Goal: Task Accomplishment & Management: Manage account settings

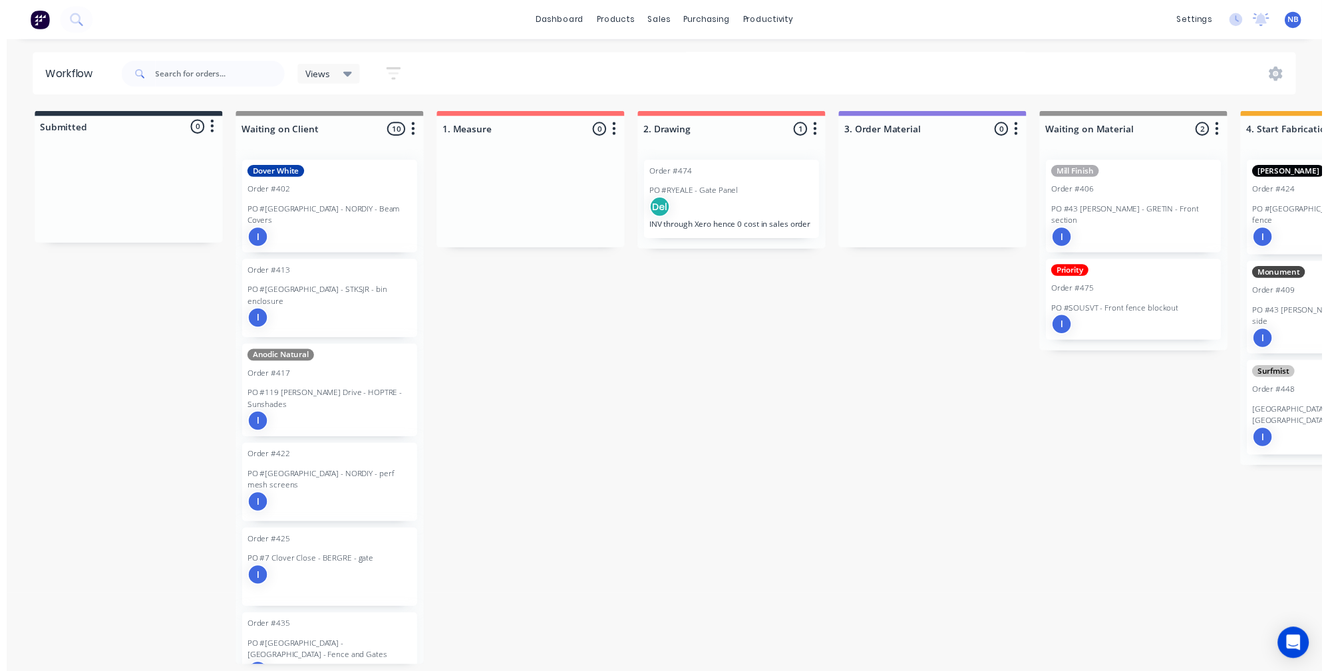
scroll to position [0, 585]
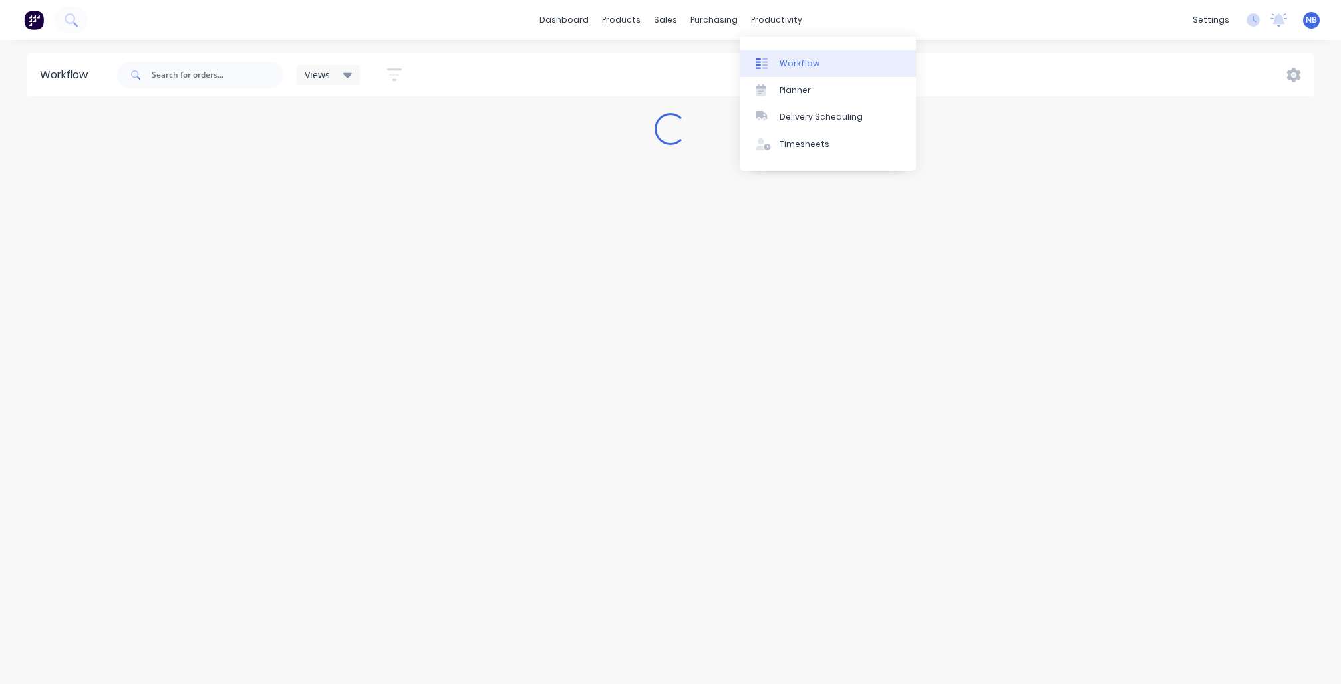
click at [795, 75] on link "Workflow" at bounding box center [828, 63] width 176 height 27
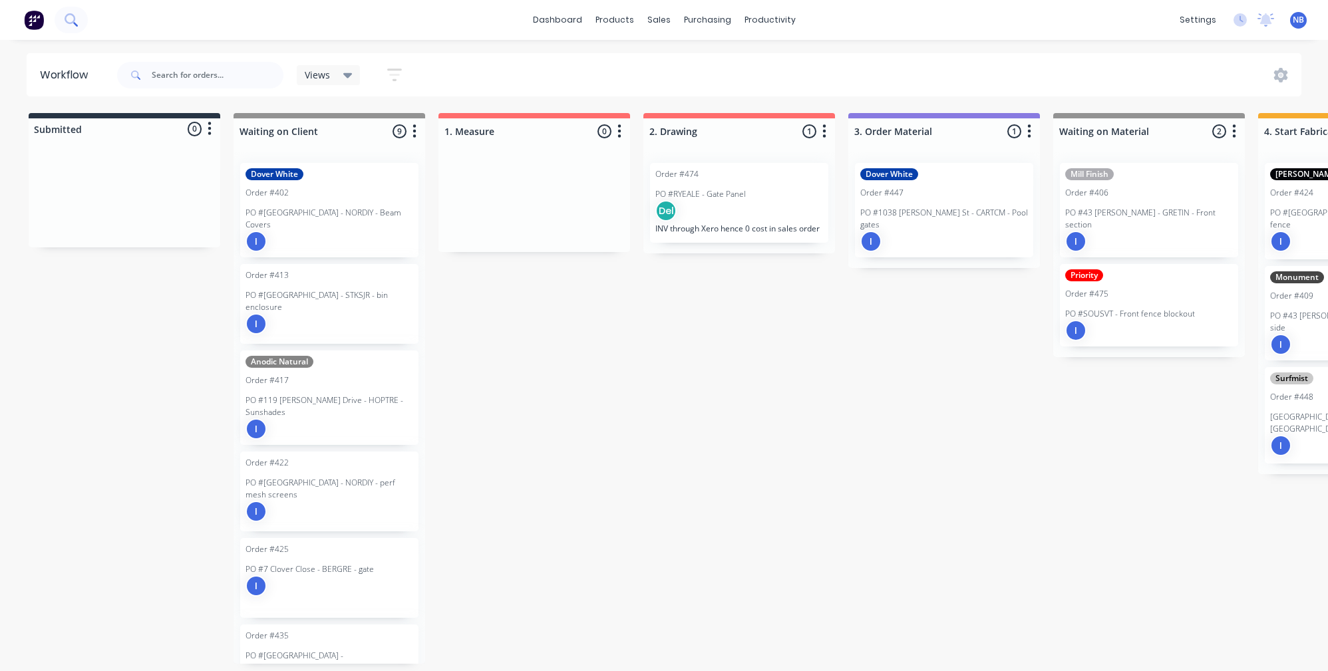
click at [63, 11] on button at bounding box center [71, 20] width 33 height 27
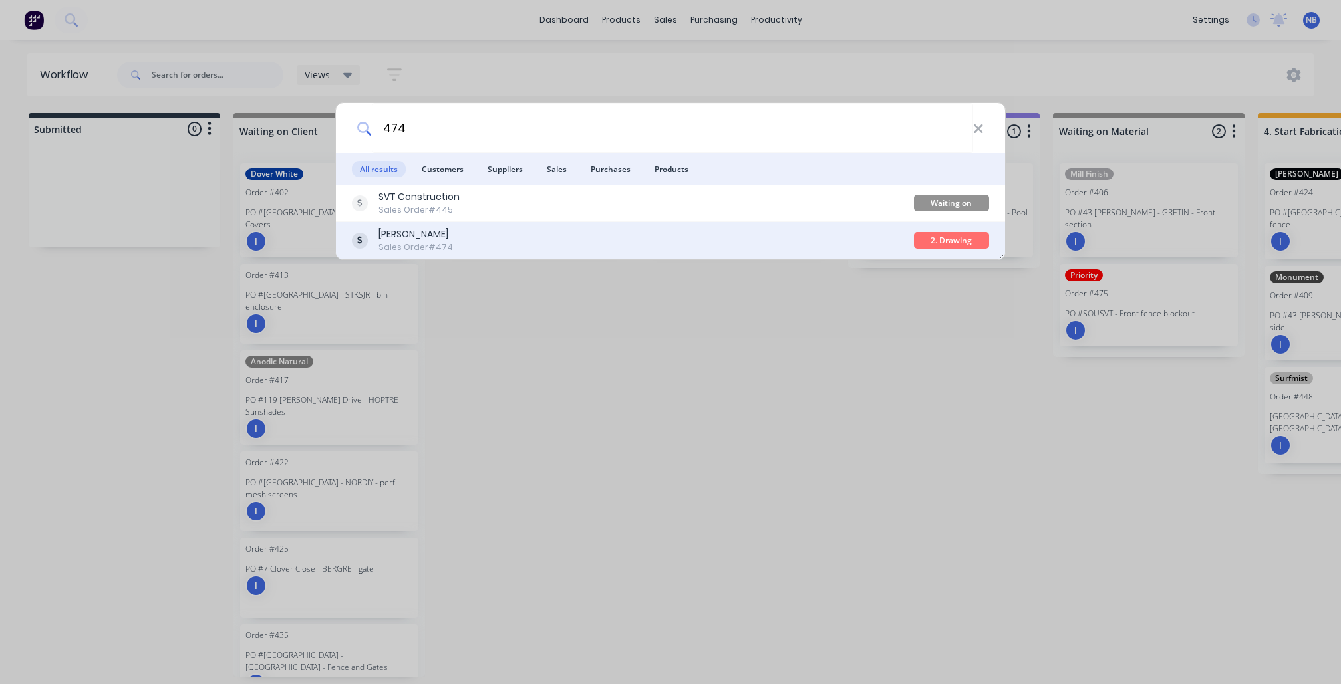
type input "474"
click at [639, 251] on div "[PERSON_NAME] Sales Order #474" at bounding box center [633, 240] width 562 height 26
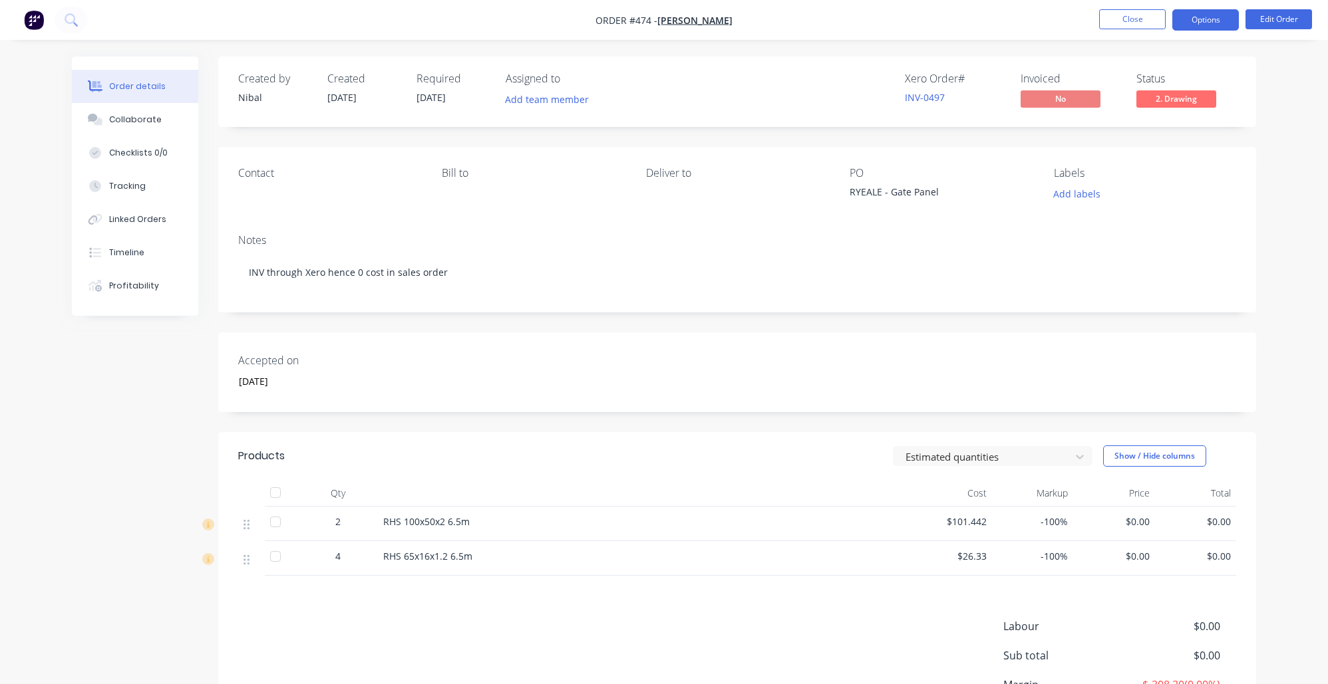
click at [1219, 19] on button "Options" at bounding box center [1205, 19] width 67 height 21
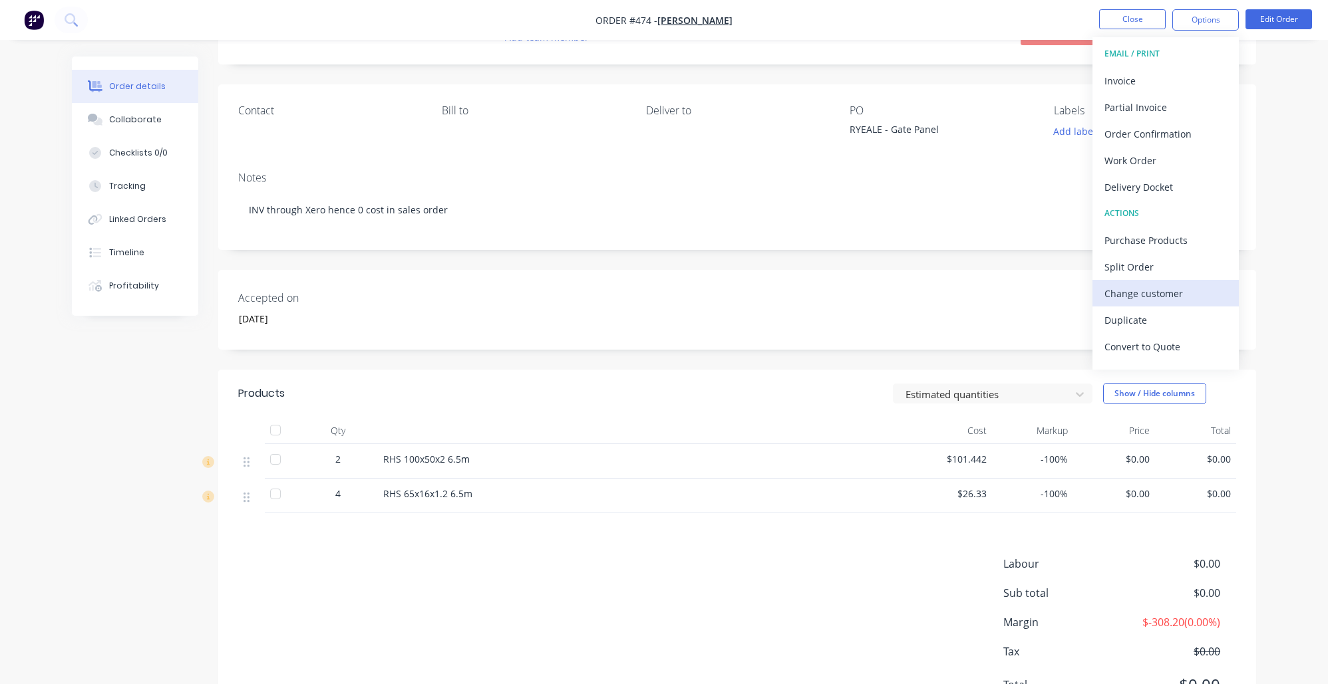
scroll to position [20, 0]
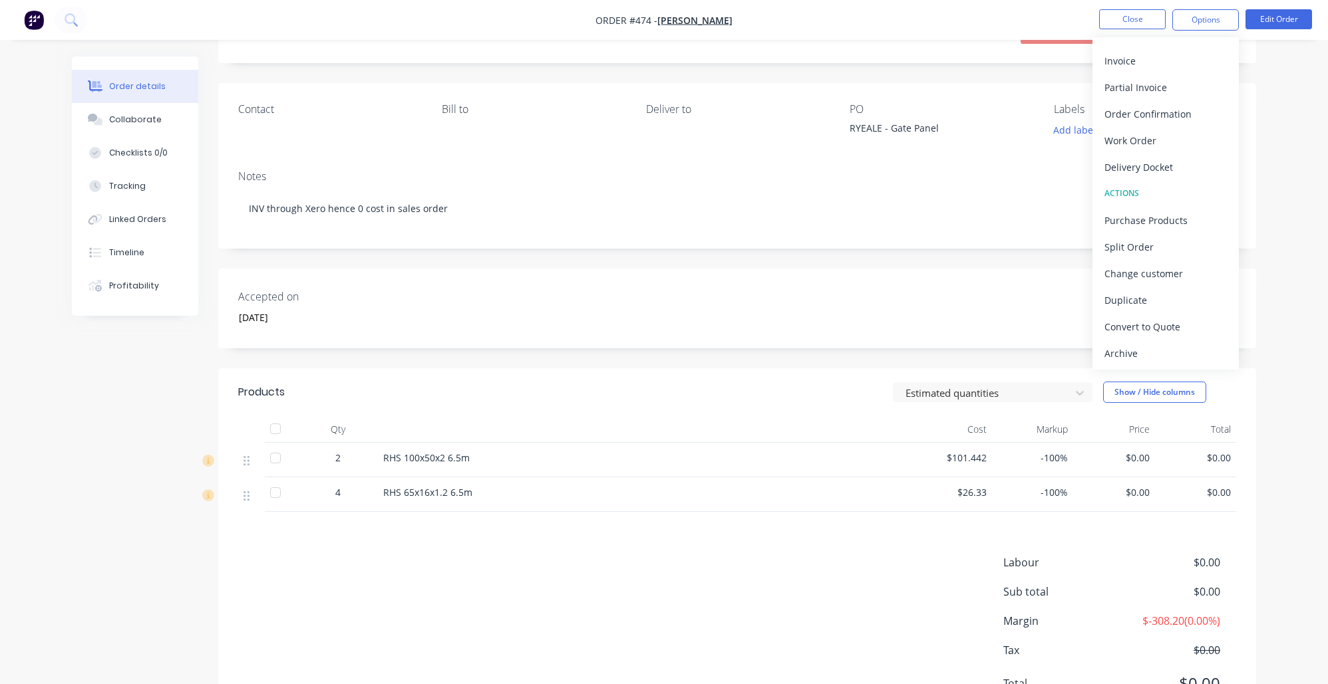
click at [1161, 357] on div "Archive" at bounding box center [1165, 353] width 122 height 19
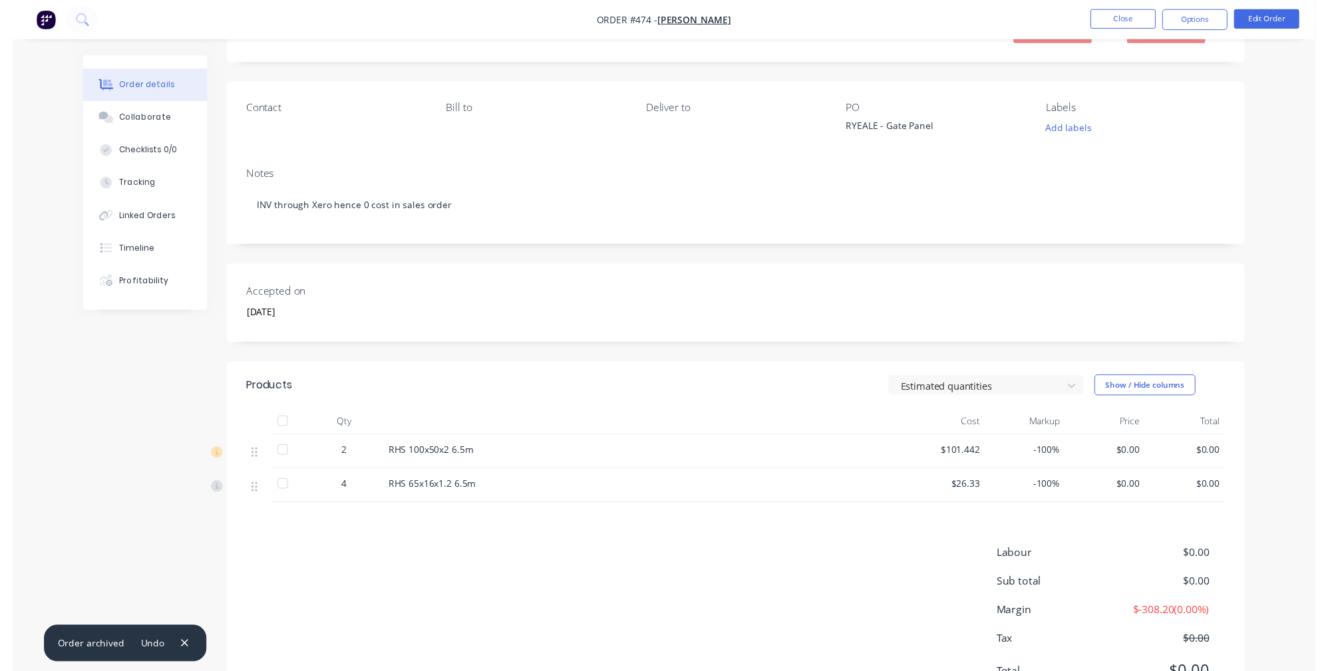
scroll to position [0, 0]
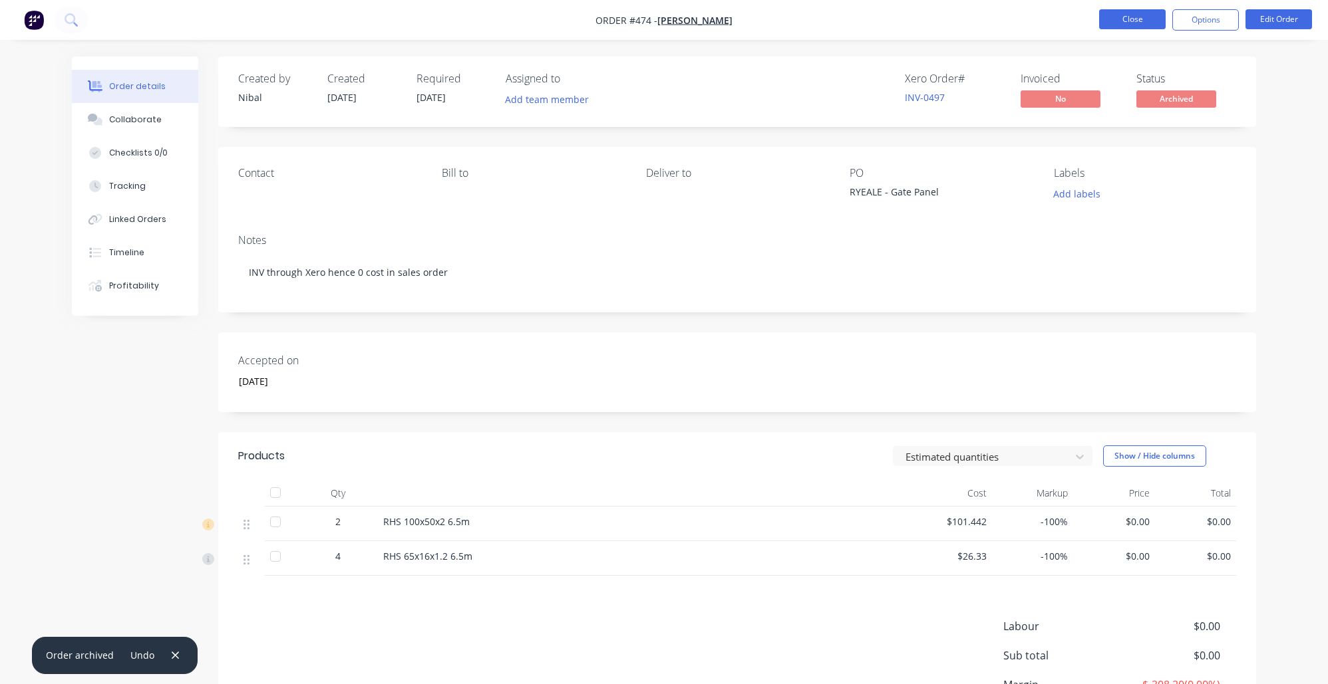
click at [1147, 22] on button "Close" at bounding box center [1132, 19] width 67 height 20
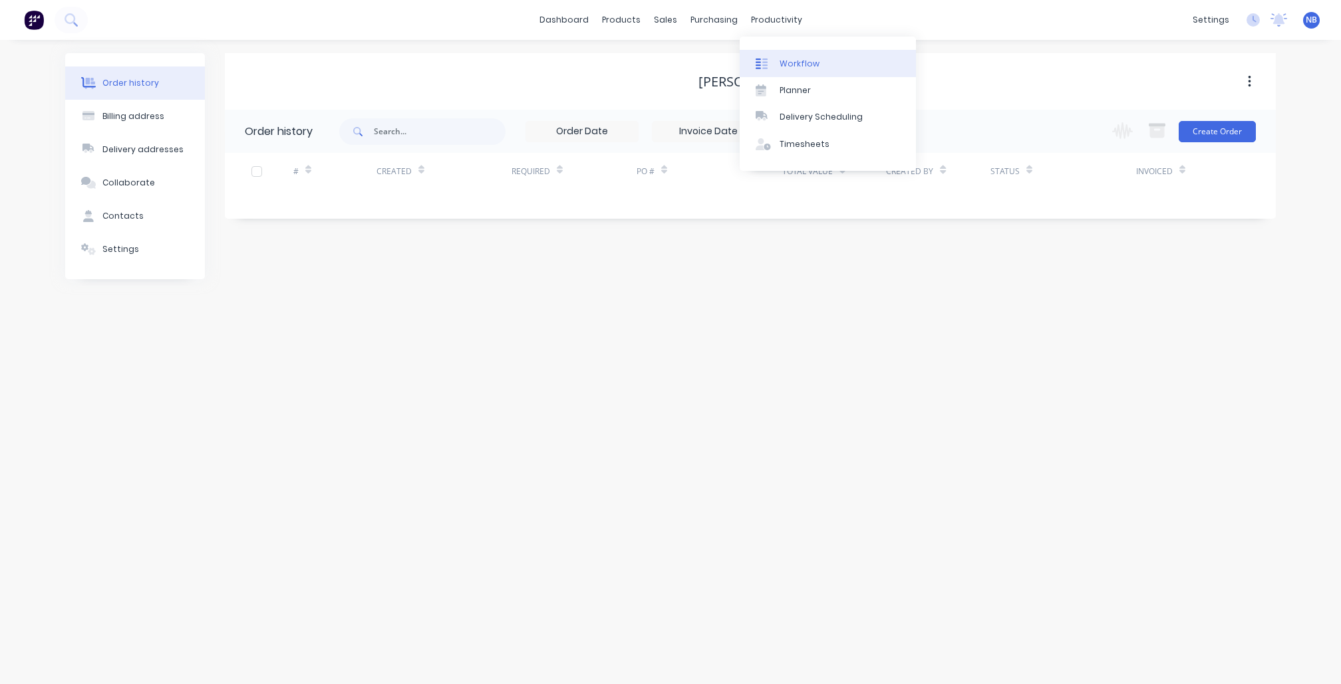
click at [783, 61] on div "Workflow" at bounding box center [800, 64] width 40 height 12
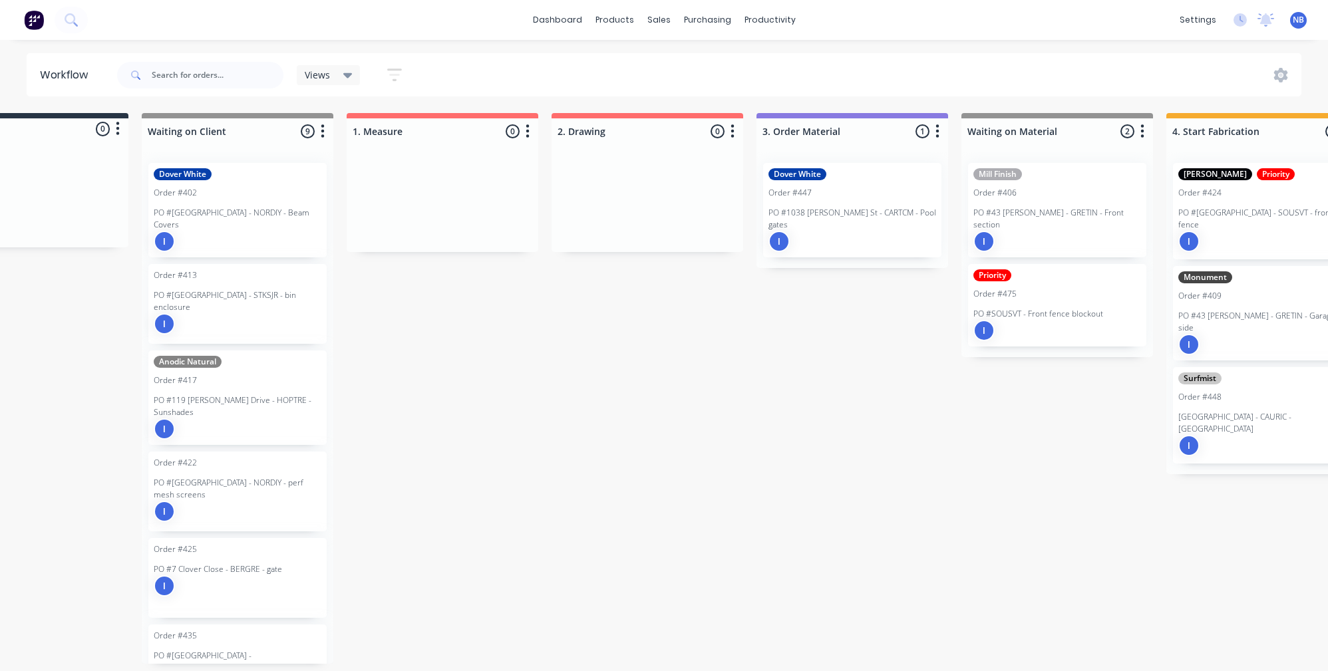
scroll to position [0, 94]
click at [60, 9] on button at bounding box center [71, 20] width 33 height 27
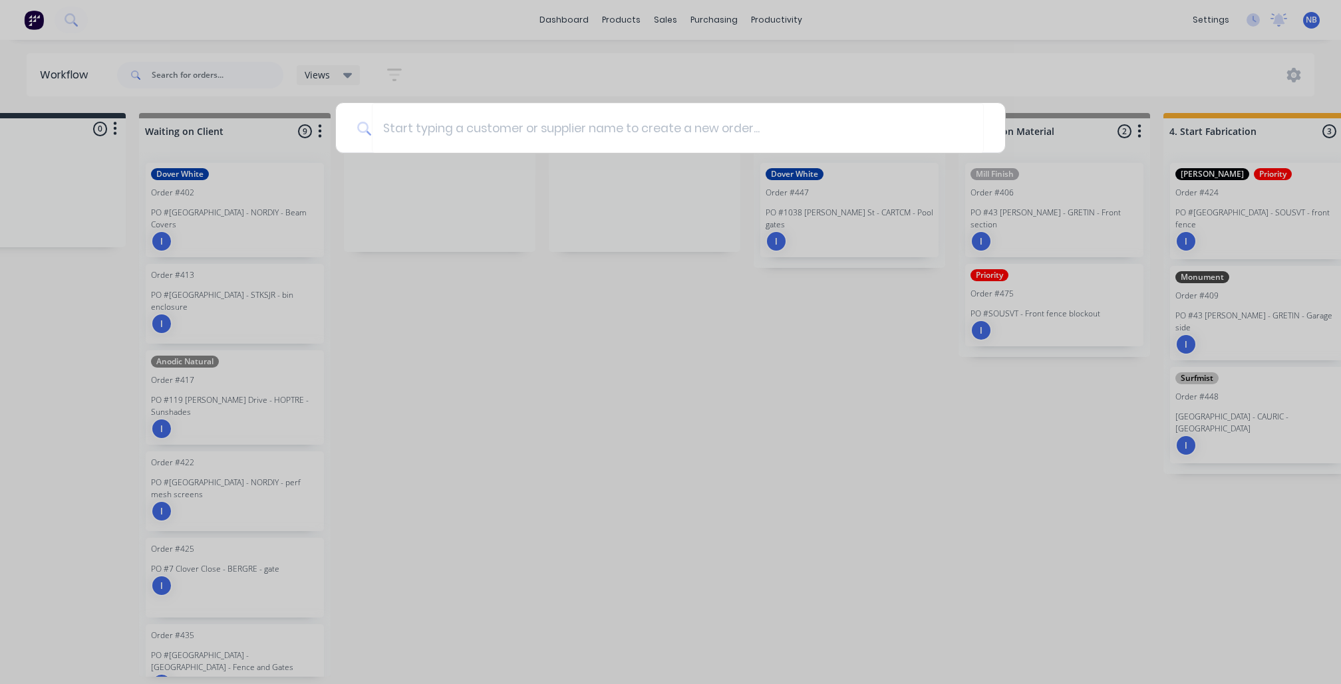
click at [569, 19] on div at bounding box center [670, 342] width 1341 height 684
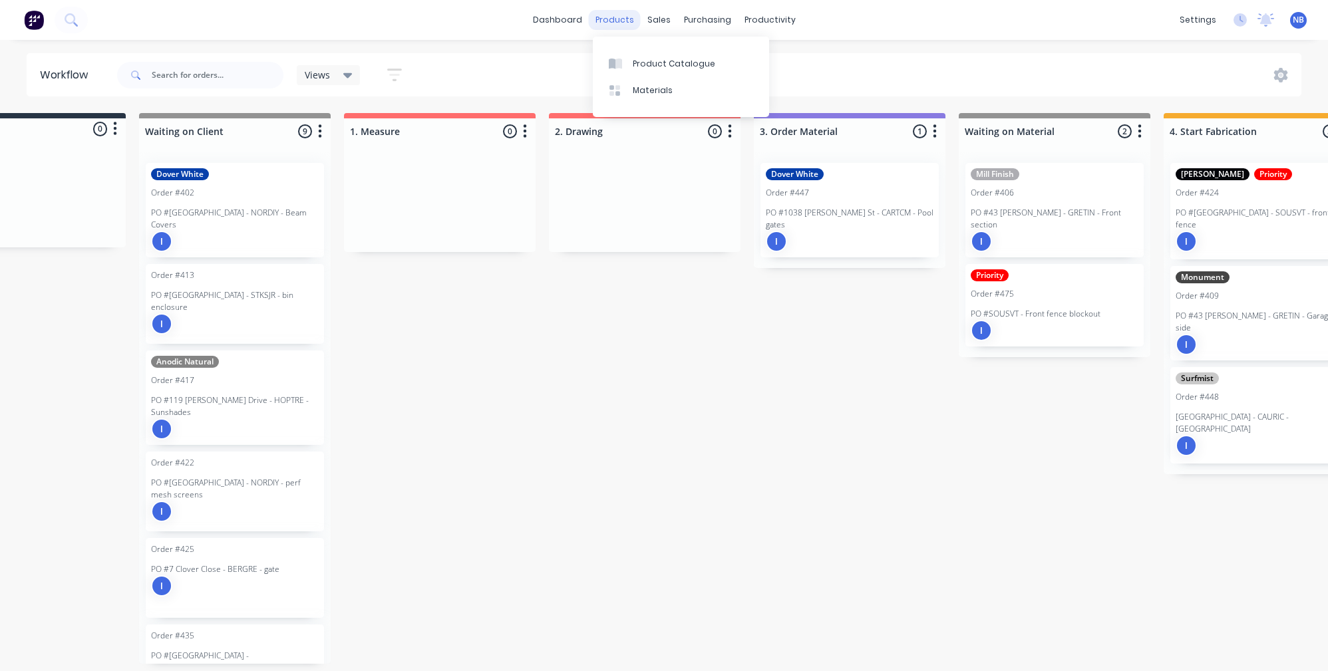
click at [611, 17] on div "products" at bounding box center [615, 20] width 52 height 20
click at [644, 69] on div "Product Catalogue" at bounding box center [674, 64] width 82 height 12
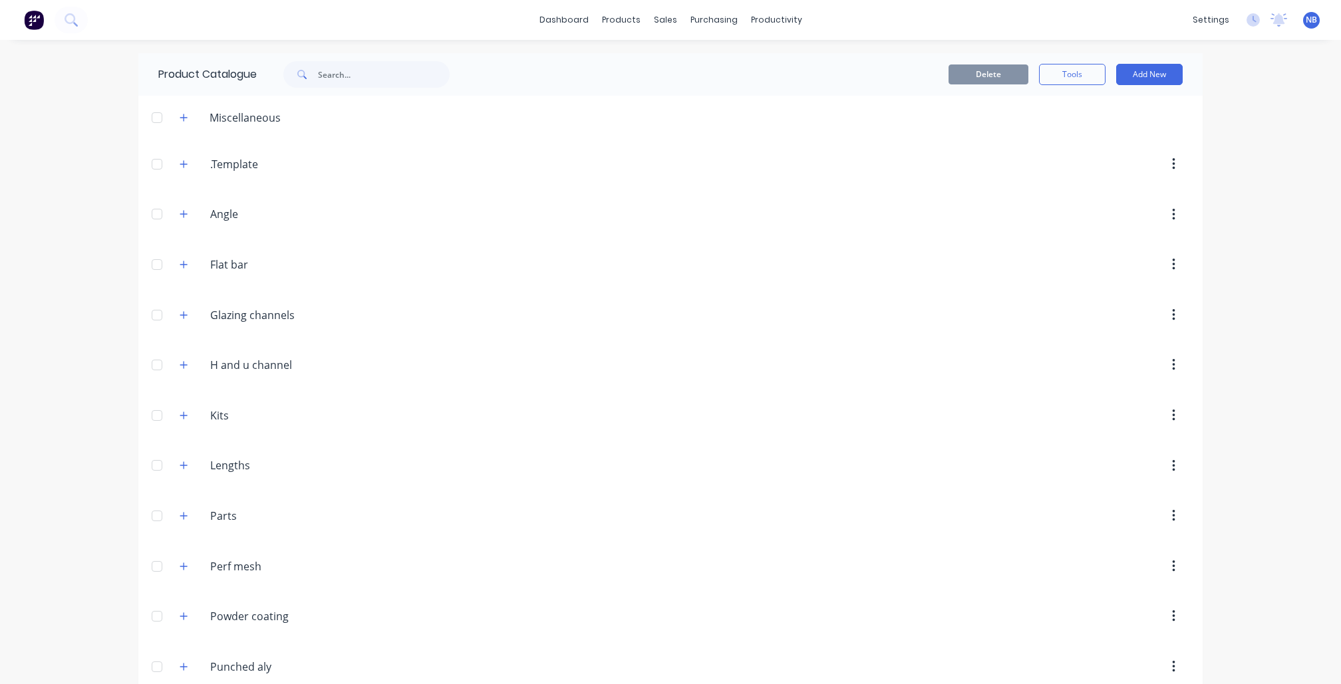
click at [333, 56] on div "Product Catalogue" at bounding box center [310, 74] width 345 height 43
click at [339, 78] on input "text" at bounding box center [384, 74] width 132 height 27
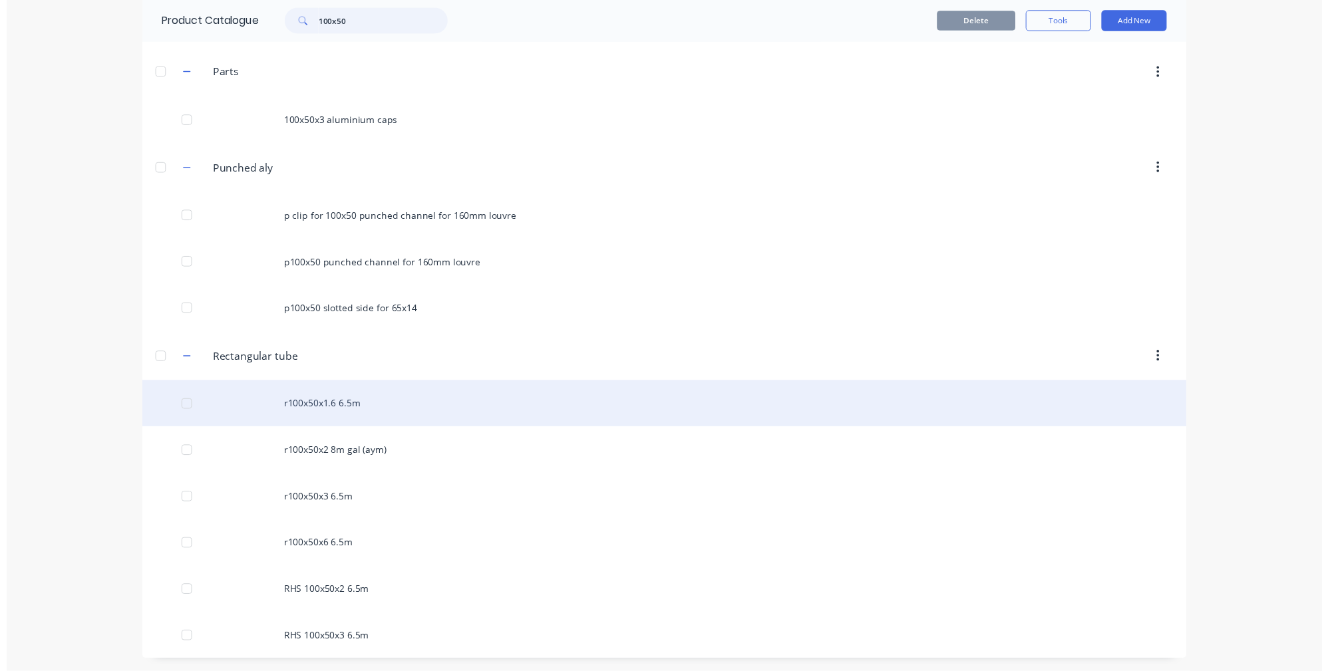
scroll to position [307, 0]
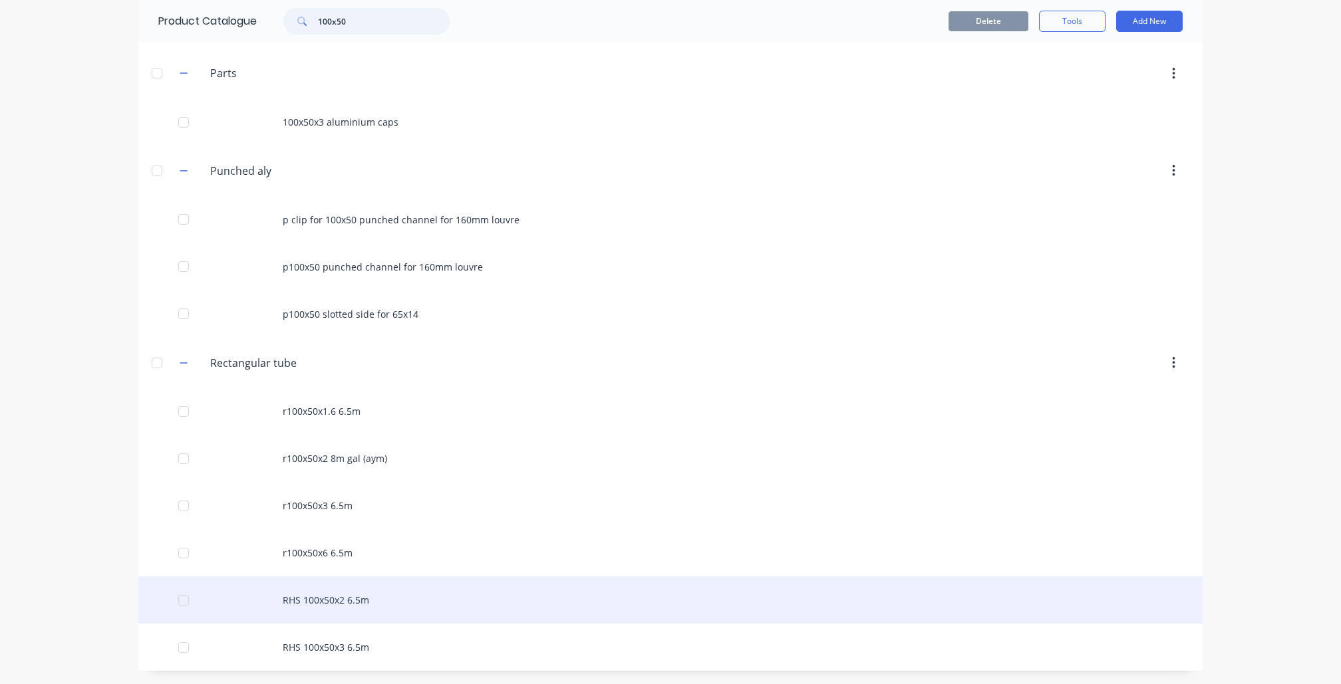
type input "100x50"
click at [364, 610] on div "RHS 100x50x2 6.5m" at bounding box center [670, 600] width 1064 height 47
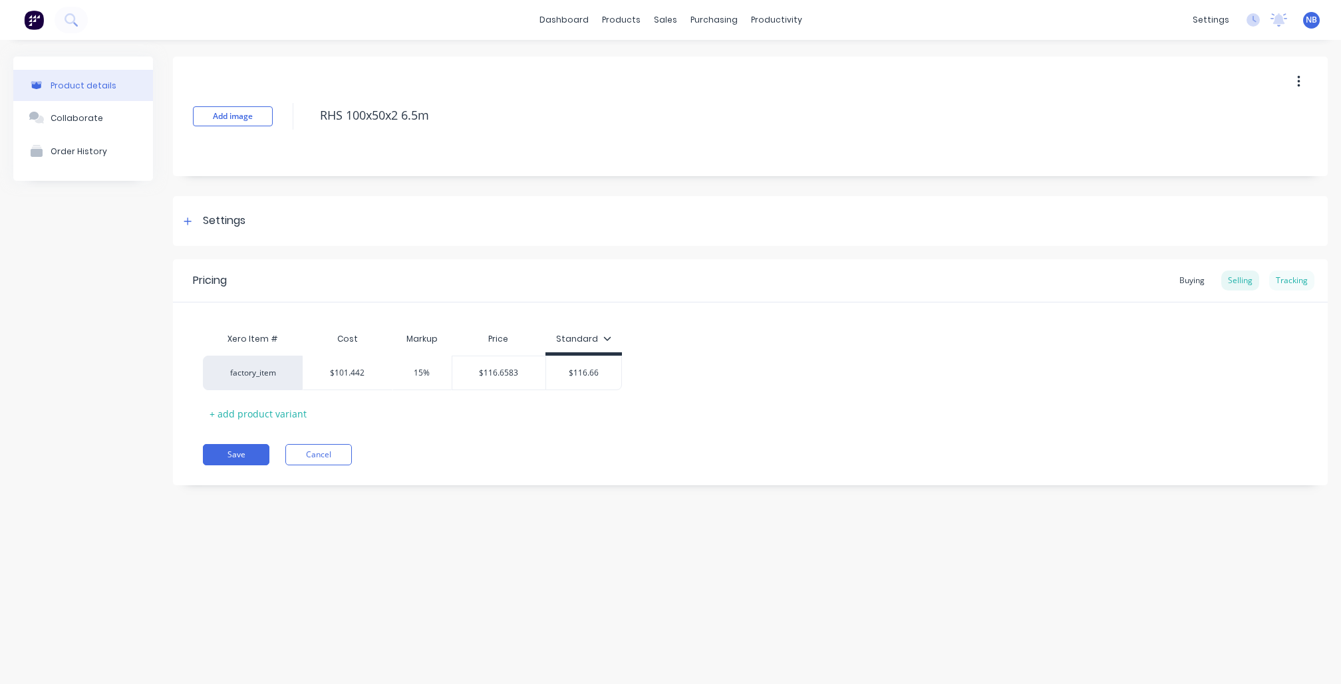
click at [1289, 273] on div "Tracking" at bounding box center [1291, 281] width 45 height 20
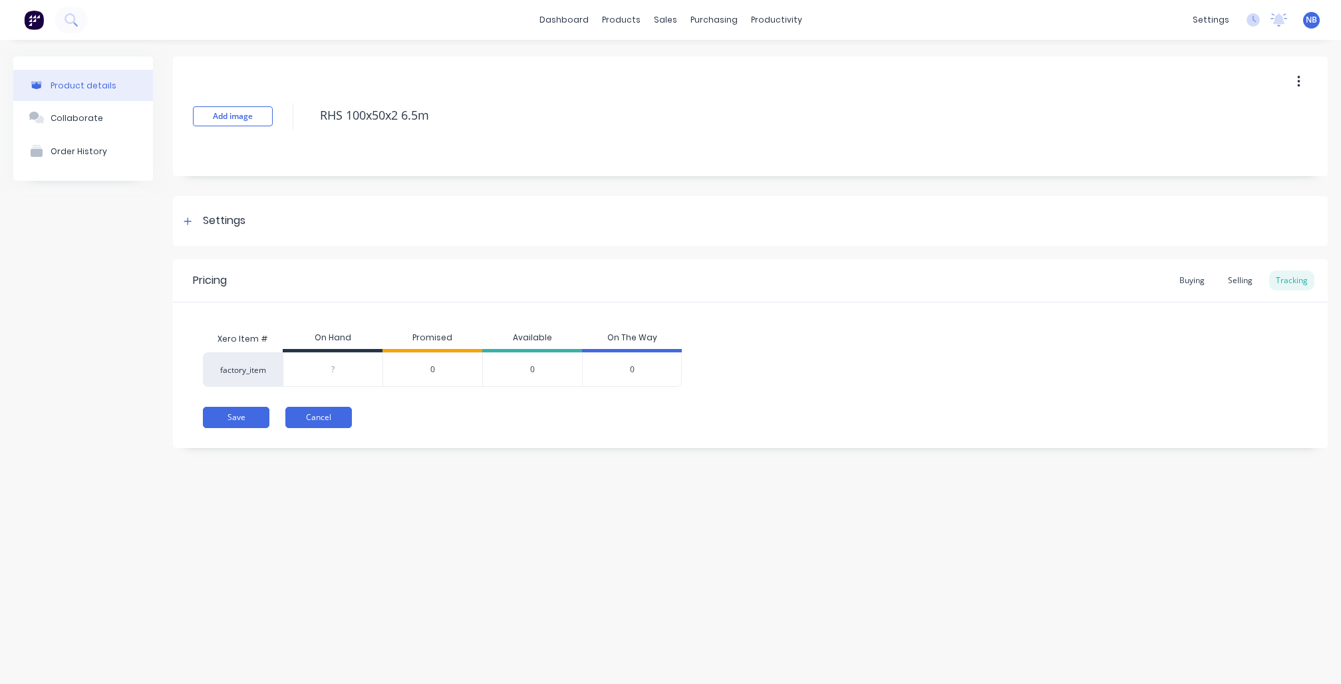
click at [303, 415] on button "Cancel" at bounding box center [318, 417] width 67 height 21
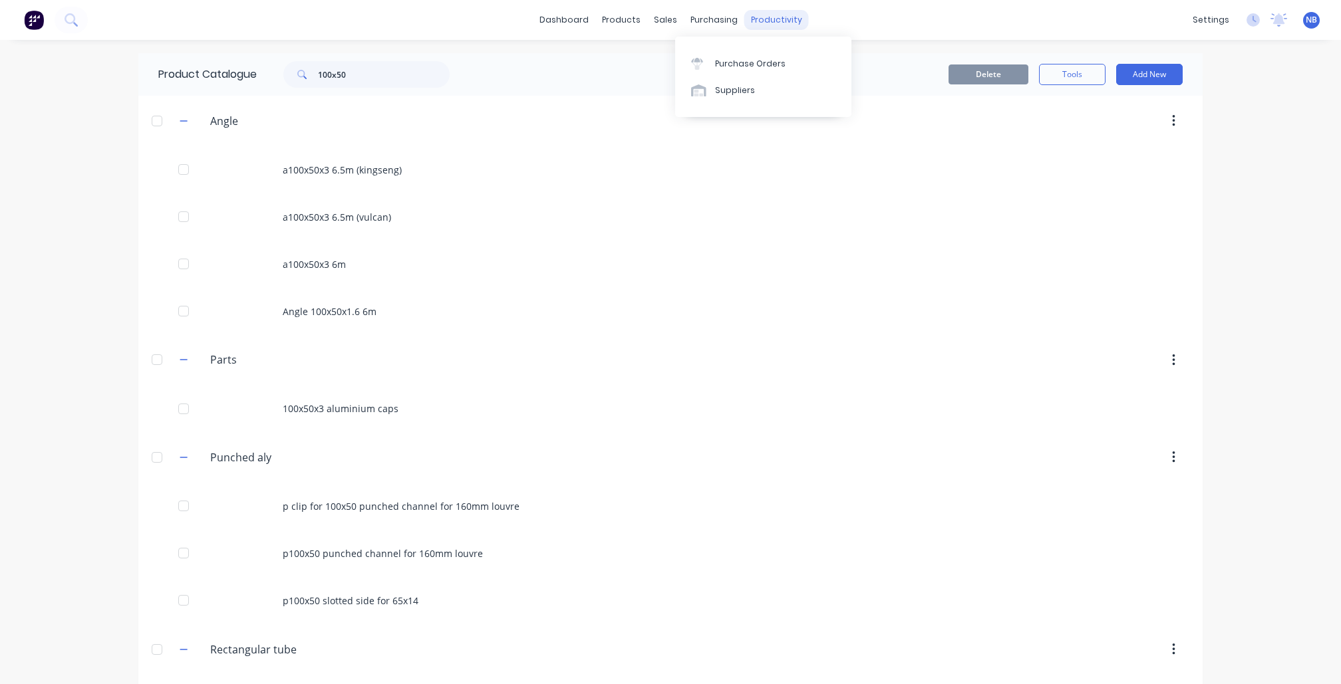
click at [752, 21] on div "productivity" at bounding box center [776, 20] width 65 height 20
drag, startPoint x: 695, startPoint y: 59, endPoint x: 700, endPoint y: 67, distance: 9.8
click at [695, 59] on div "Product Catalogue" at bounding box center [674, 64] width 82 height 12
click at [666, 96] on div "Materials" at bounding box center [653, 90] width 40 height 12
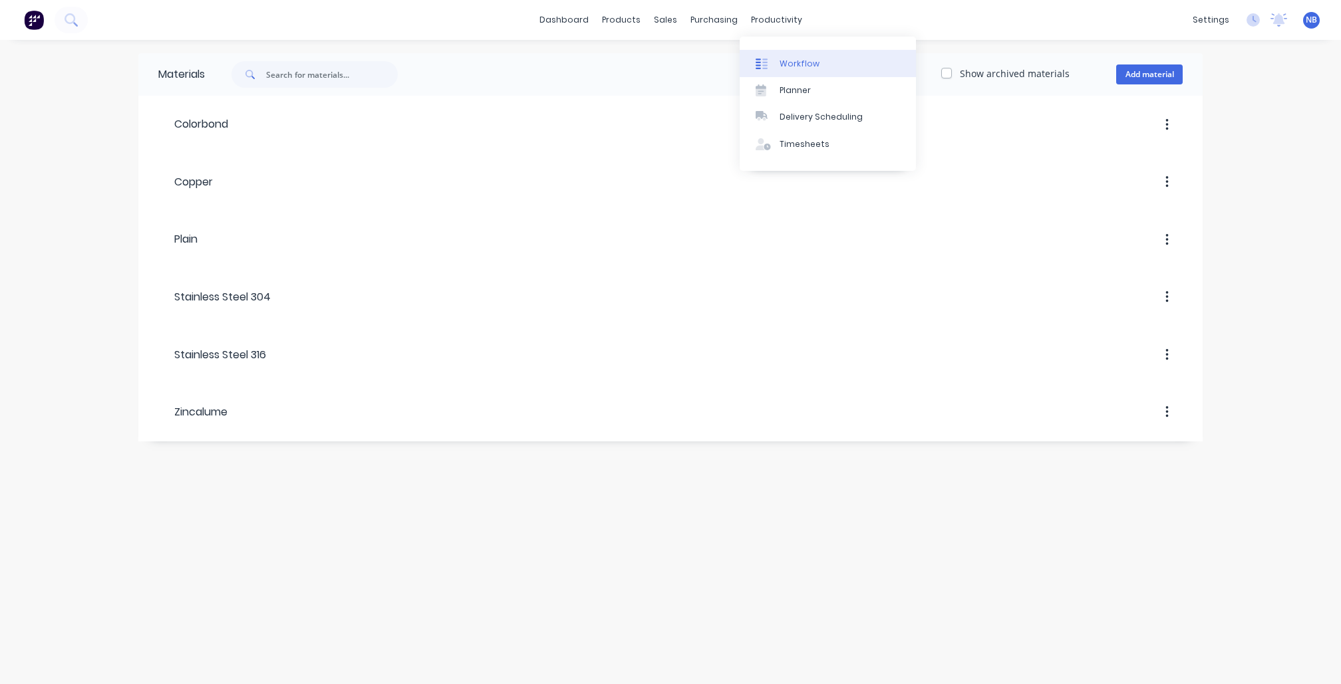
drag, startPoint x: 793, startPoint y: 27, endPoint x: 791, endPoint y: 57, distance: 30.7
click at [793, 27] on div "productivity" at bounding box center [776, 20] width 65 height 20
click at [807, 61] on div "Workflow" at bounding box center [800, 64] width 40 height 12
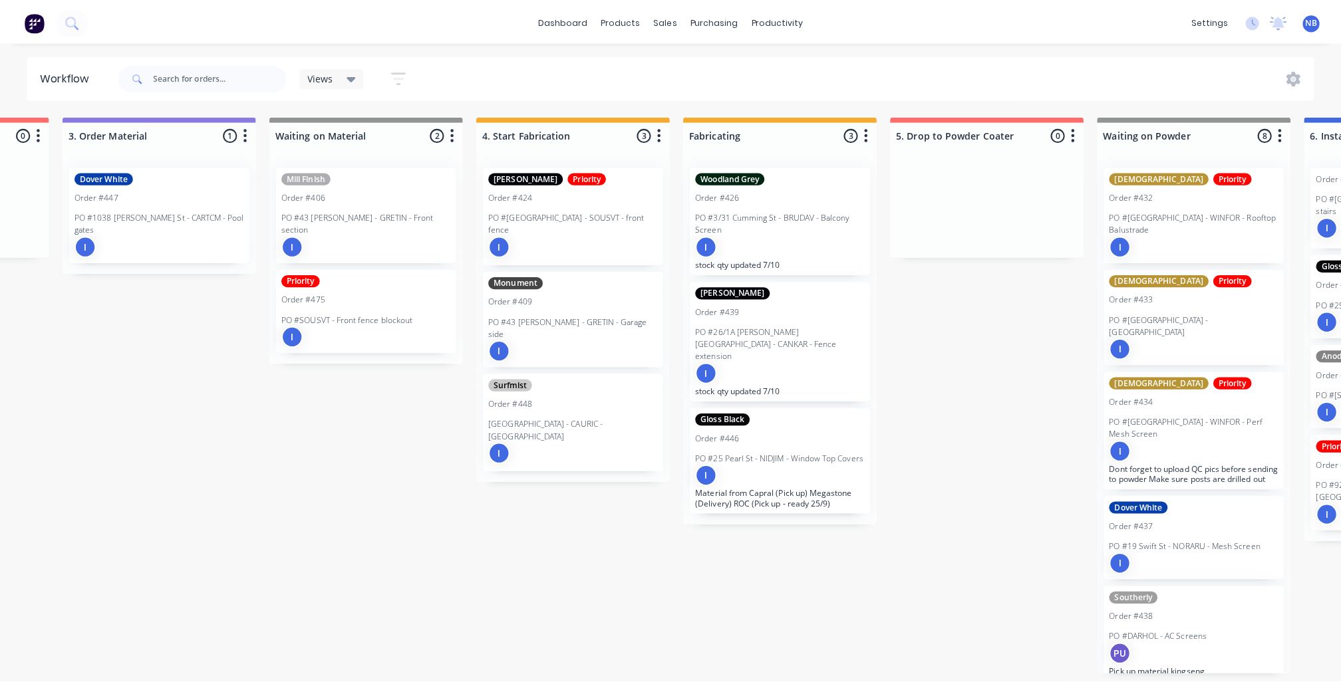
scroll to position [0, 780]
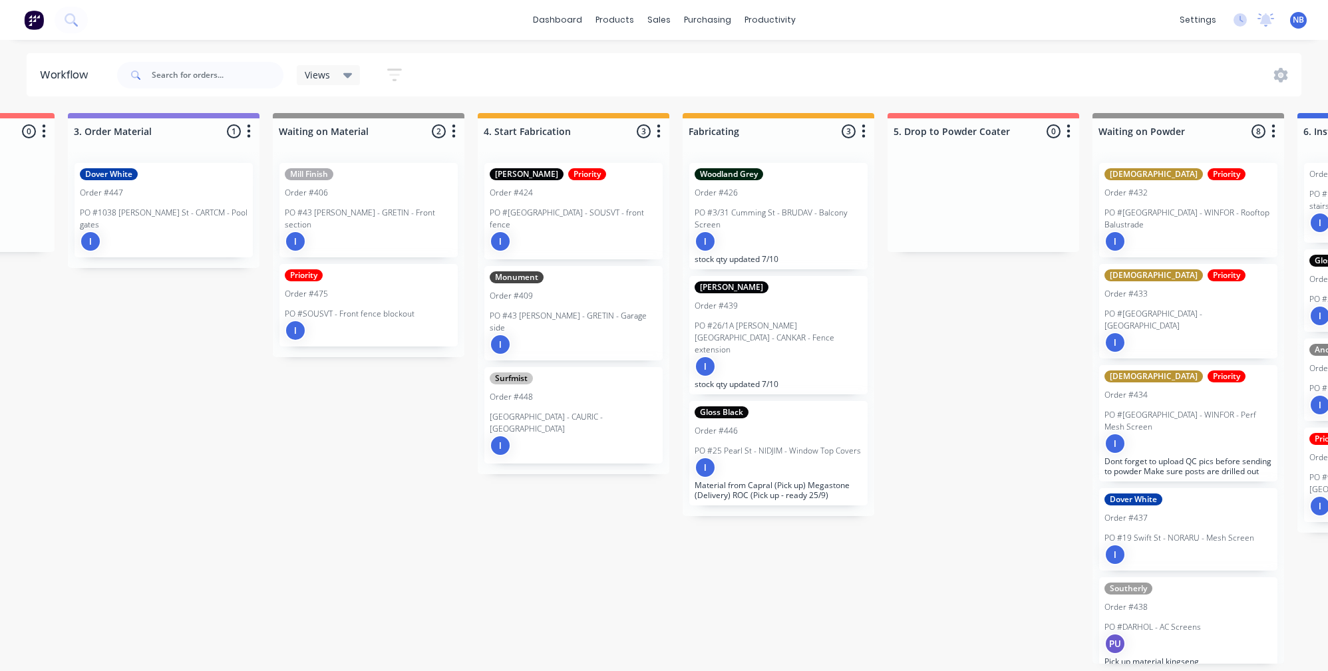
click at [172, 232] on div "I" at bounding box center [164, 241] width 168 height 21
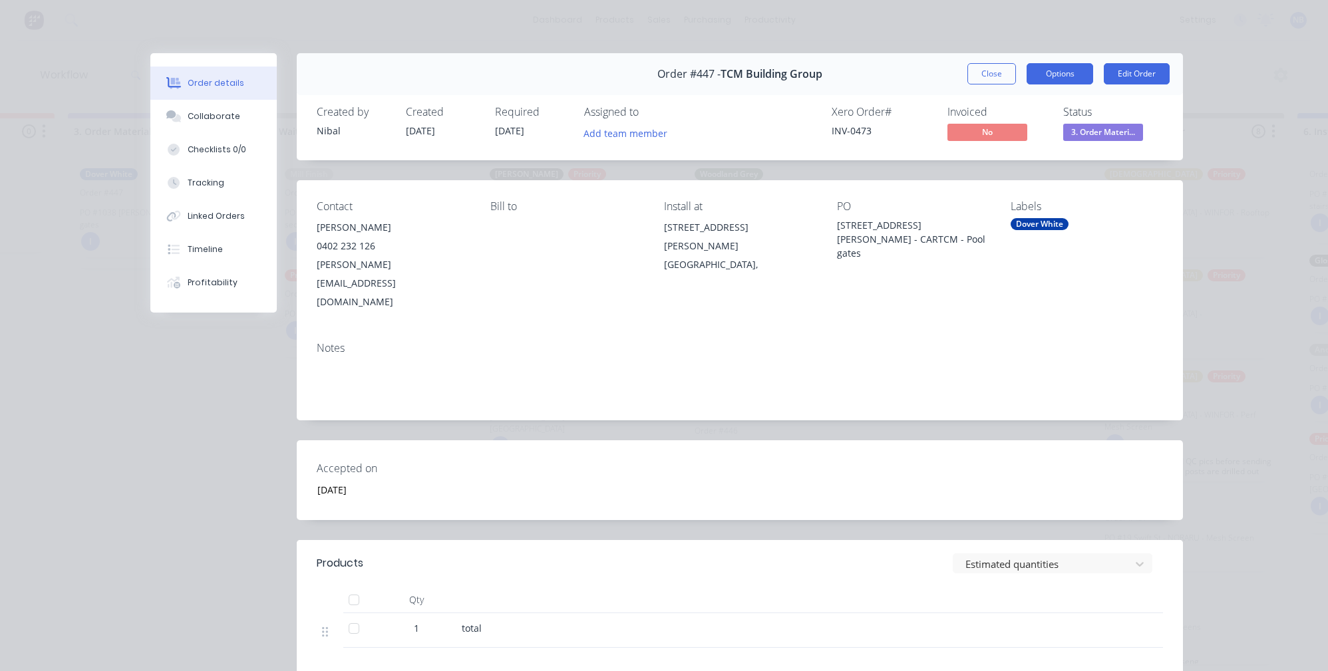
click at [1026, 75] on button "Options" at bounding box center [1059, 73] width 67 height 21
click at [1046, 78] on button "Options" at bounding box center [1059, 73] width 67 height 21
click at [1048, 77] on button "Options" at bounding box center [1059, 73] width 67 height 21
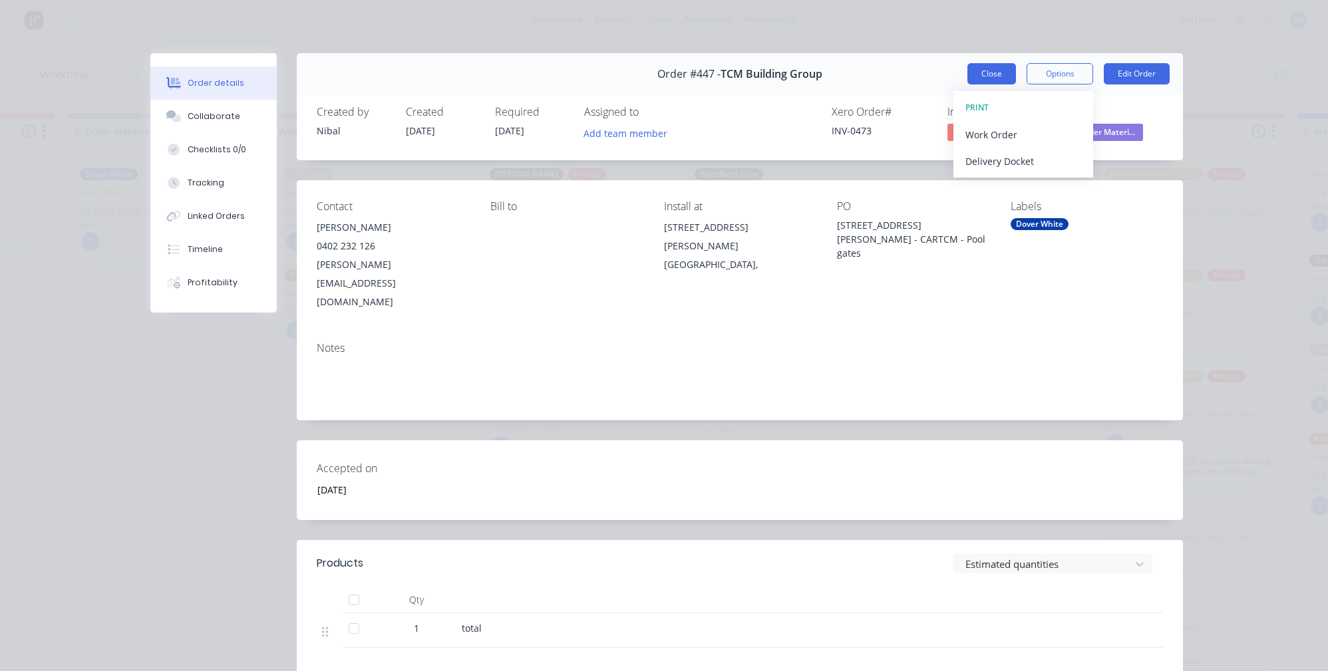
click at [968, 78] on button "Close" at bounding box center [991, 73] width 49 height 21
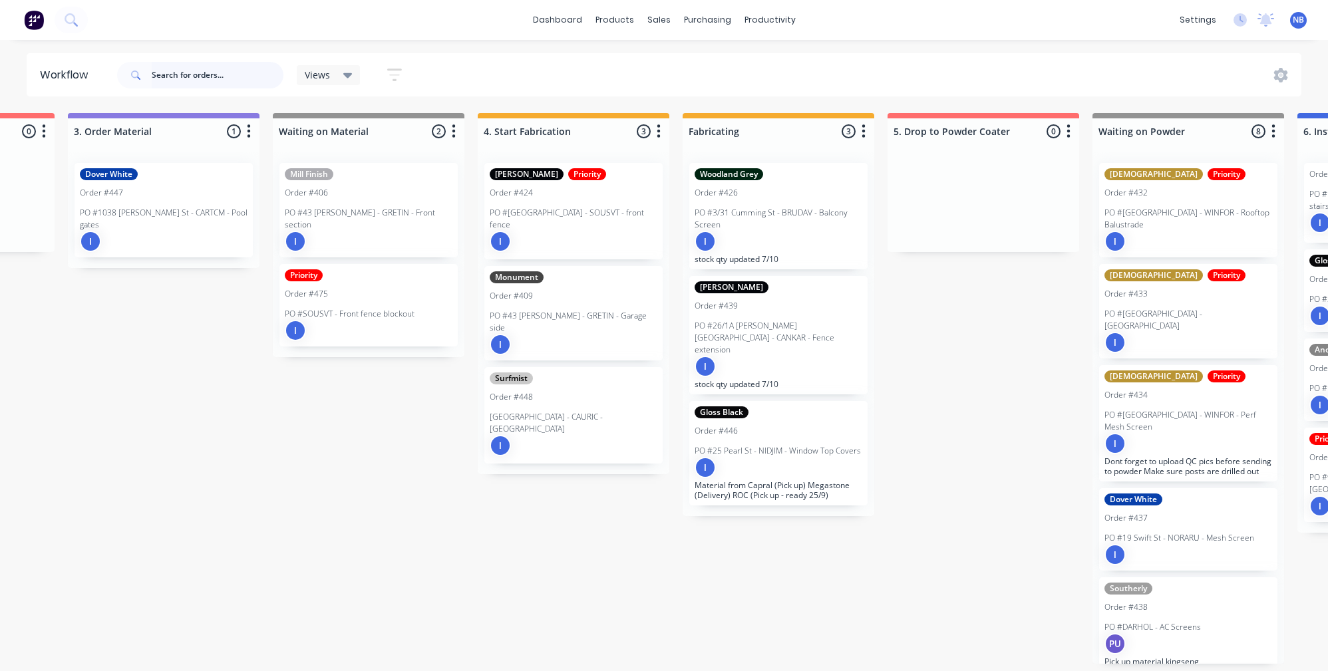
drag, startPoint x: 166, startPoint y: 78, endPoint x: 172, endPoint y: 60, distance: 18.9
click at [166, 78] on input "text" at bounding box center [218, 75] width 132 height 27
click at [78, 27] on icon at bounding box center [75, 24] width 5 height 5
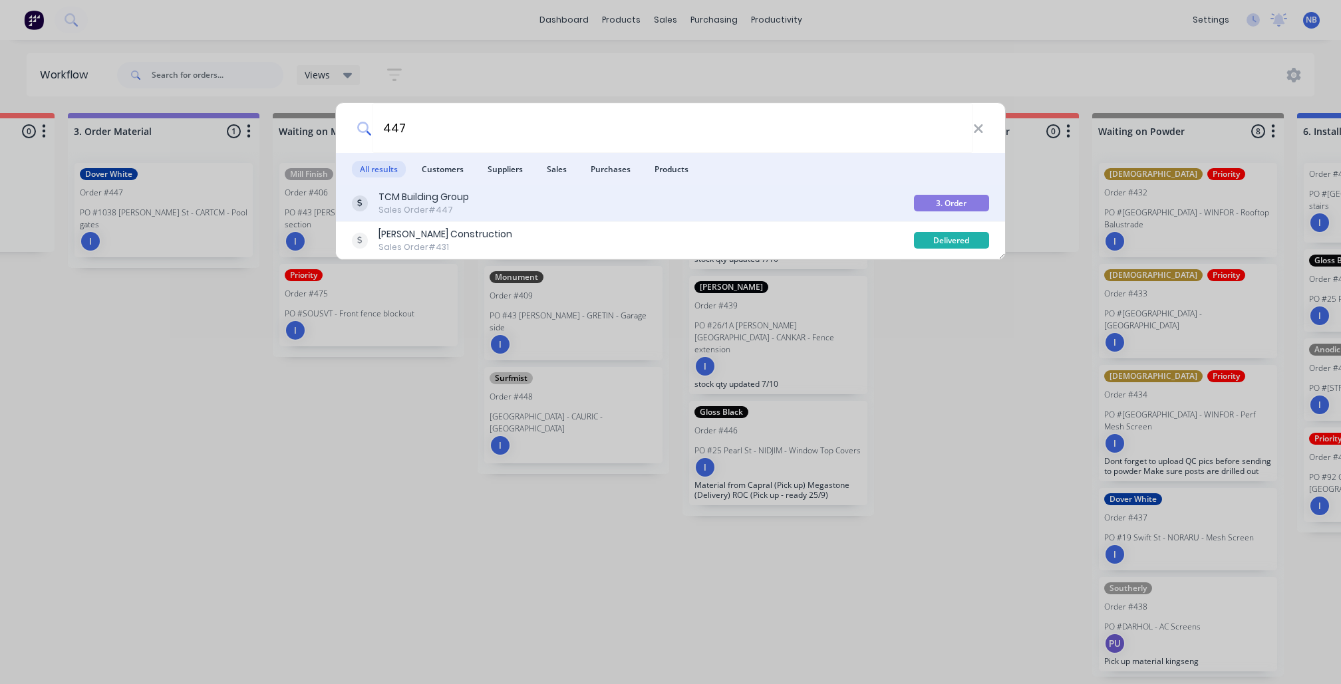
type input "447"
click at [412, 197] on div "TCM Building Group" at bounding box center [423, 197] width 90 height 14
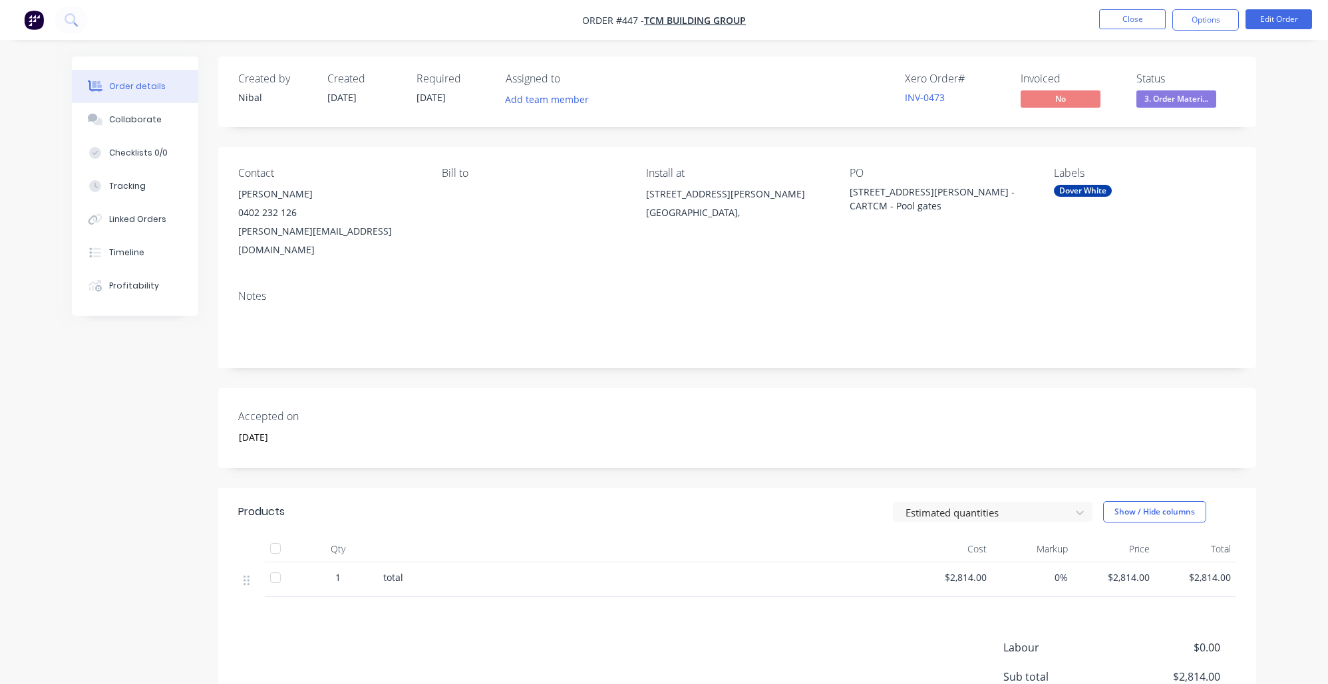
scroll to position [1, 0]
click at [1305, 26] on button "Edit Order" at bounding box center [1278, 19] width 67 height 20
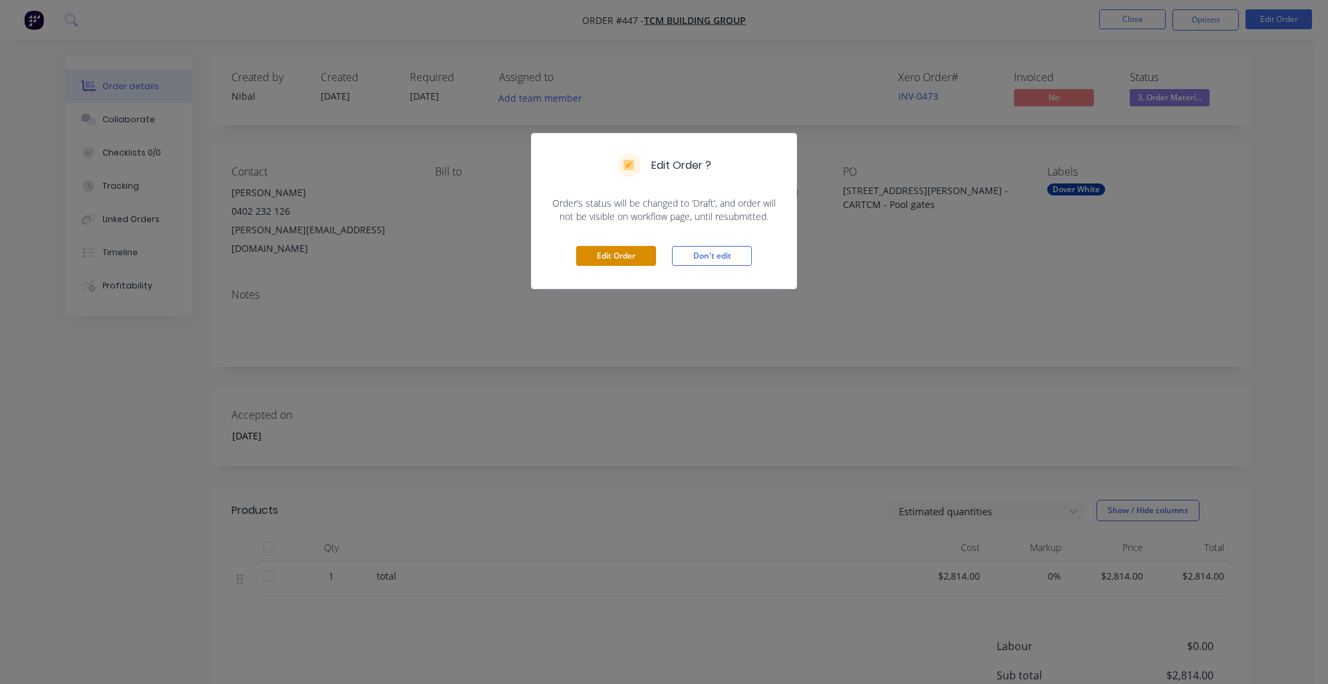
click at [620, 257] on button "Edit Order" at bounding box center [616, 256] width 80 height 20
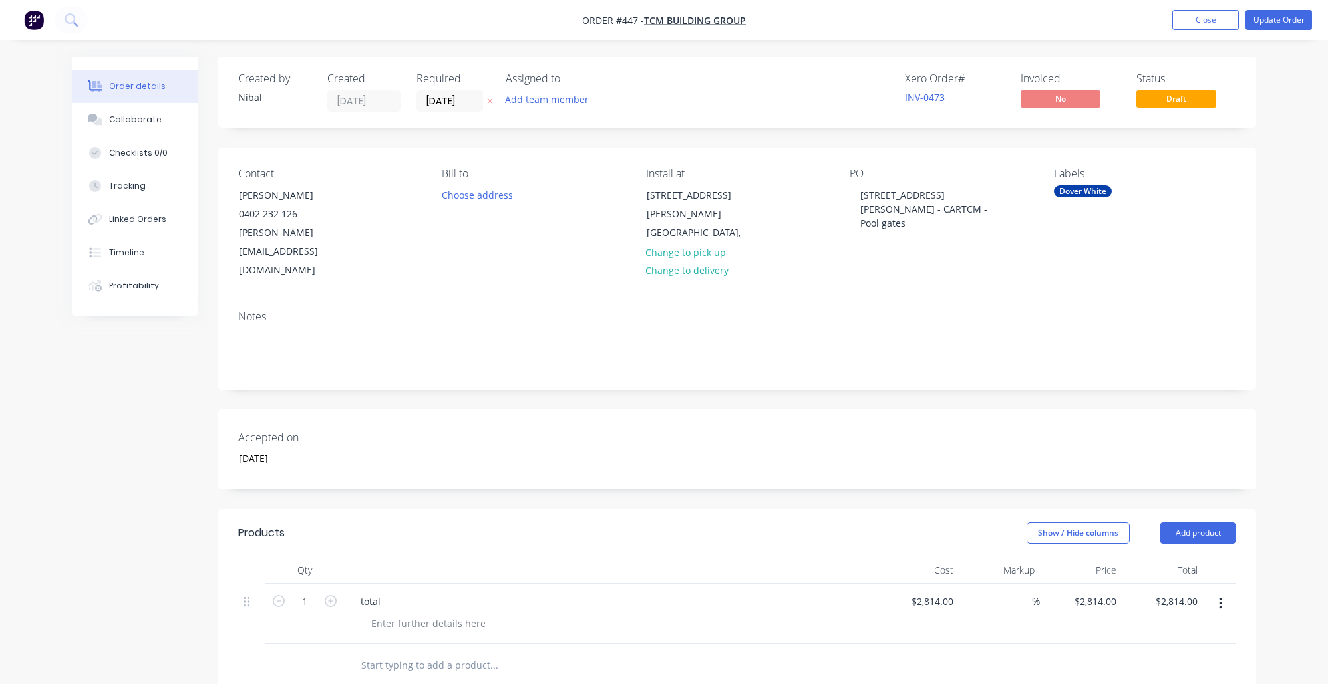
drag, startPoint x: 434, startPoint y: 621, endPoint x: 392, endPoint y: 616, distance: 41.5
click at [400, 652] on input "text" at bounding box center [493, 665] width 266 height 27
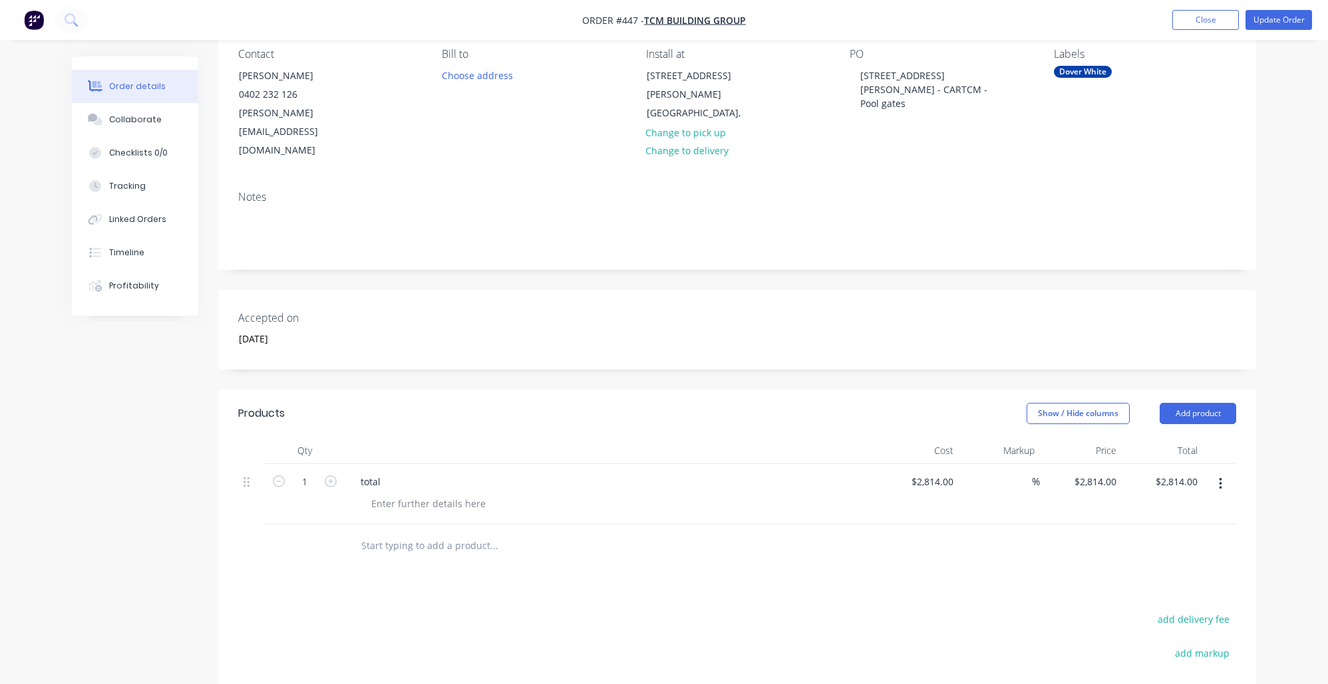
scroll to position [208, 0]
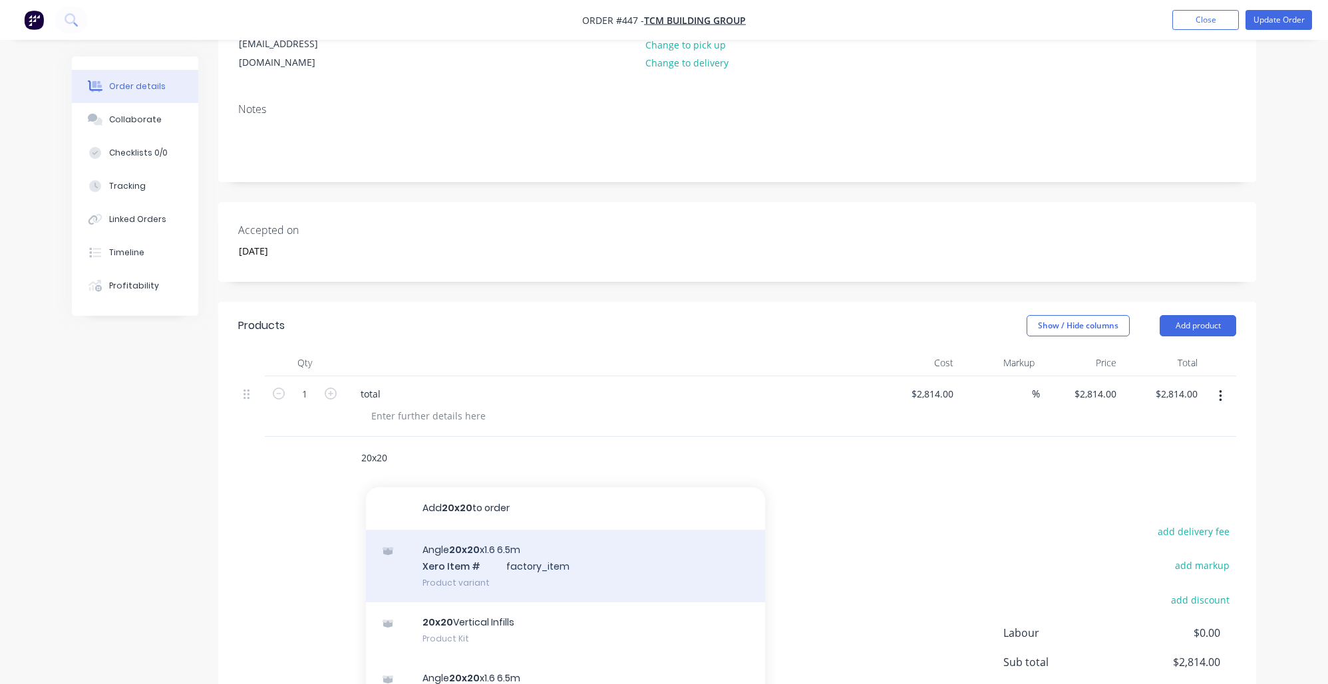
type input "20x20"
click at [583, 530] on div "Angle 20x20 x1.6 6.5m Xero Item # factory_item Product variant" at bounding box center [565, 566] width 399 height 73
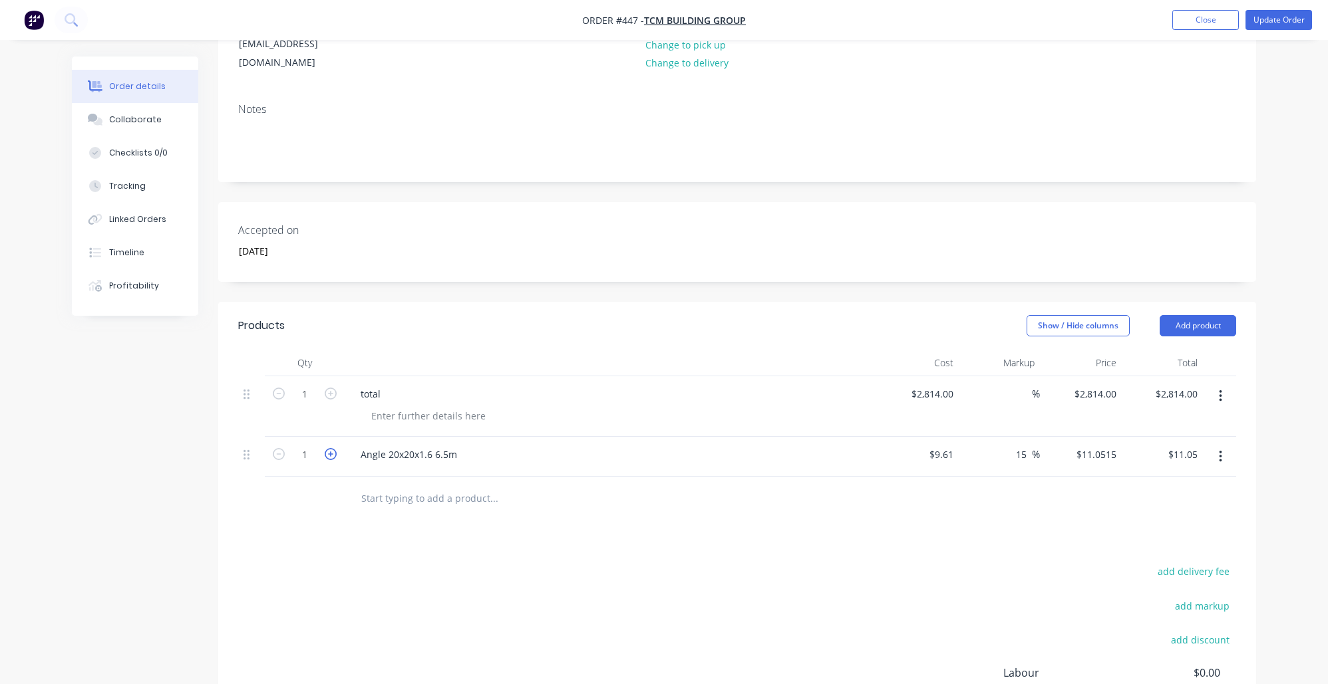
click at [333, 448] on icon "button" at bounding box center [331, 454] width 12 height 12
type input "2"
type input "$22.10"
click at [333, 448] on icon "button" at bounding box center [331, 454] width 12 height 12
type input "3"
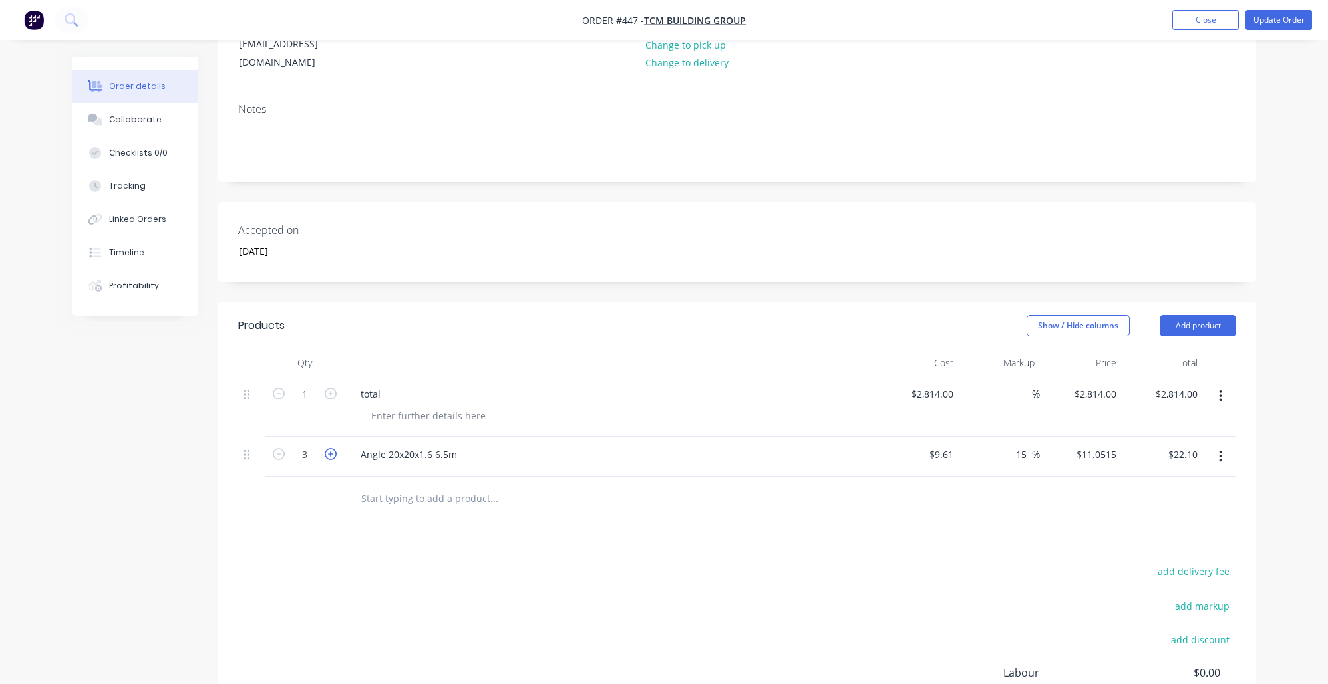
type input "$33.15"
click at [333, 448] on icon "button" at bounding box center [331, 454] width 12 height 12
type input "4"
type input "$44.21"
click at [333, 448] on icon "button" at bounding box center [331, 454] width 12 height 12
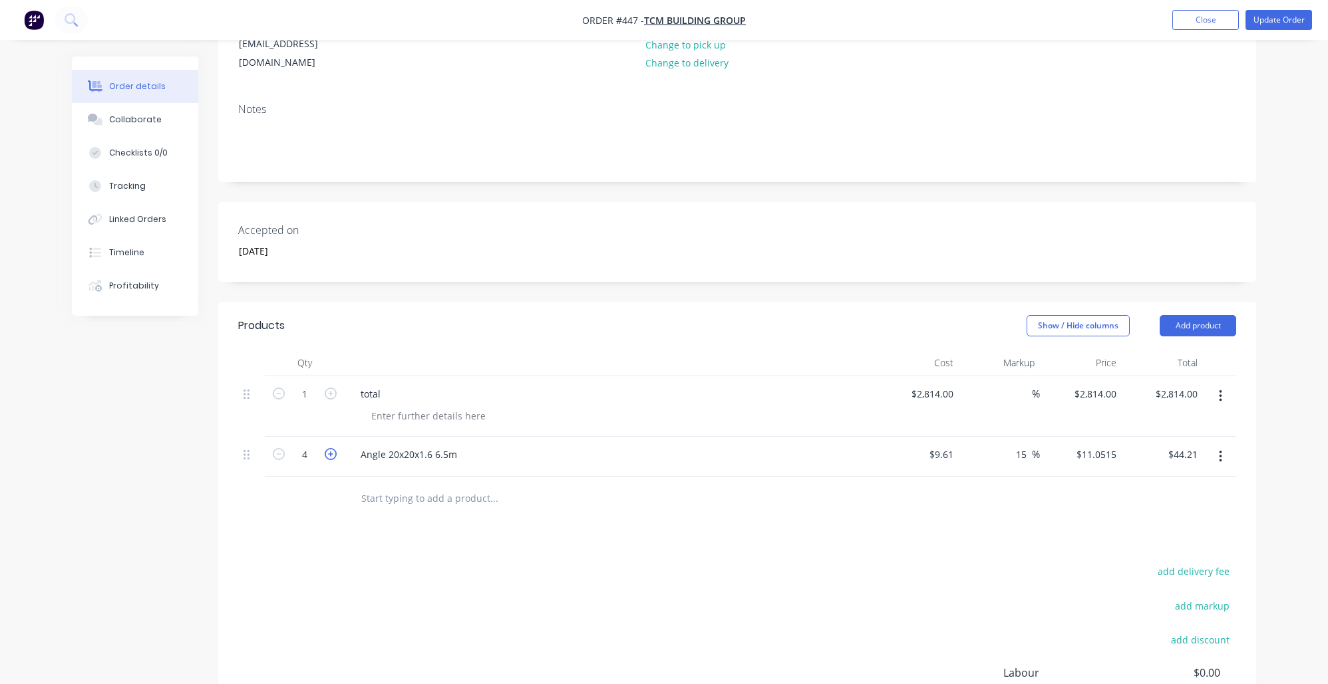
type input "5"
type input "$55.26"
click at [333, 448] on icon "button" at bounding box center [331, 454] width 12 height 12
type input "6"
type input "$66.31"
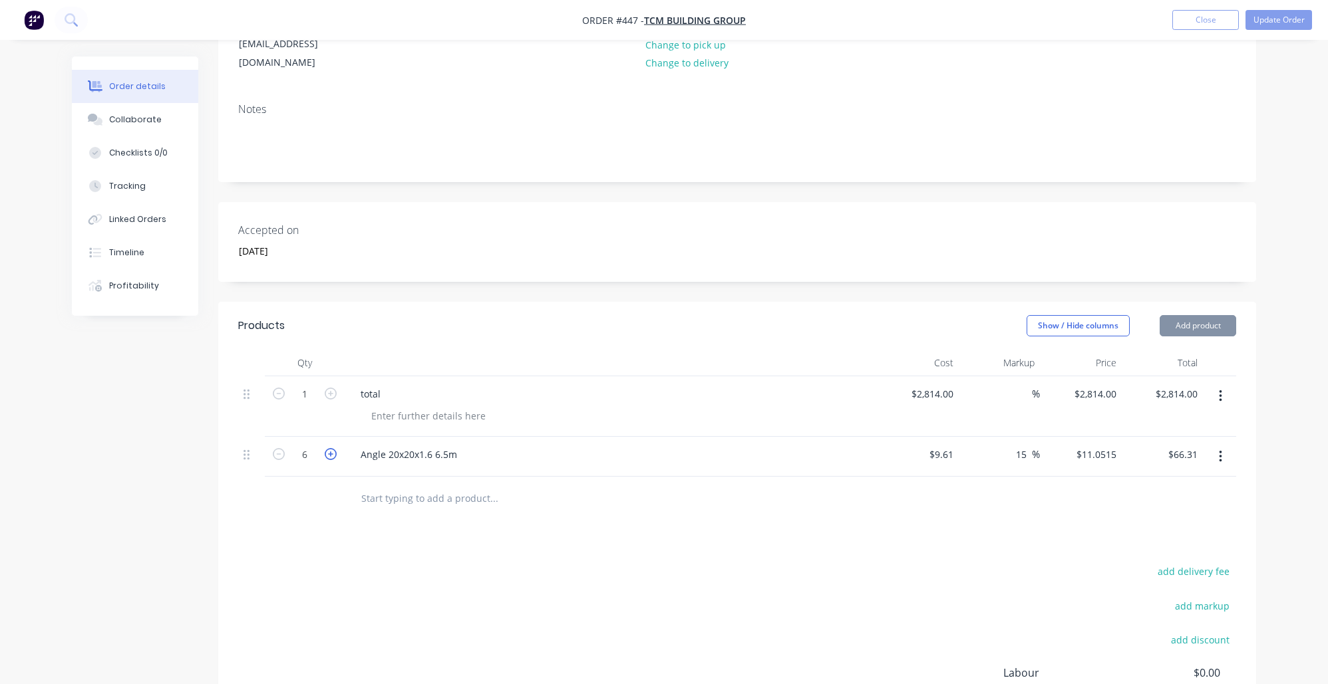
click at [333, 448] on icon "button" at bounding box center [331, 454] width 12 height 12
type input "7"
type input "$77.36"
click at [334, 448] on icon "button" at bounding box center [331, 454] width 12 height 12
type input "8"
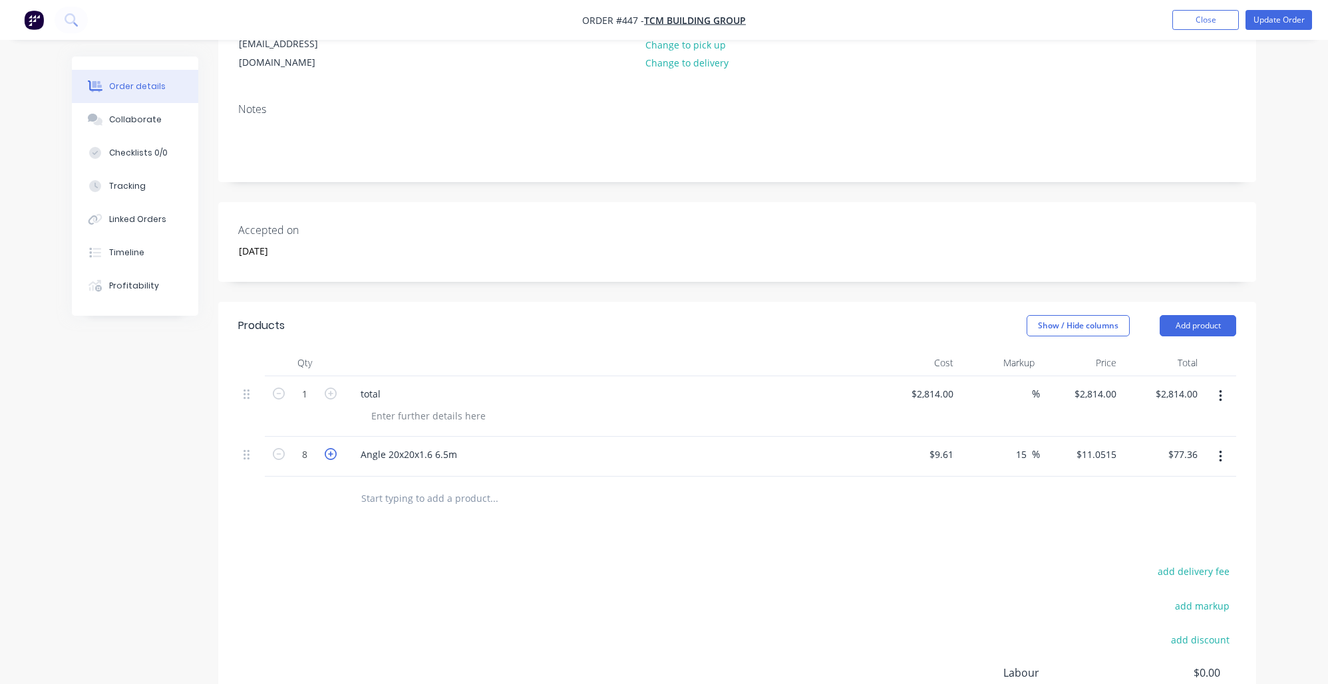
type input "$88.41"
click at [334, 448] on icon "button" at bounding box center [331, 454] width 12 height 12
type input "9"
type input "$99.46"
click at [334, 448] on icon "button" at bounding box center [331, 454] width 12 height 12
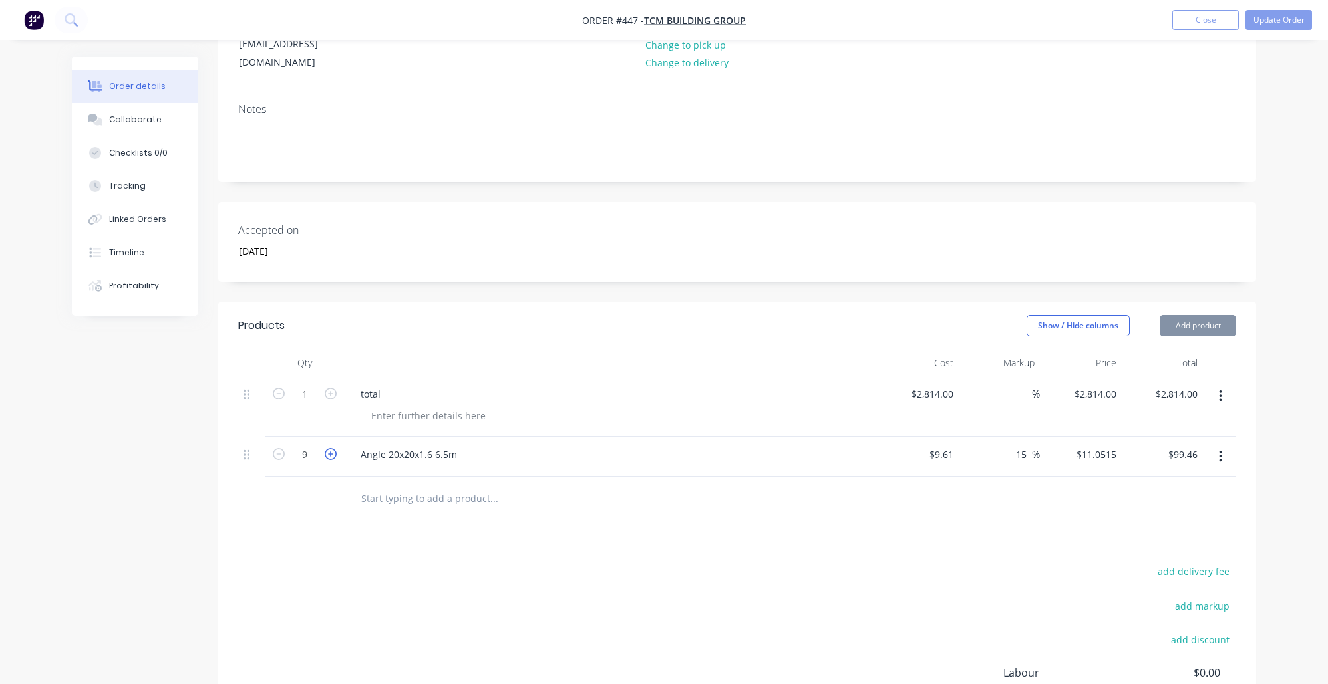
type input "10"
type input "$110.52"
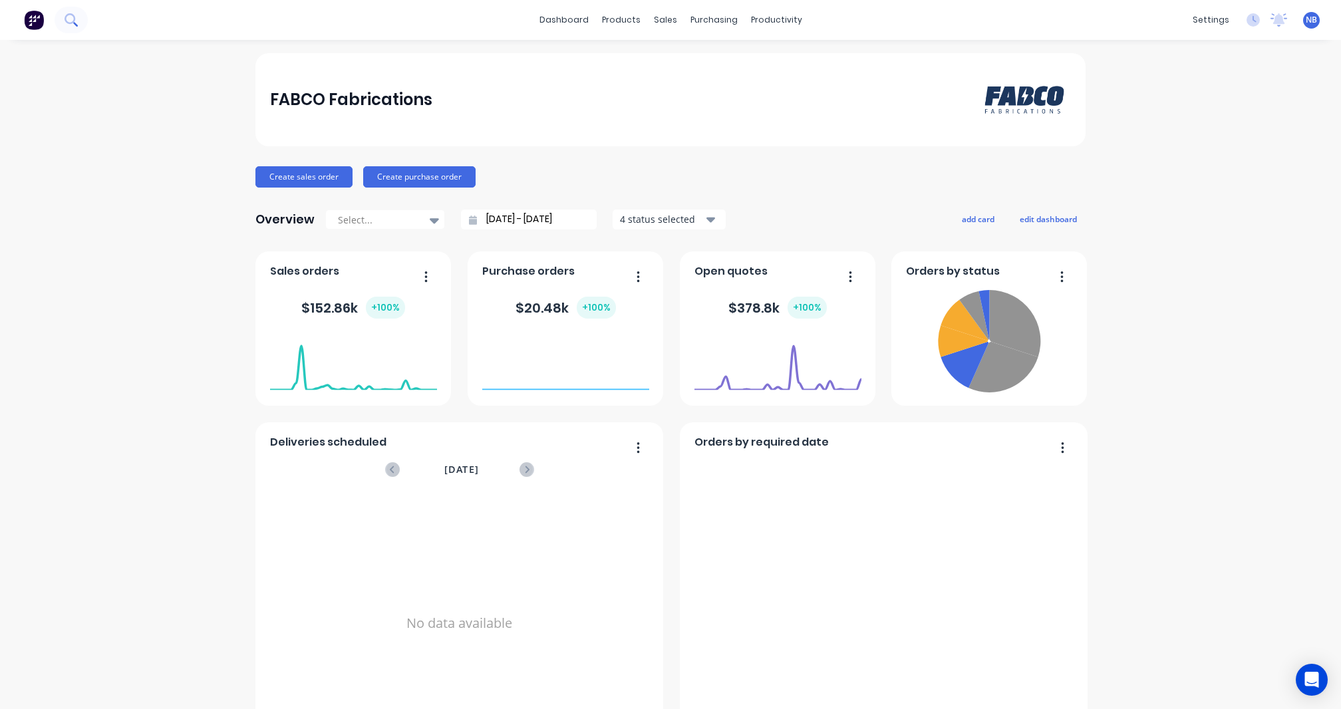
drag, startPoint x: 88, startPoint y: 19, endPoint x: 59, endPoint y: 22, distance: 28.7
click at [88, 19] on div "dashboard products sales purchasing productivity dashboard products Product Cat…" at bounding box center [670, 20] width 1341 height 40
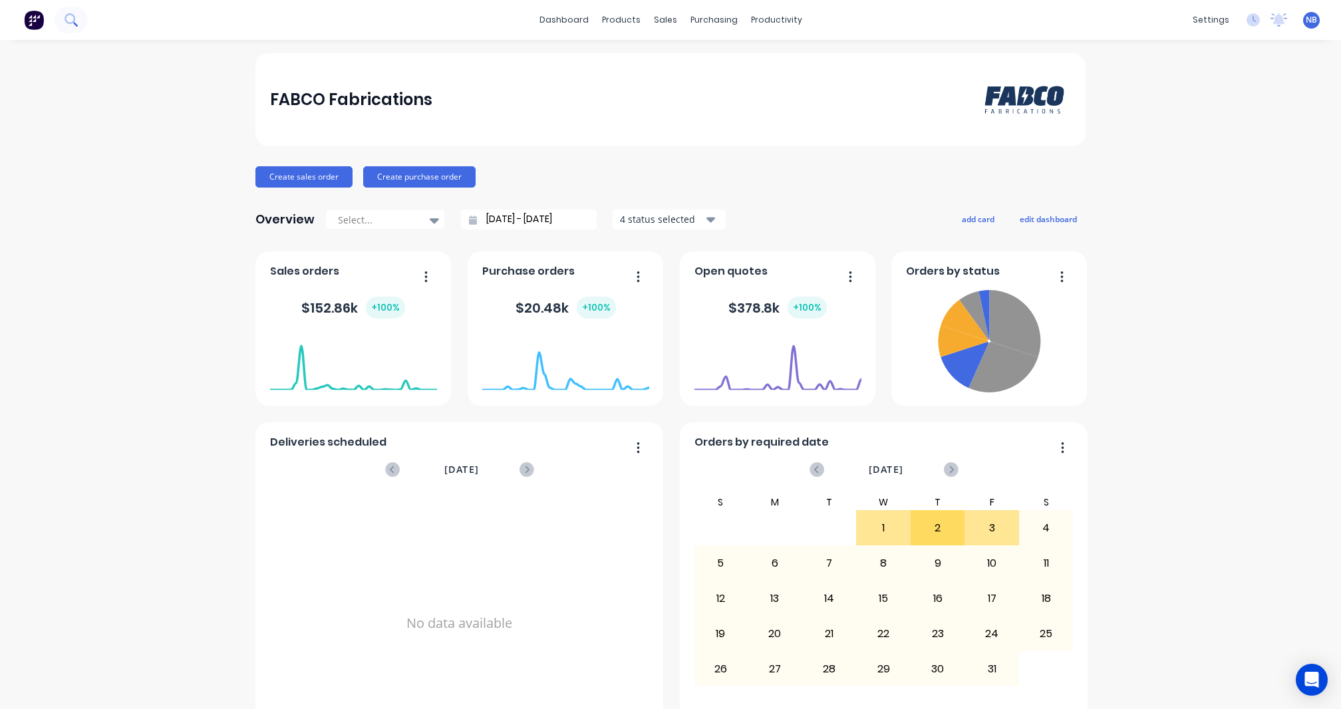
click at [70, 22] on icon at bounding box center [71, 19] width 13 height 13
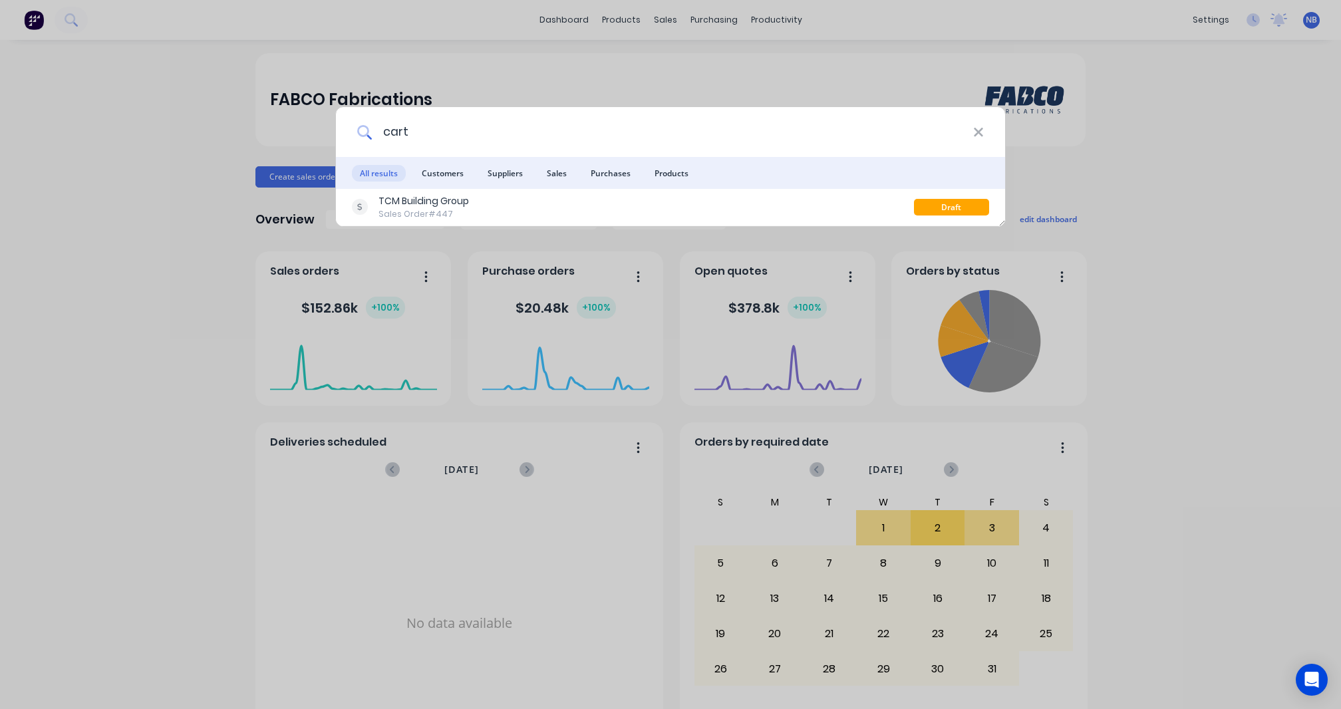
click at [641, 153] on input "cart" at bounding box center [672, 132] width 601 height 50
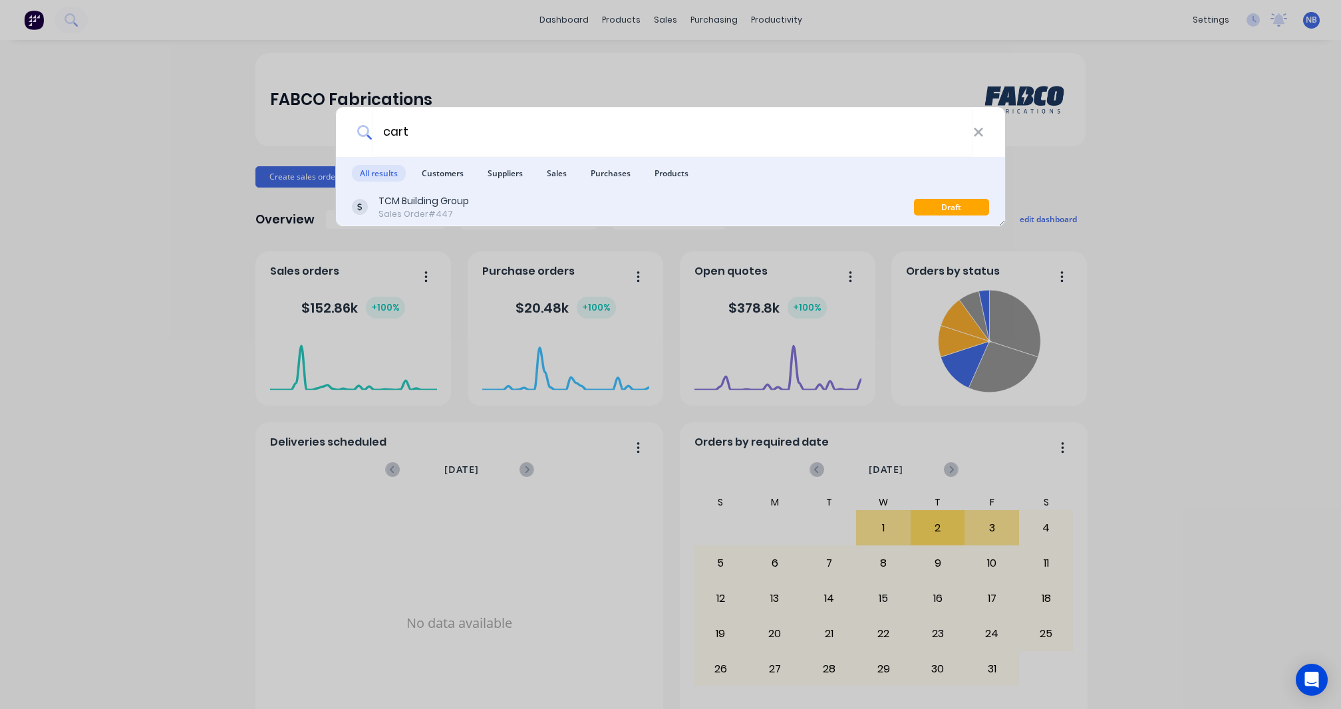
type input "cart"
click at [617, 203] on div "TCM Building Group Sales Order #447" at bounding box center [633, 207] width 562 height 26
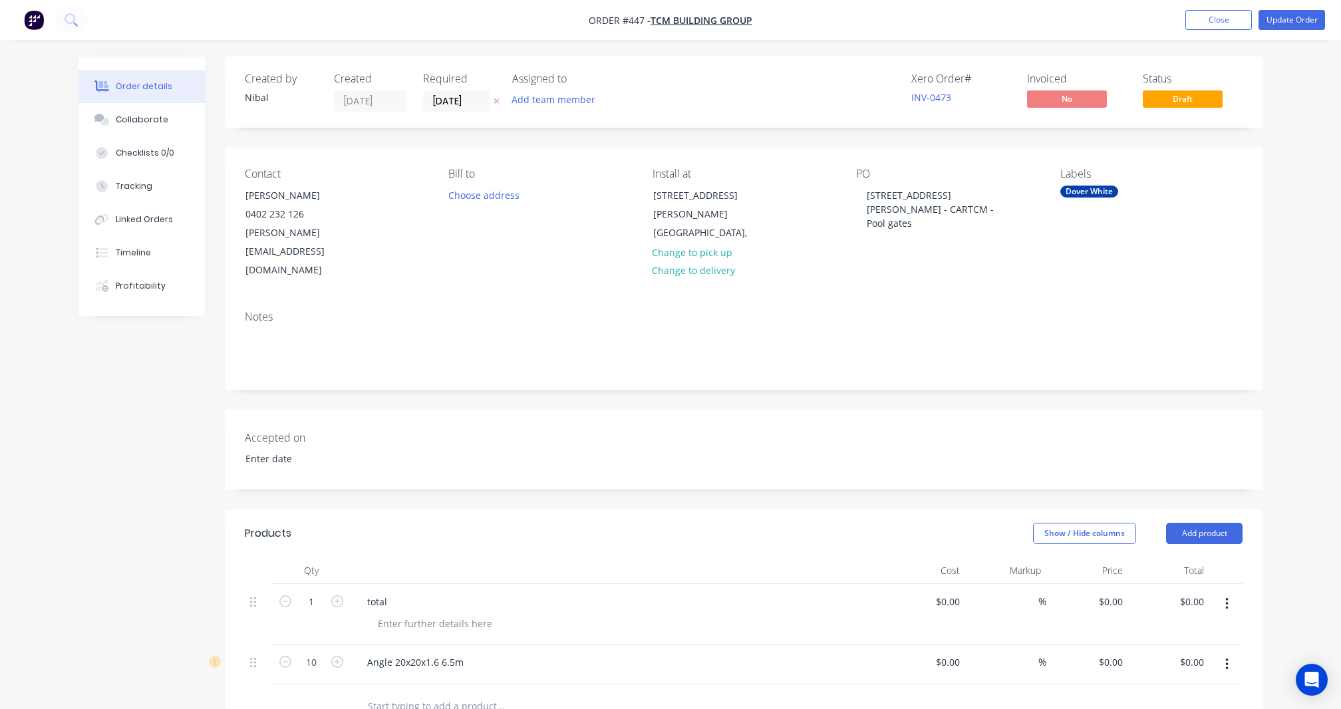
type input "[DATE]"
type input "$2,814.00"
type input "$9.61"
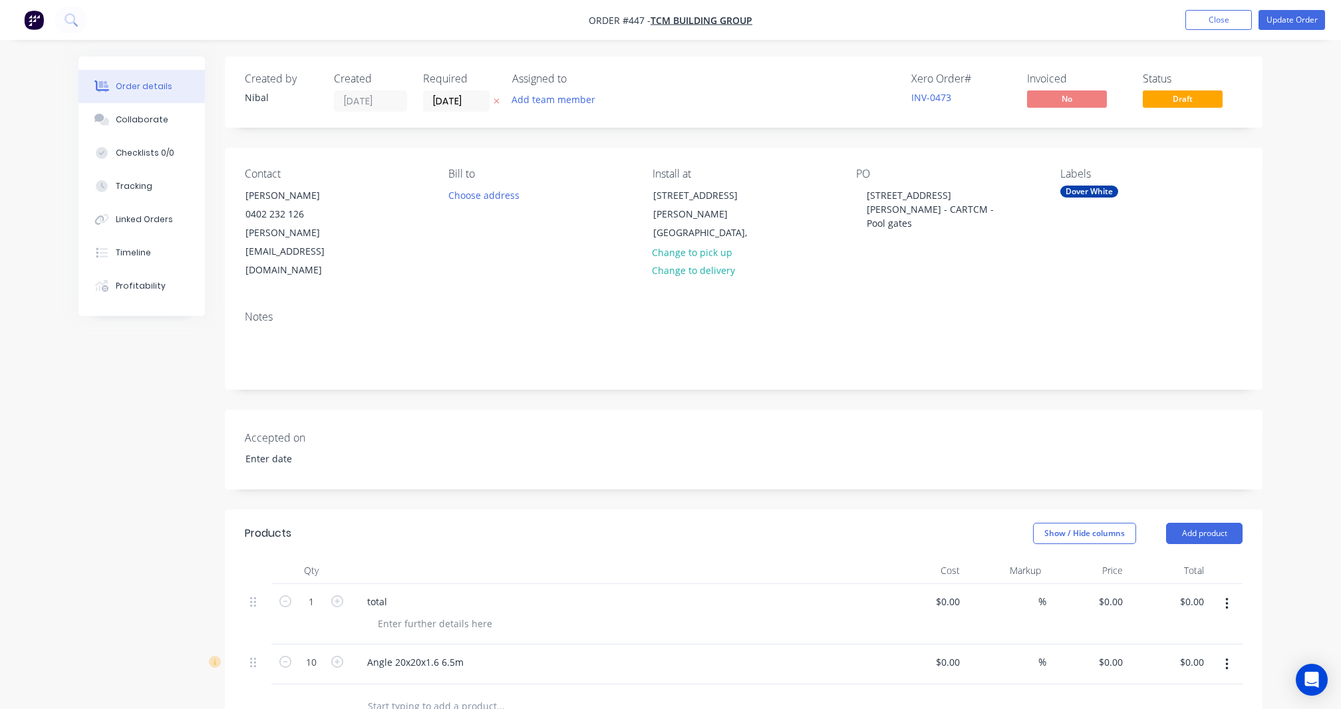
type input "15"
type input "$11.0515"
type input "$110.52"
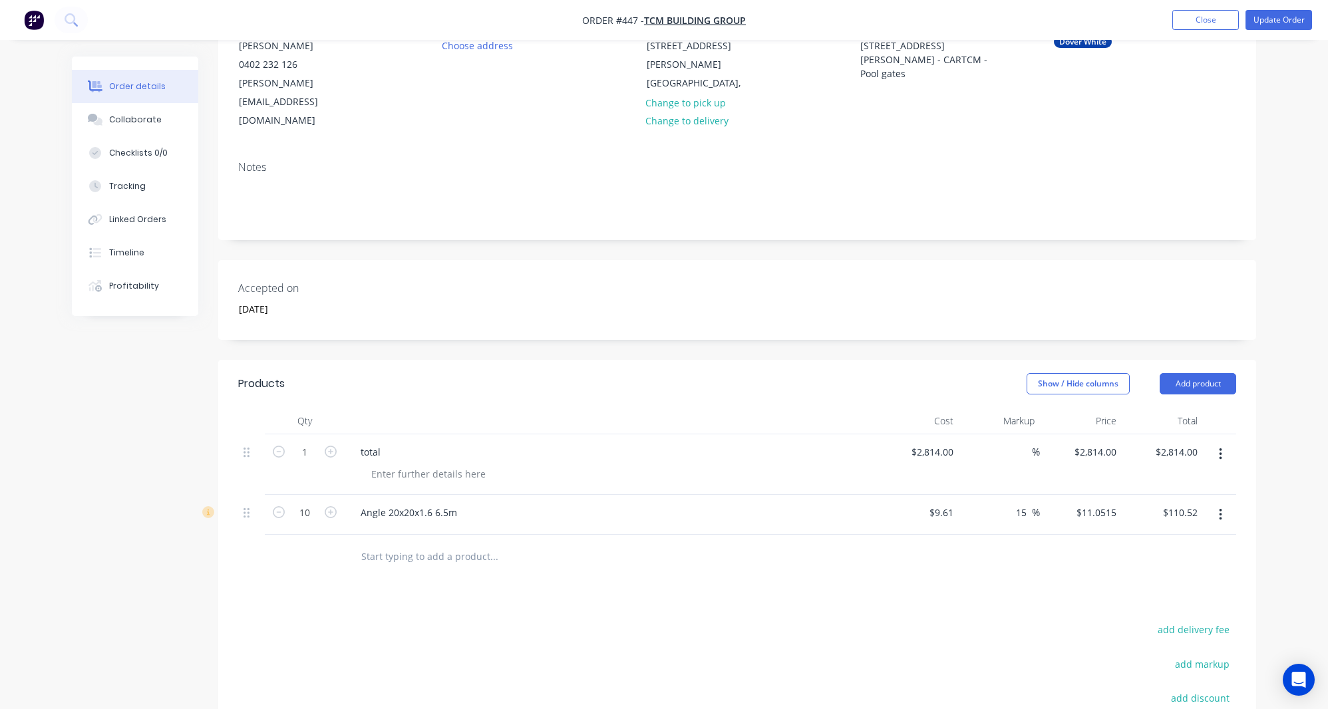
scroll to position [209, 0]
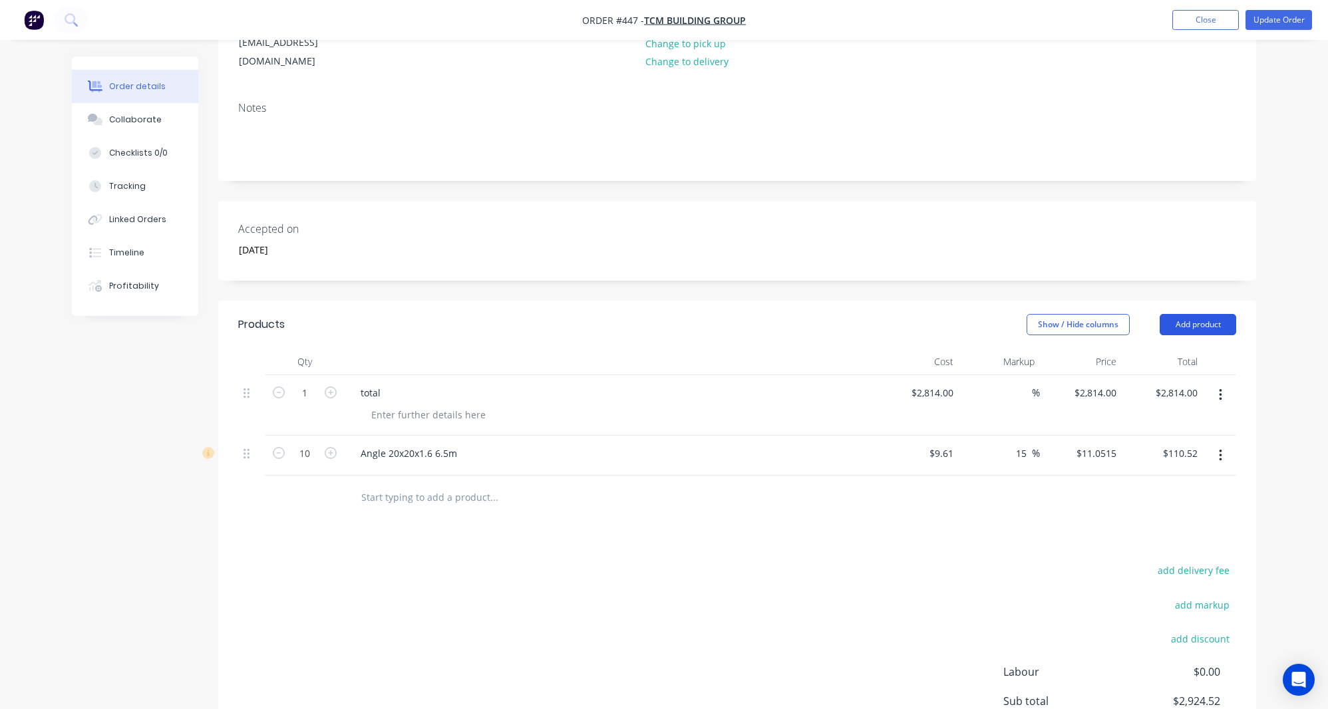
click at [1177, 314] on button "Add product" at bounding box center [1197, 324] width 76 height 21
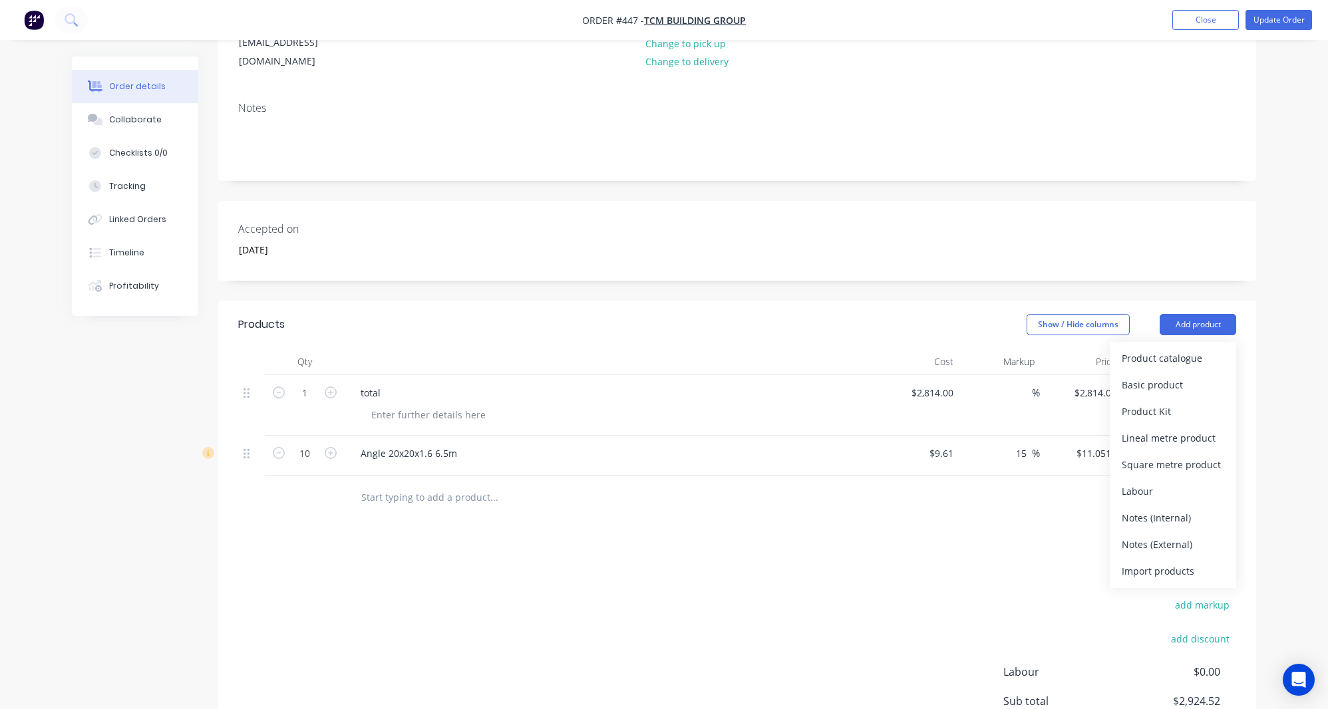
click at [477, 484] on input "text" at bounding box center [493, 497] width 266 height 27
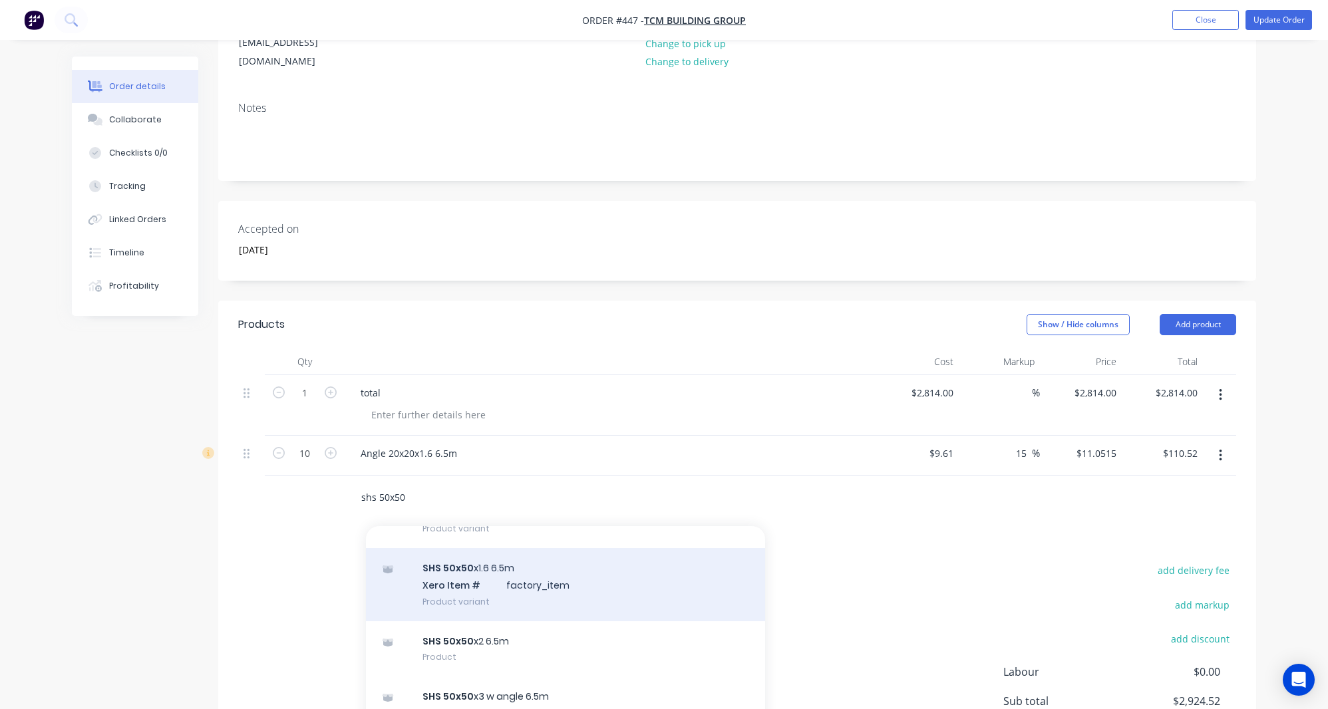
scroll to position [214, 0]
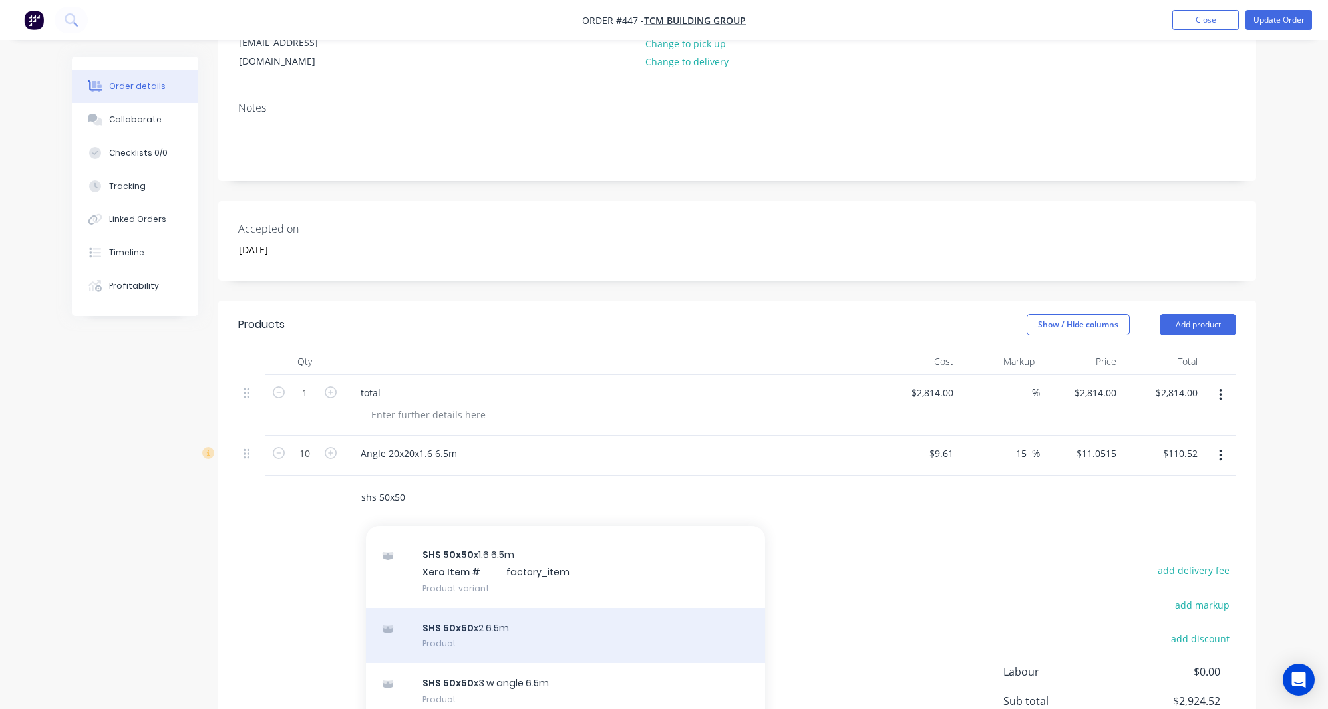
type input "shs 50x50"
click at [499, 608] on div "SHS 50x50 x2 6.5m Product" at bounding box center [565, 636] width 399 height 56
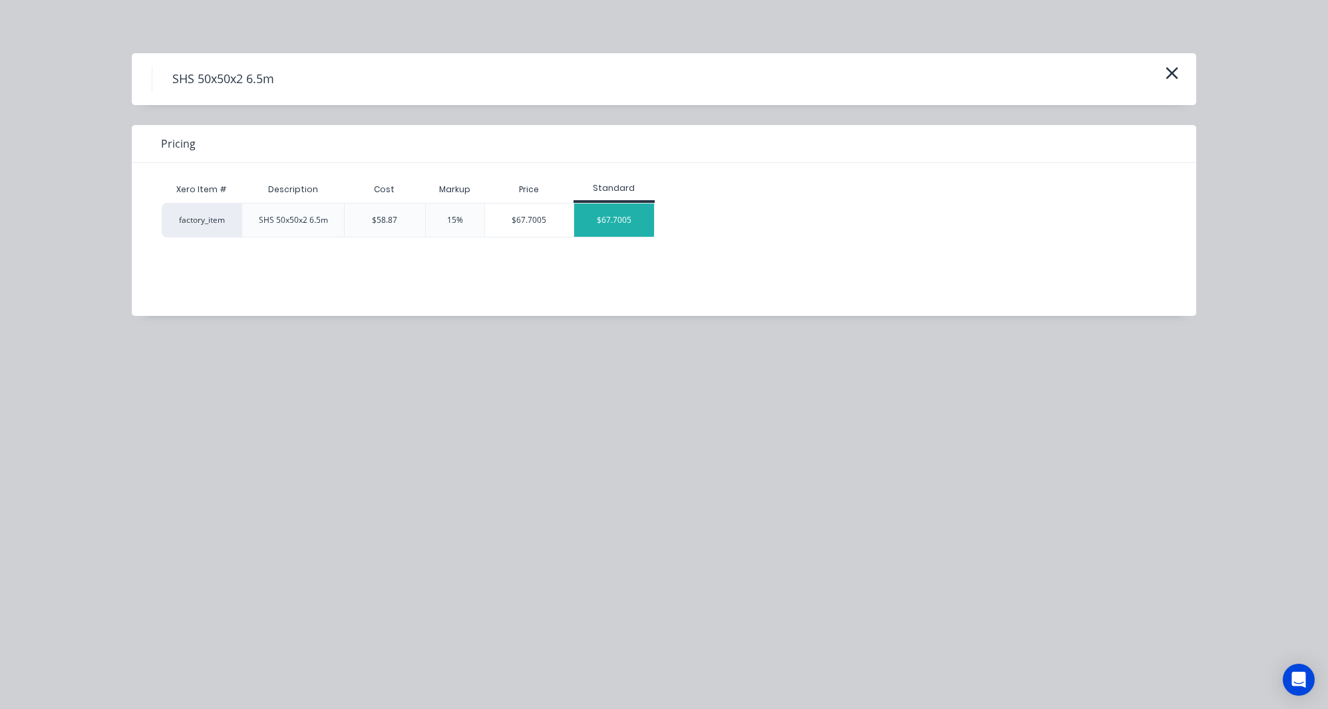
click at [612, 222] on div "$67.7005" at bounding box center [614, 220] width 80 height 33
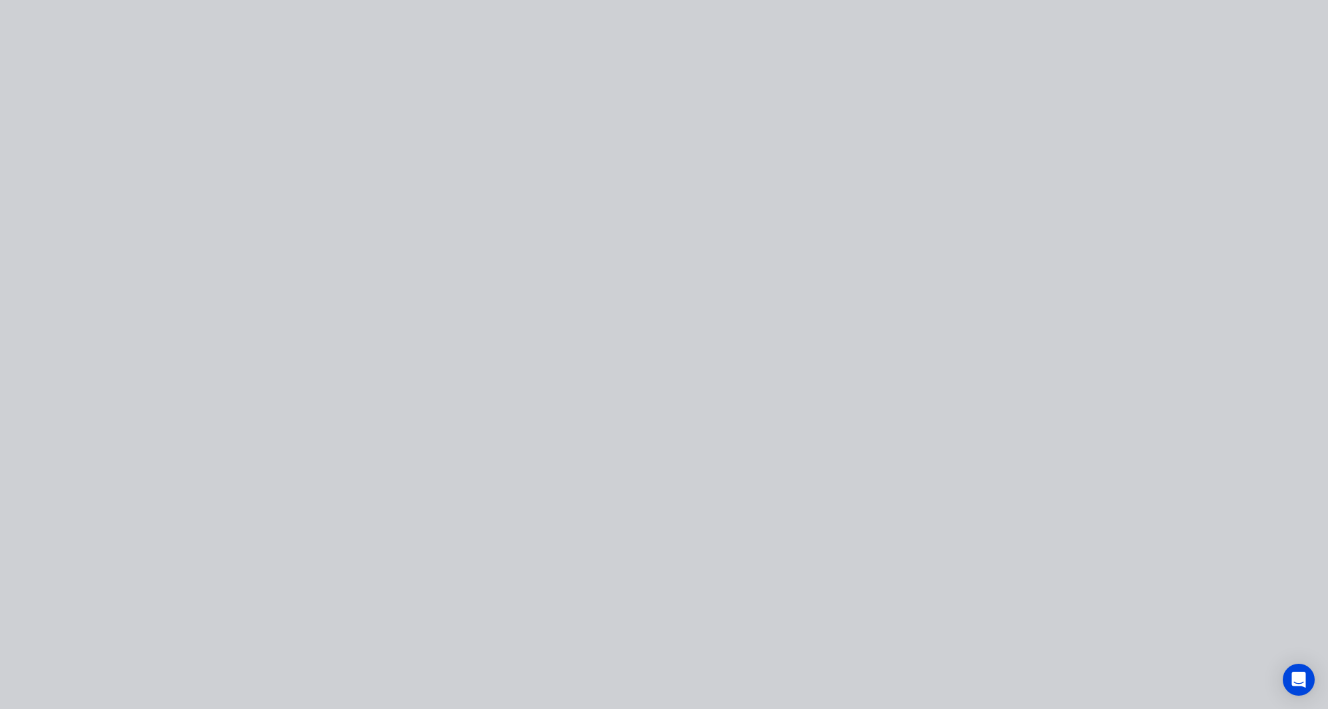
type input "$58.87"
type input "15"
type input "$67.7005"
type input "$67.70"
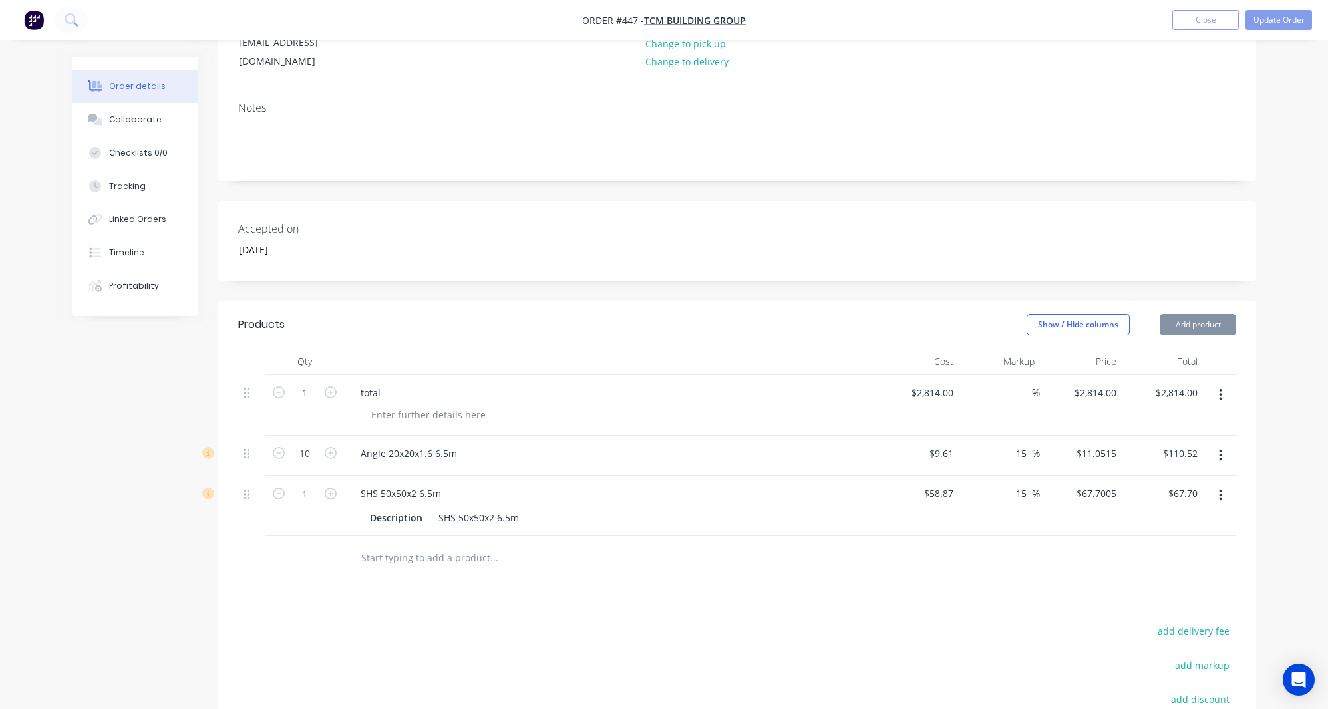
drag, startPoint x: 416, startPoint y: 525, endPoint x: 456, endPoint y: 506, distance: 44.3
click at [416, 544] on input "text" at bounding box center [493, 557] width 266 height 27
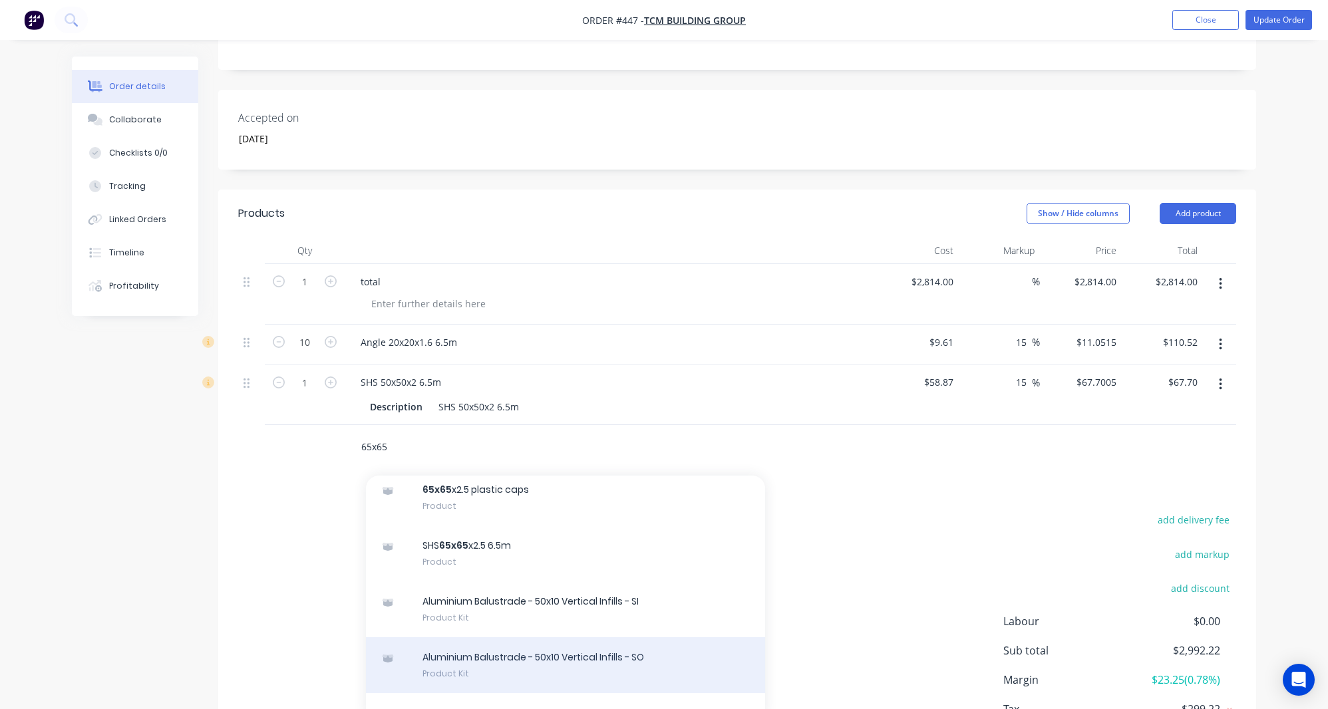
scroll to position [370, 0]
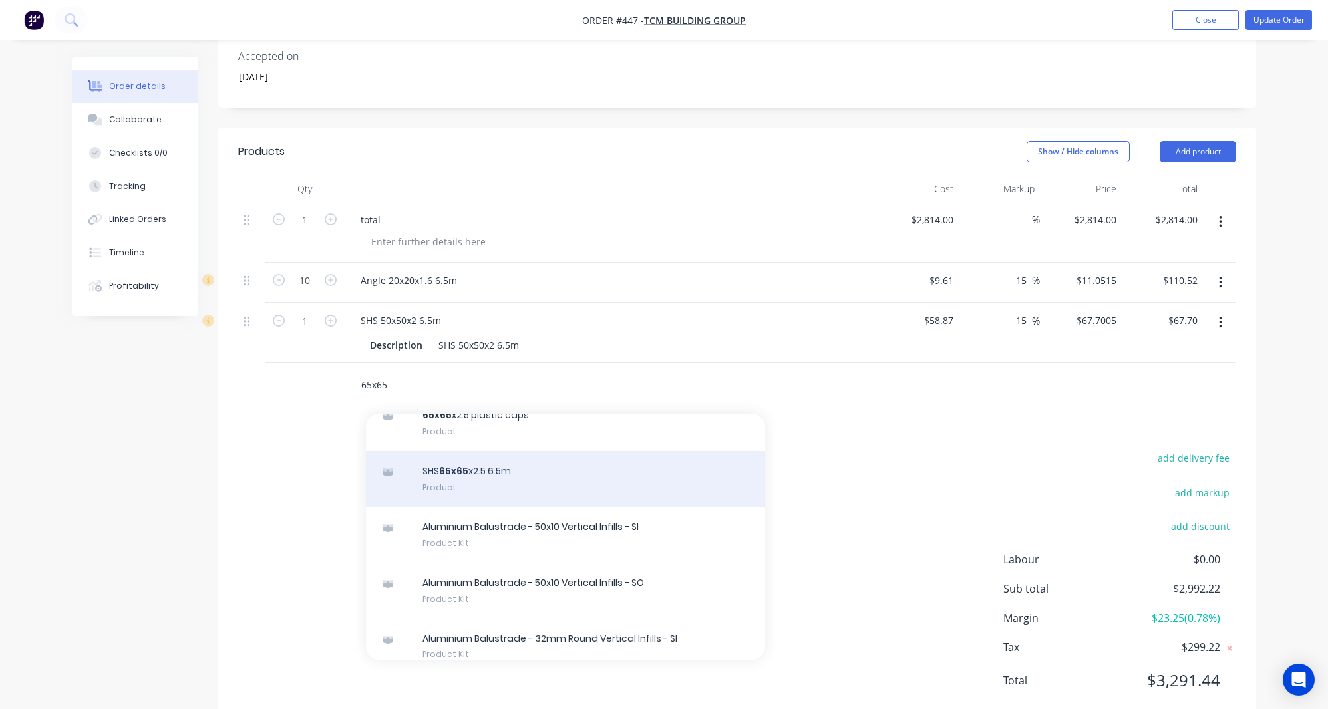
type input "65x65"
click at [535, 451] on div "SHS 65x65 x2.5 6.5m Product" at bounding box center [565, 479] width 399 height 56
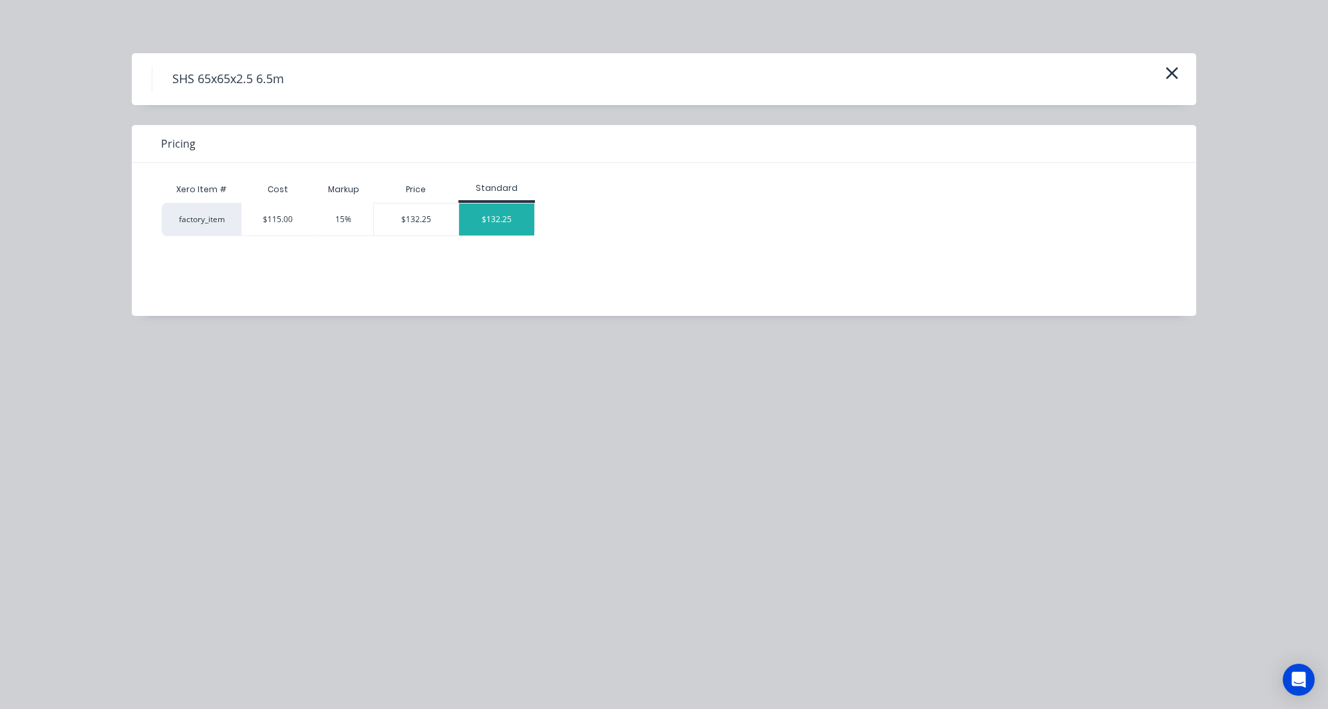
click at [498, 217] on div "$132.25" at bounding box center [496, 220] width 75 height 32
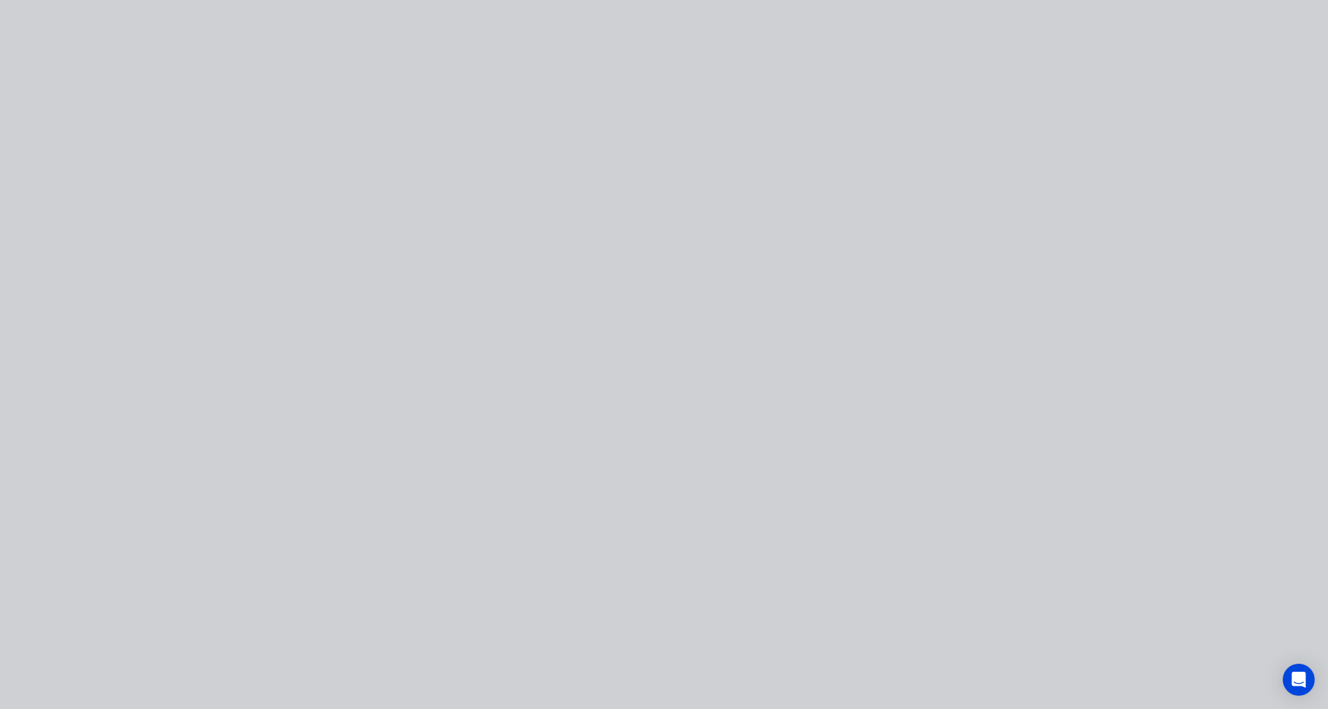
type input "$115.00"
type input "15"
type input "$132.25"
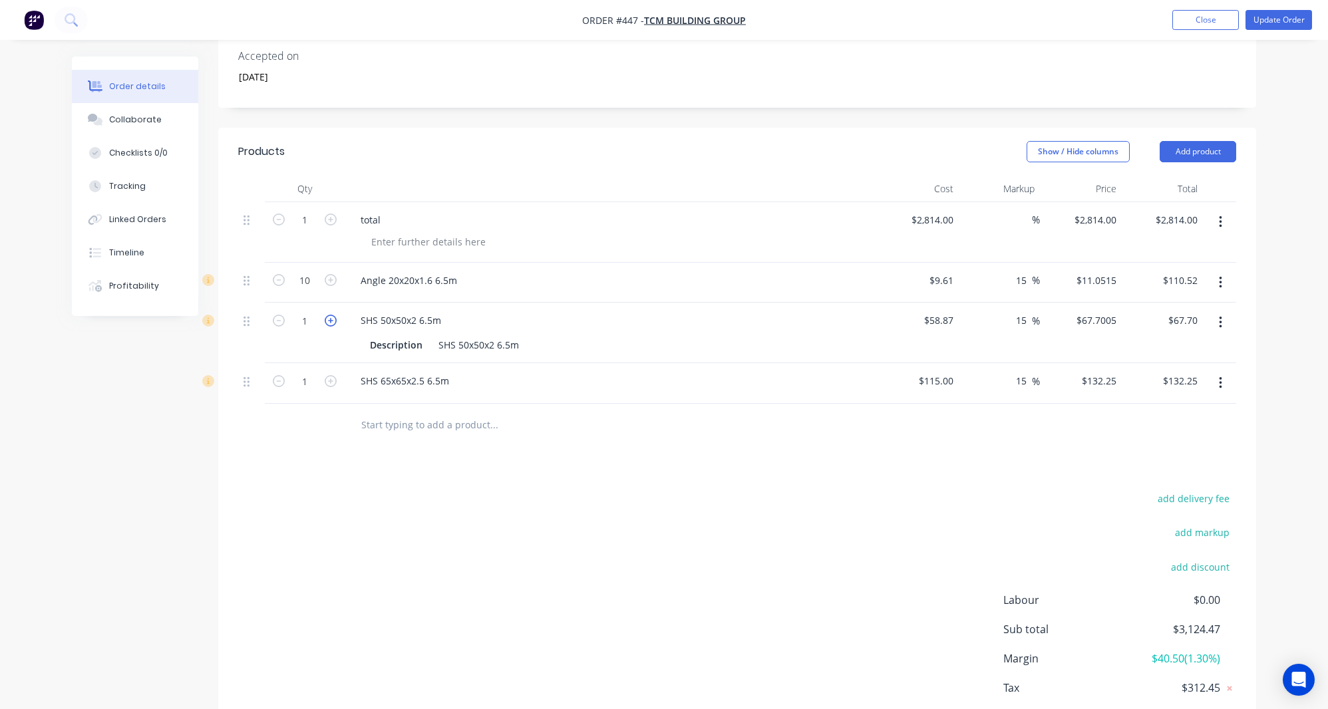
click at [333, 315] on icon "button" at bounding box center [331, 321] width 12 height 12
type input "2"
type input "$135.40"
click at [333, 315] on icon "button" at bounding box center [331, 321] width 12 height 12
type input "3"
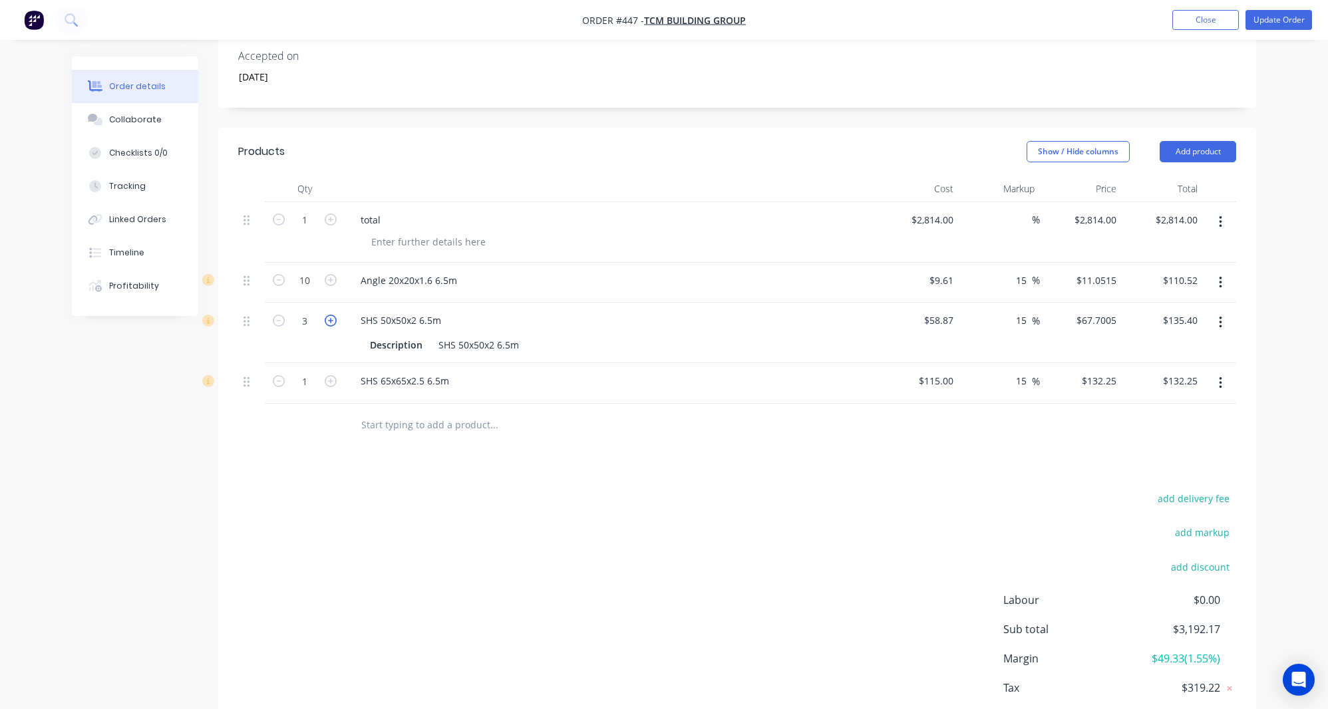
type input "$203.10"
click at [326, 375] on icon "button" at bounding box center [331, 381] width 12 height 12
type input "2"
type input "$264.50"
click at [326, 375] on icon "button" at bounding box center [331, 381] width 12 height 12
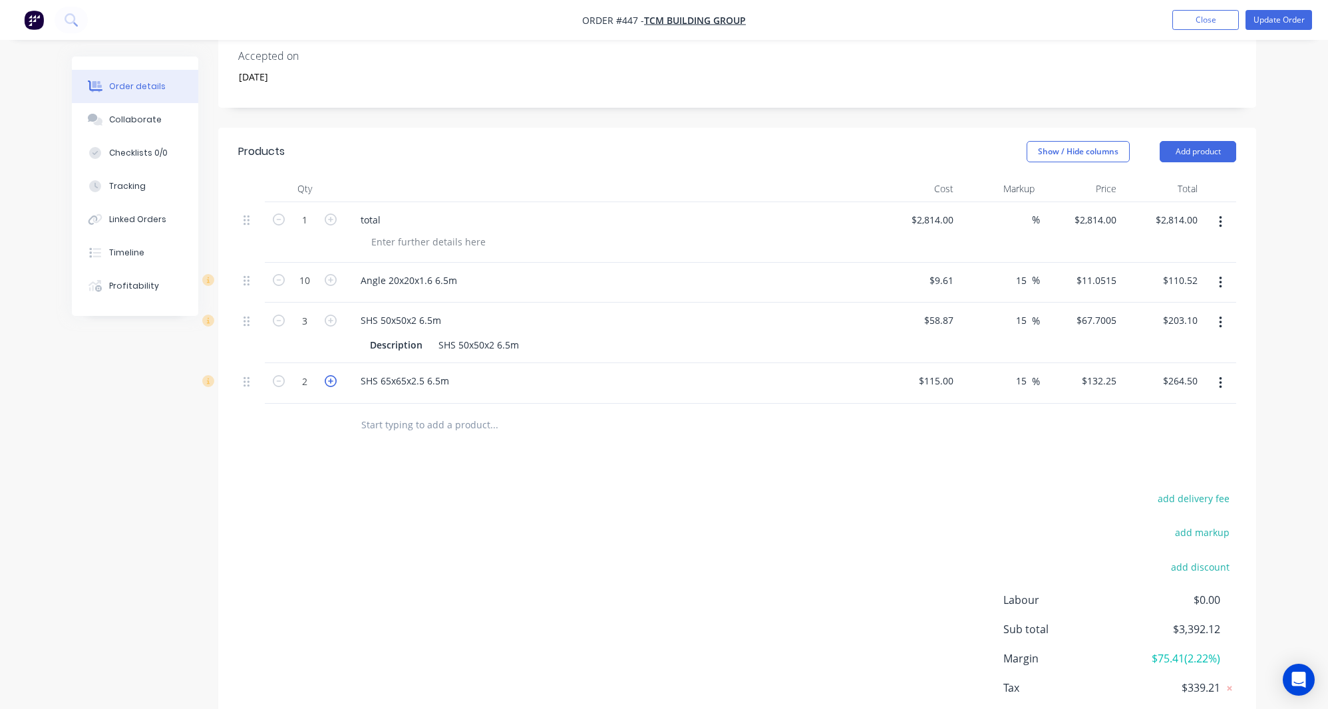
type input "3"
type input "$396.75"
click at [357, 525] on div "add delivery fee add markup add discount Labour $0.00 Sub total $3,524.37 Margi…" at bounding box center [737, 618] width 998 height 257
click at [133, 116] on div "Collaborate" at bounding box center [135, 120] width 53 height 12
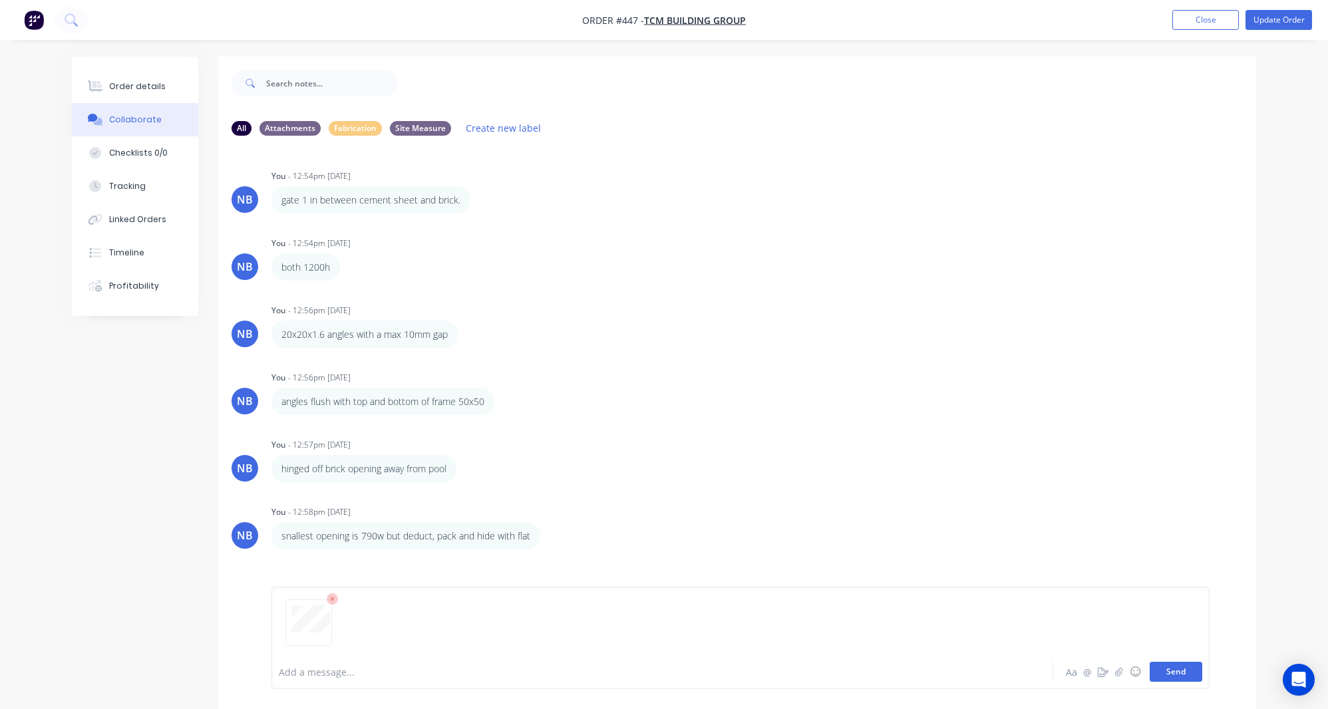
click at [1163, 664] on button "Send" at bounding box center [1175, 672] width 53 height 20
click at [1177, 29] on button "Close" at bounding box center [1205, 20] width 67 height 20
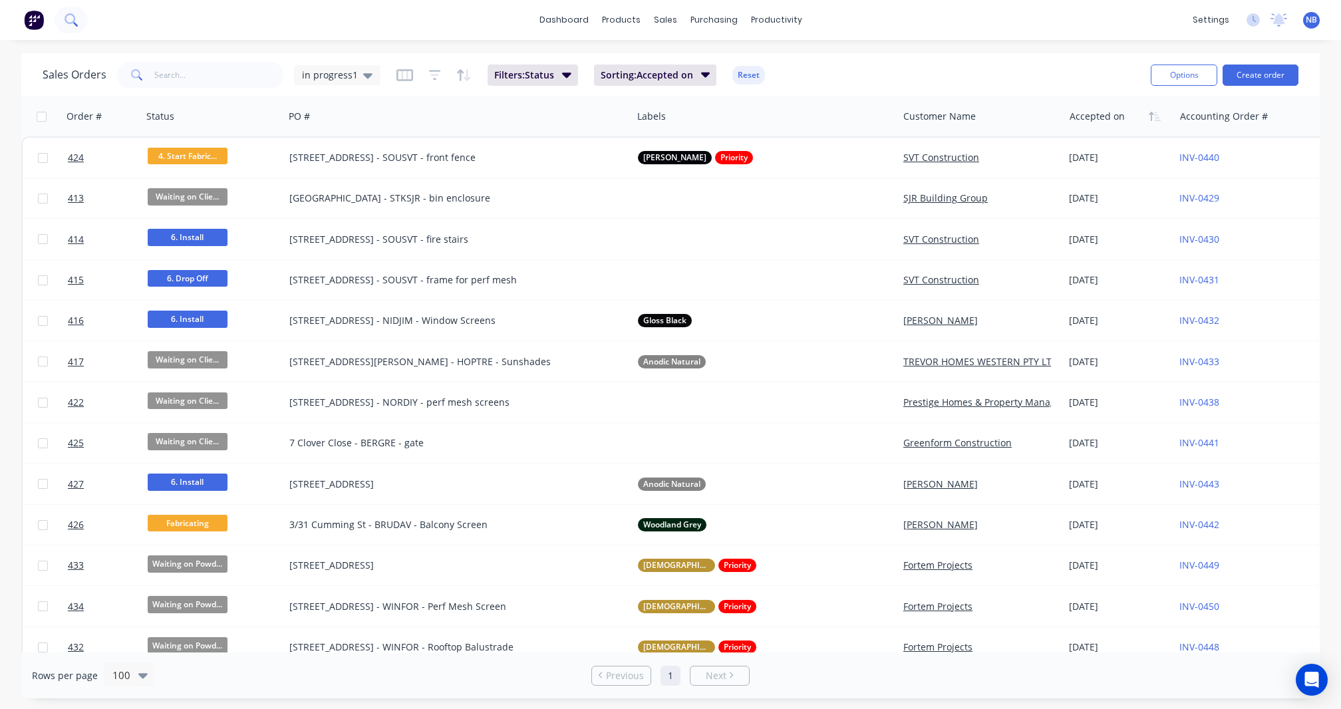
click at [75, 19] on icon at bounding box center [71, 19] width 13 height 13
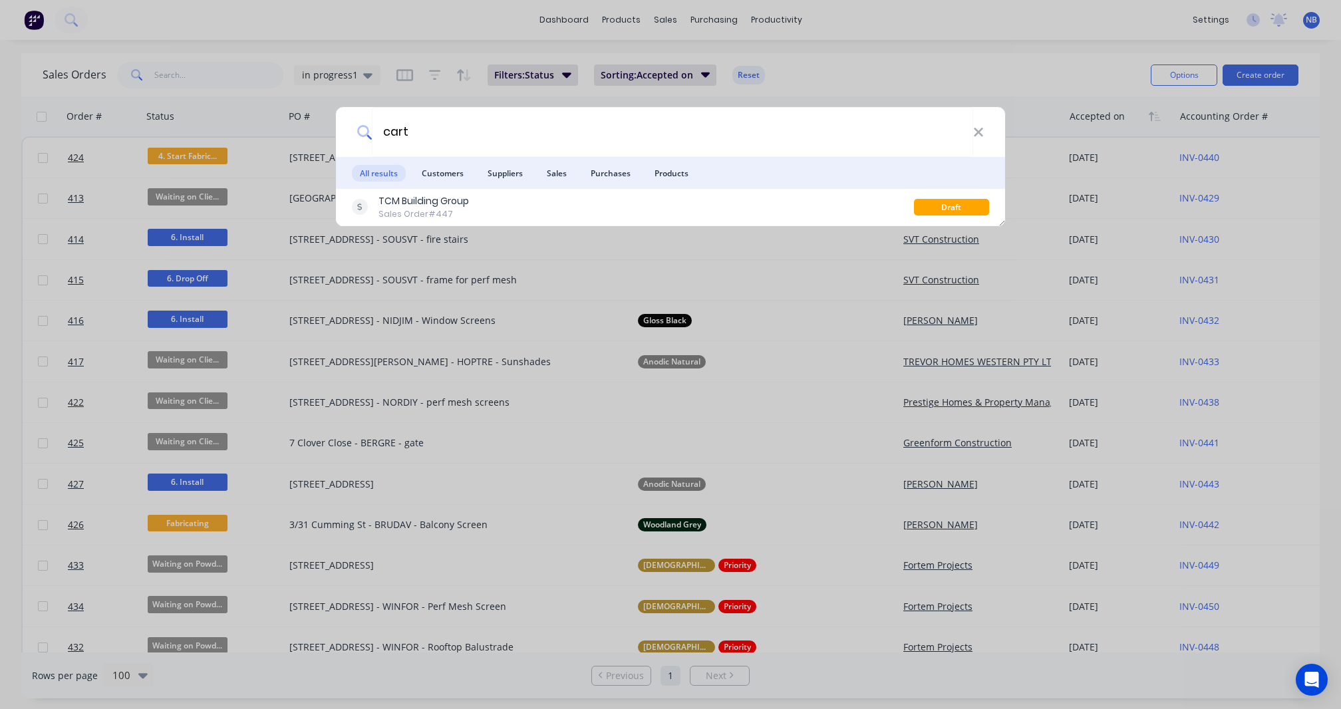
type input "cart"
click at [470, 208] on div "TCM Building Group Sales Order #447" at bounding box center [633, 207] width 562 height 26
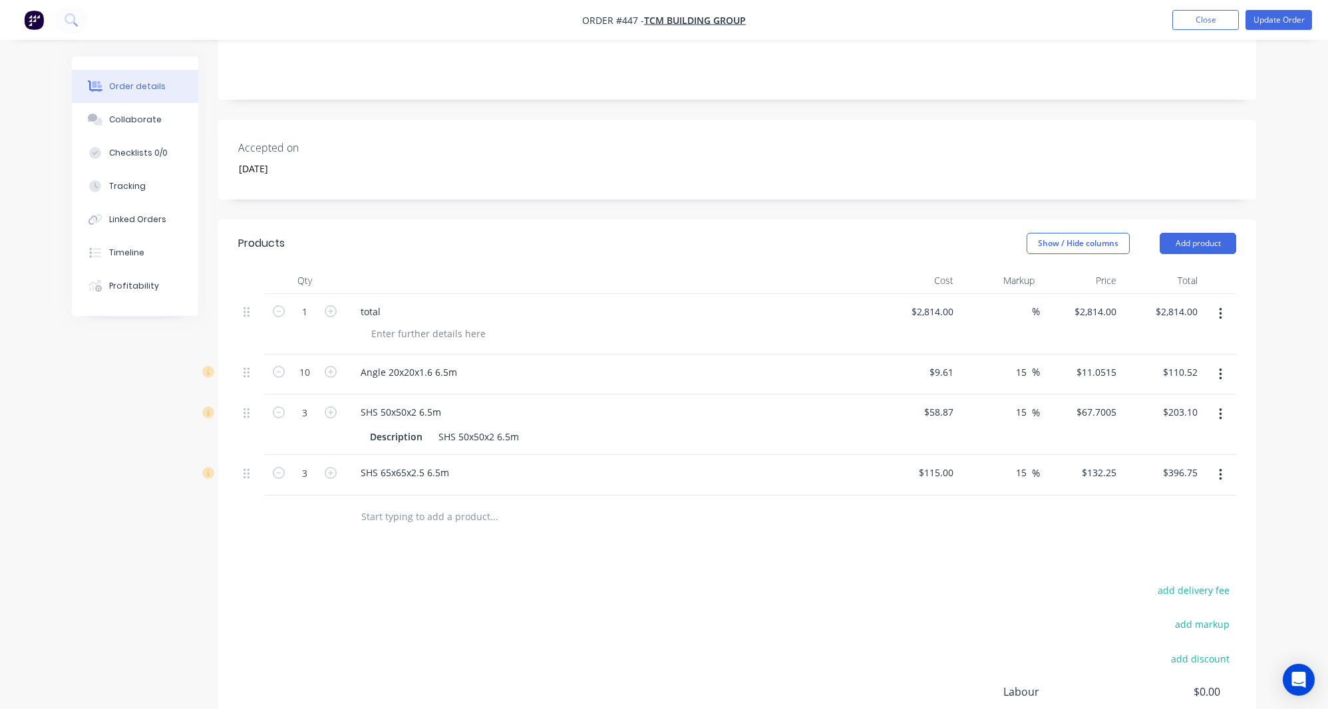
scroll to position [293, 0]
drag, startPoint x: 384, startPoint y: 277, endPoint x: 357, endPoint y: 269, distance: 27.8
click at [362, 299] on div "total" at bounding box center [370, 308] width 41 height 19
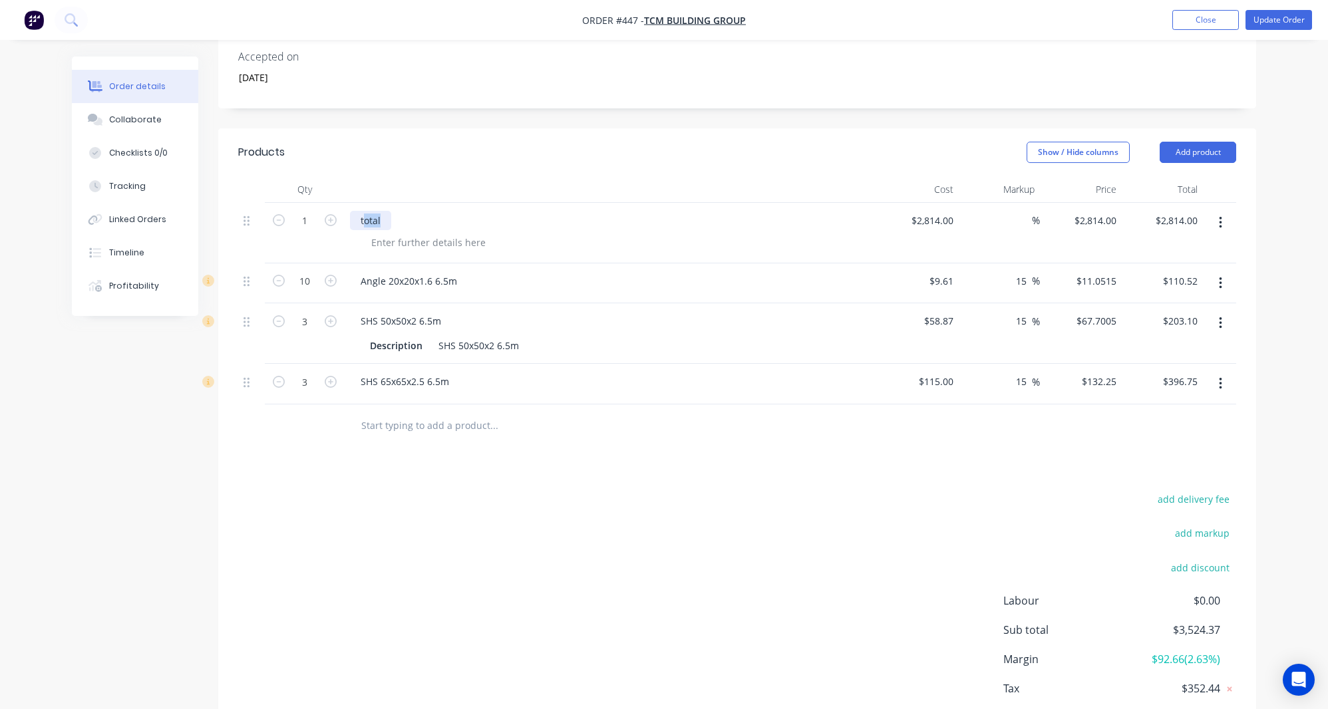
scroll to position [387, 0]
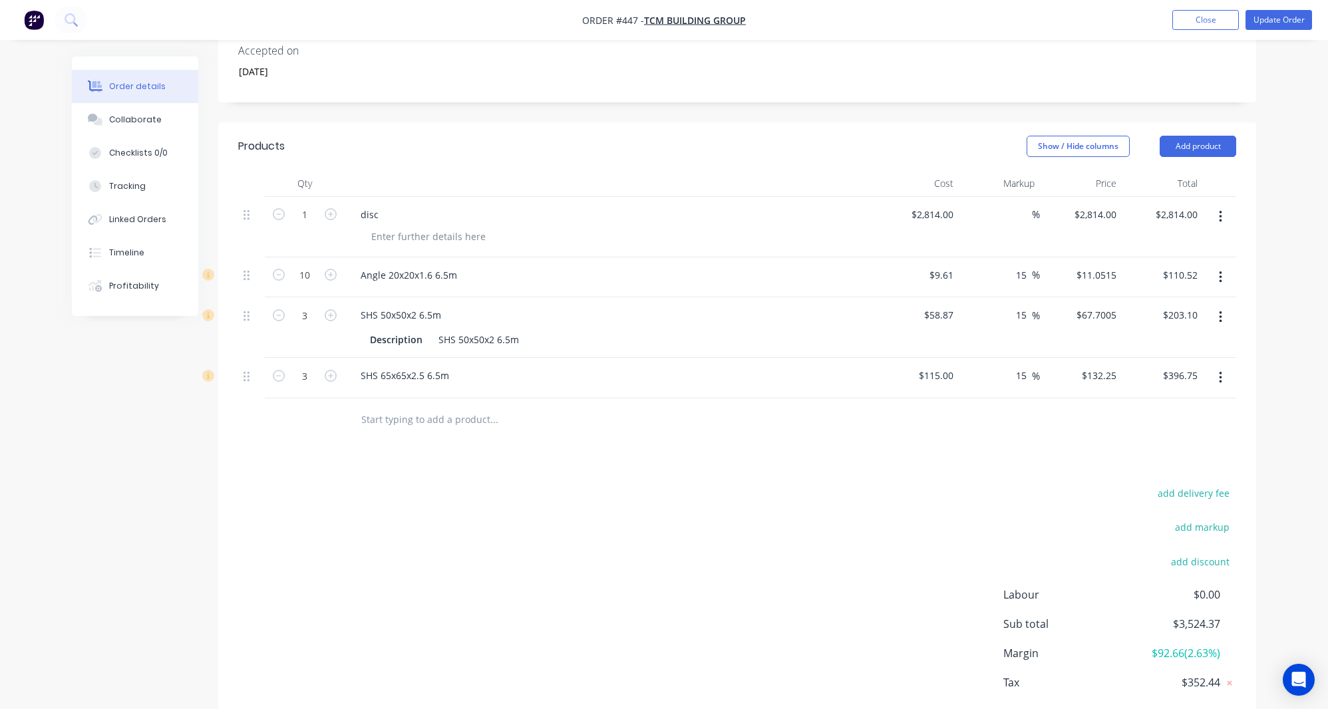
drag, startPoint x: 676, startPoint y: 577, endPoint x: 676, endPoint y: 563, distance: 14.0
click at [676, 577] on div "add delivery fee add markup add discount Labour $0.00 Sub total $3,524.37 Margi…" at bounding box center [737, 612] width 998 height 257
type input "2814.00"
click at [1166, 205] on input "2814.00" at bounding box center [1179, 214] width 48 height 19
type input "2814"
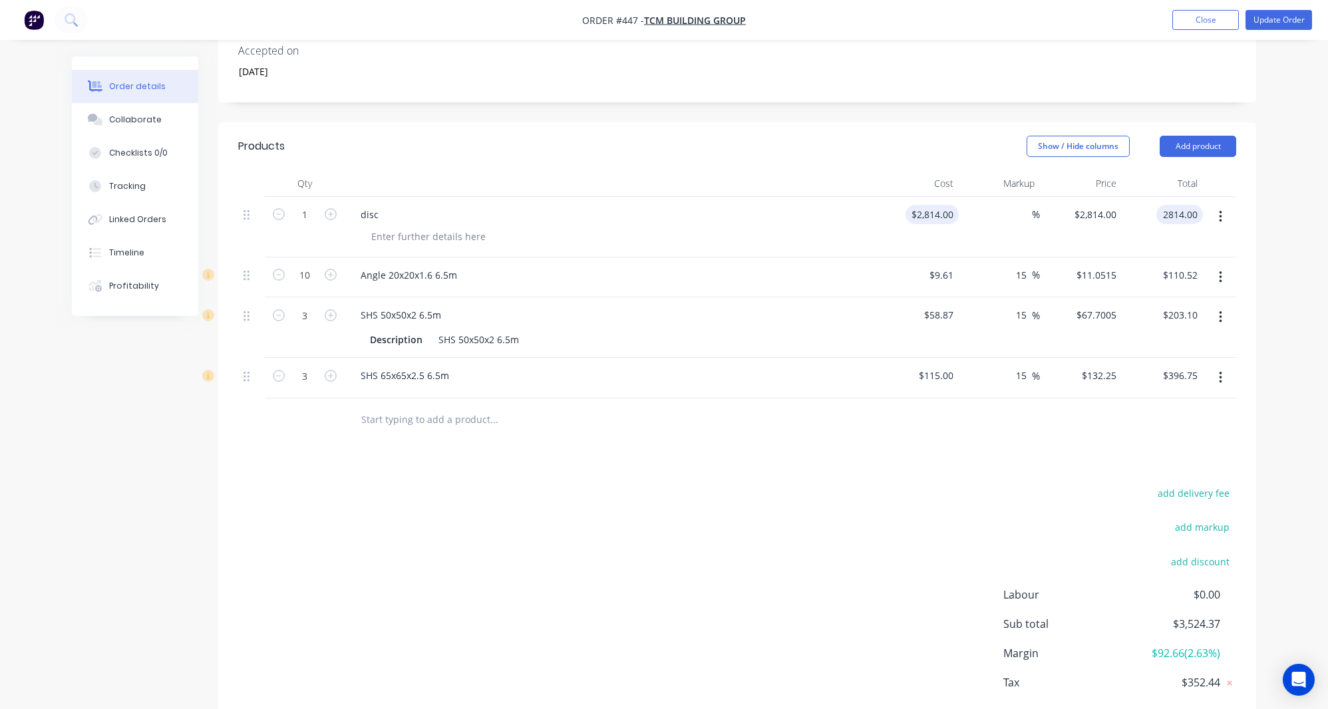
type input "$2,814.00"
click at [948, 205] on input "2814" at bounding box center [935, 214] width 48 height 19
type input "$2,103.63"
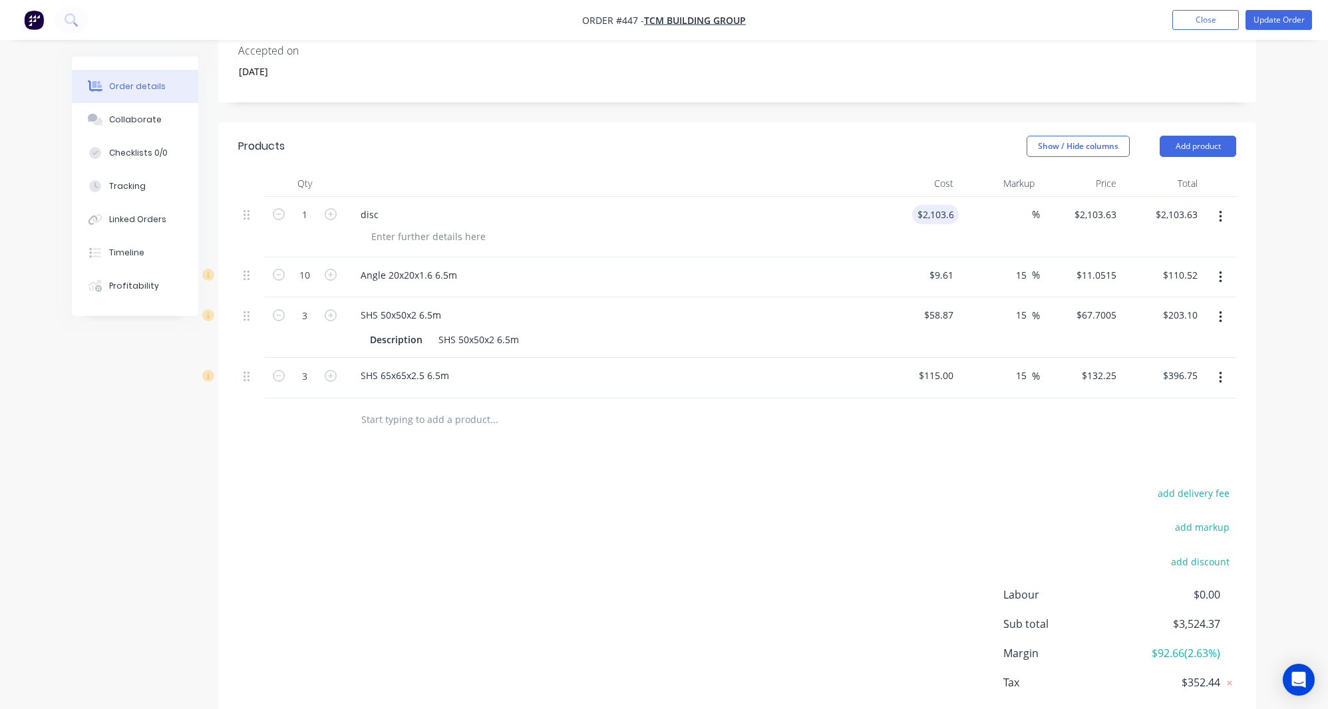
click at [871, 440] on div "Products Show / Hide columns Add product Qty Cost Markup Price Total 1 disc $2,…" at bounding box center [737, 441] width 1038 height 639
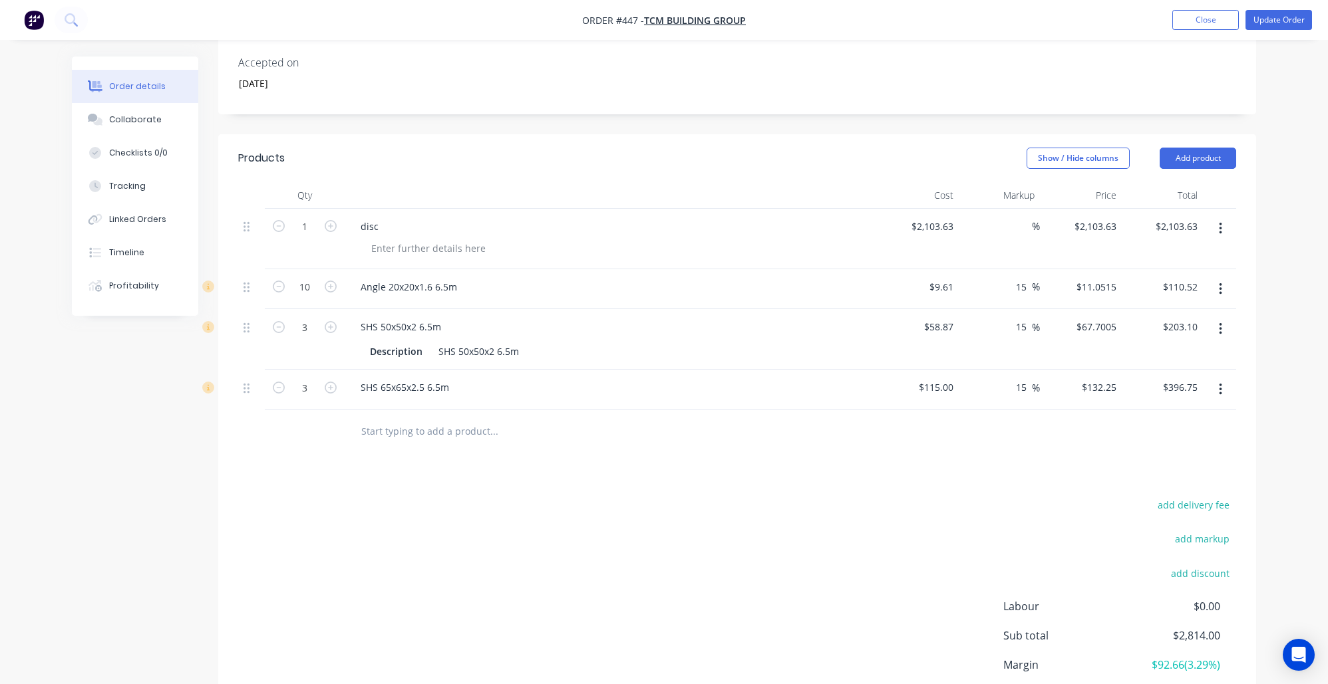
scroll to position [0, 0]
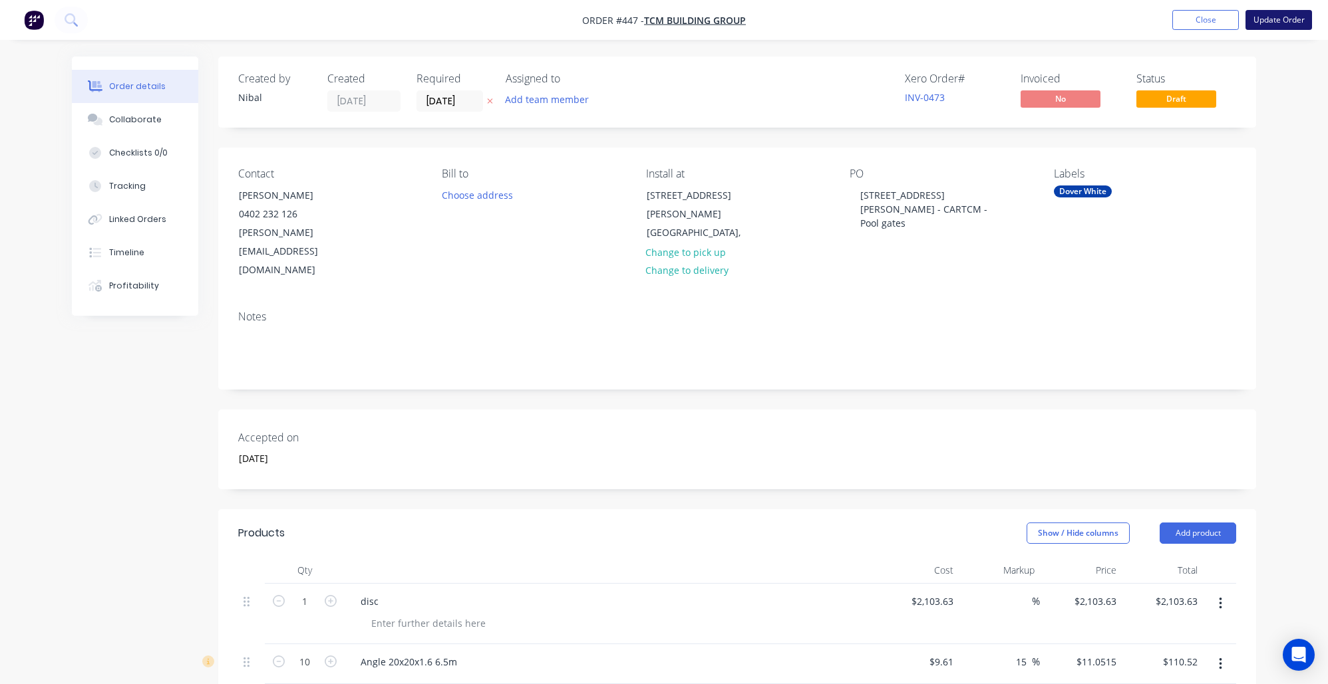
click at [1293, 17] on button "Update Order" at bounding box center [1278, 20] width 67 height 20
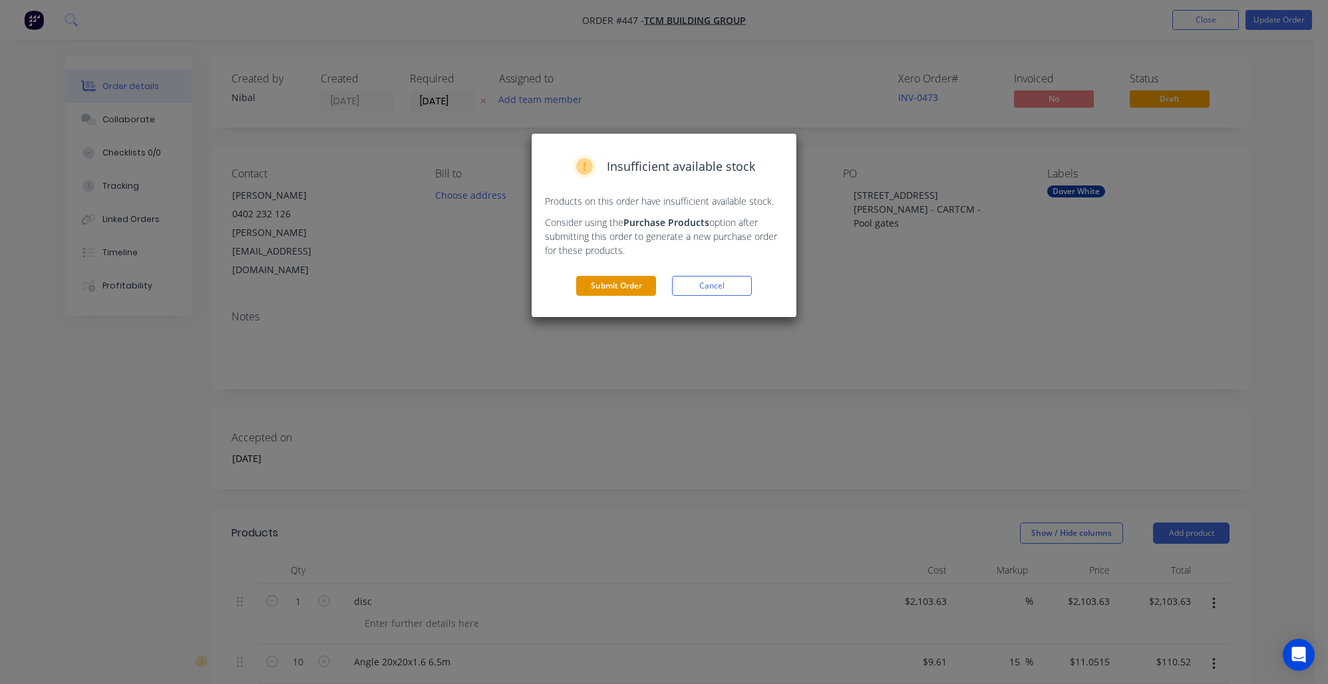
click at [616, 280] on button "Submit Order" at bounding box center [616, 286] width 80 height 20
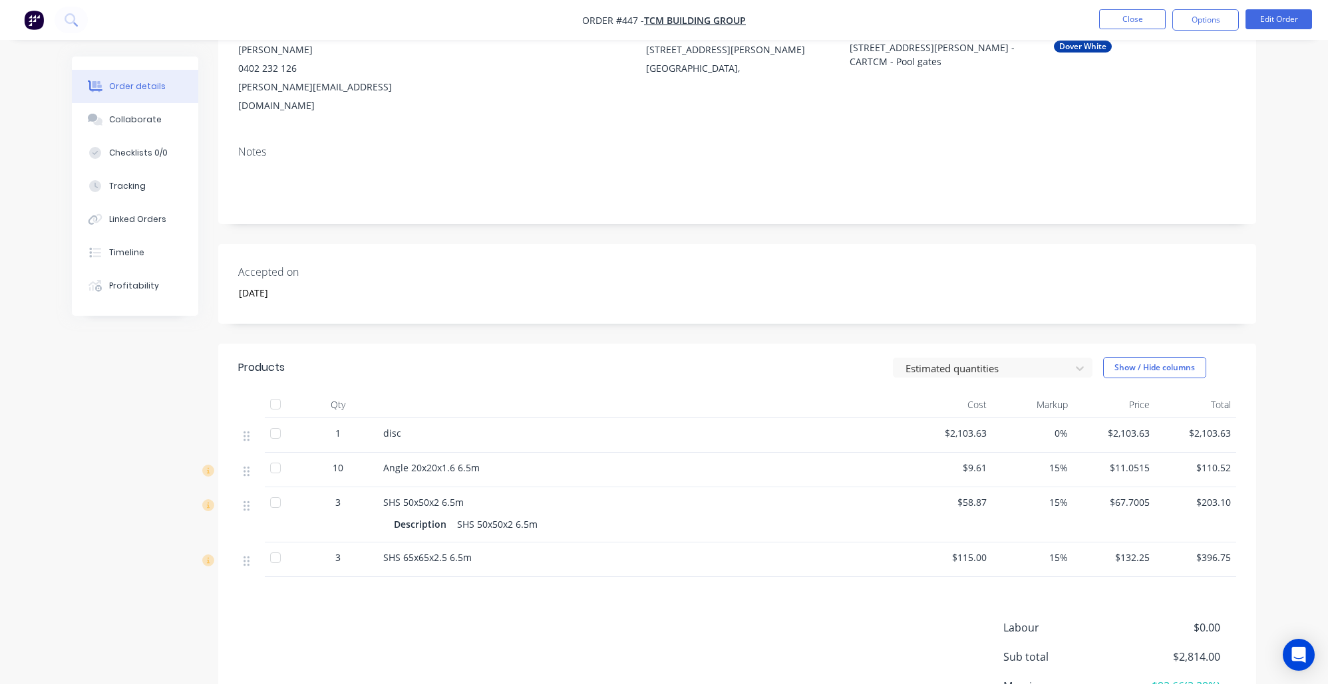
scroll to position [197, 0]
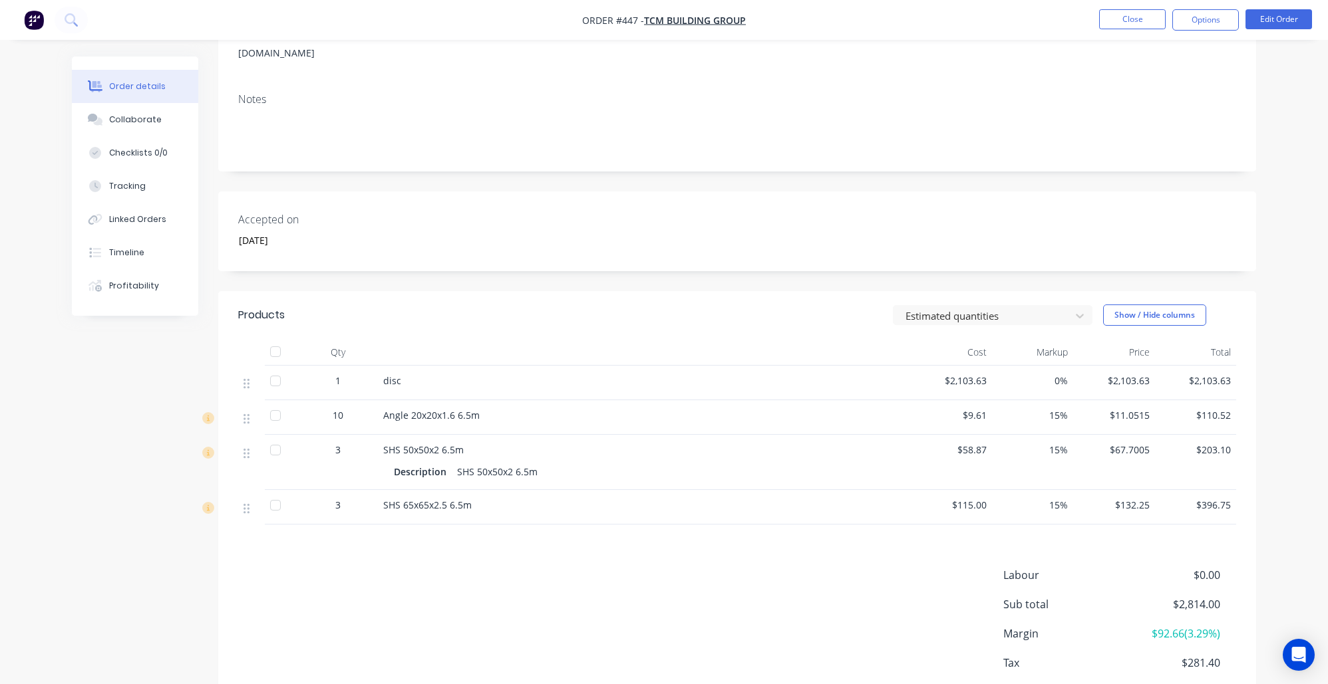
click at [281, 339] on div at bounding box center [275, 352] width 27 height 27
click at [278, 368] on div at bounding box center [275, 381] width 27 height 27
click at [206, 447] on icon at bounding box center [208, 453] width 12 height 12
click at [193, 418] on span "23" at bounding box center [190, 418] width 55 height 29
click at [180, 387] on span "Promised" at bounding box center [191, 386] width 42 height 13
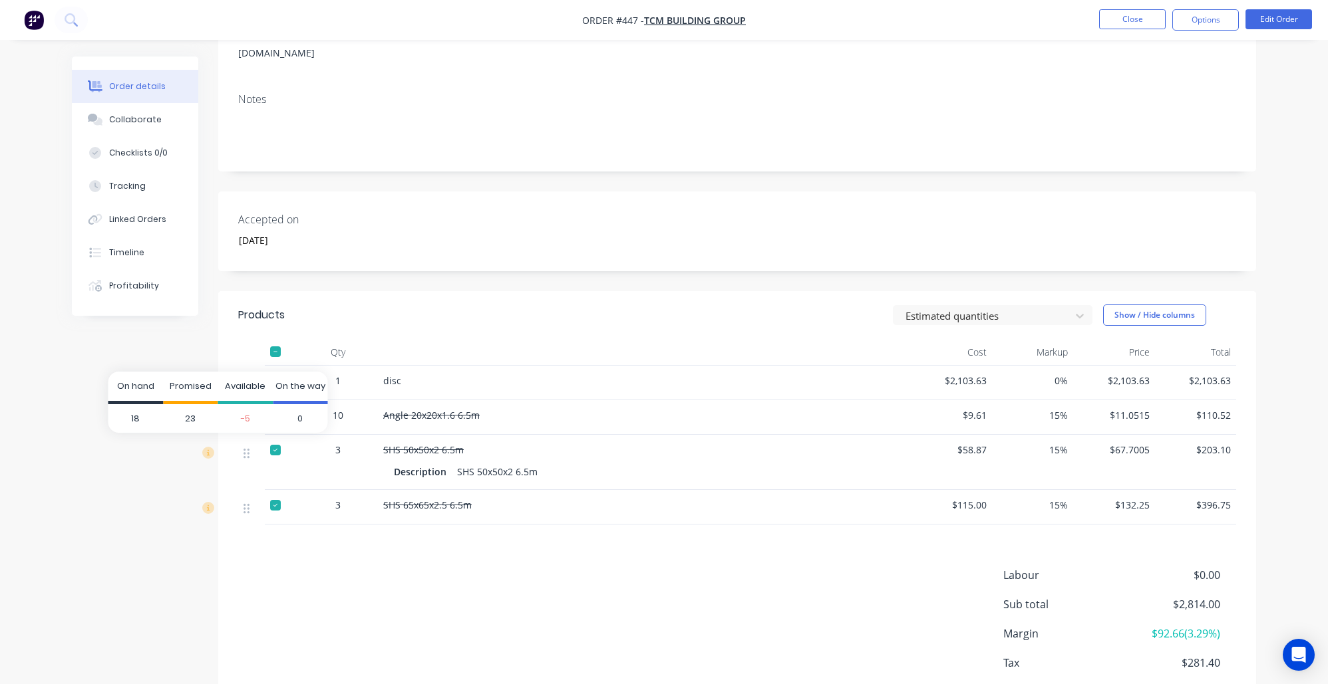
click at [208, 402] on div "Promised" at bounding box center [190, 388] width 55 height 33
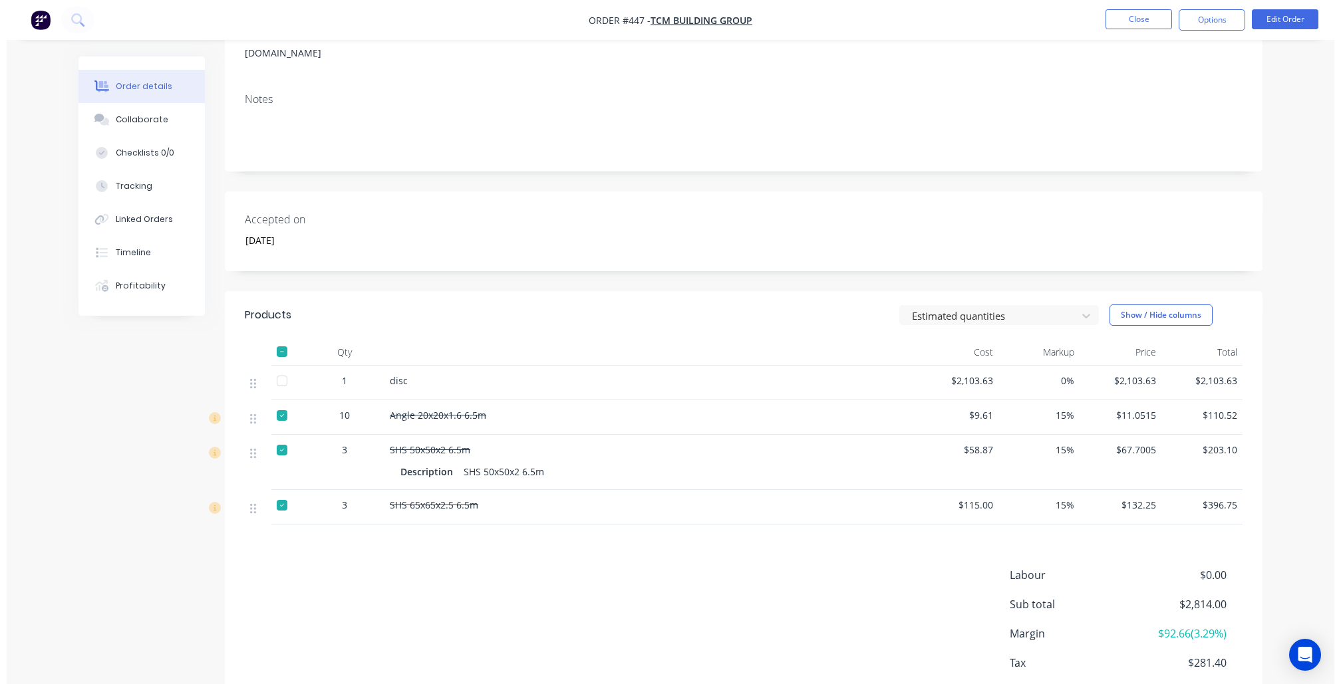
scroll to position [0, 0]
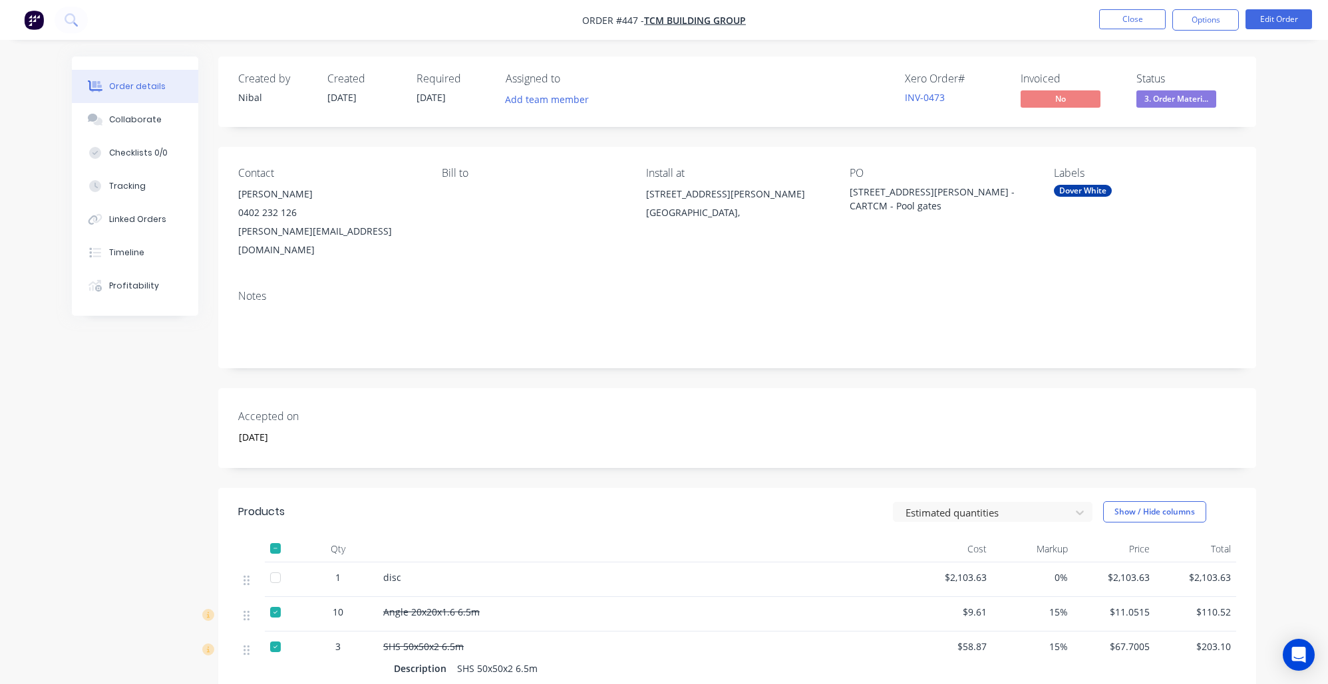
click at [1099, 30] on ul "Close Options Edit Order" at bounding box center [1205, 19] width 245 height 21
click at [1131, 23] on button "Close" at bounding box center [1132, 19] width 67 height 20
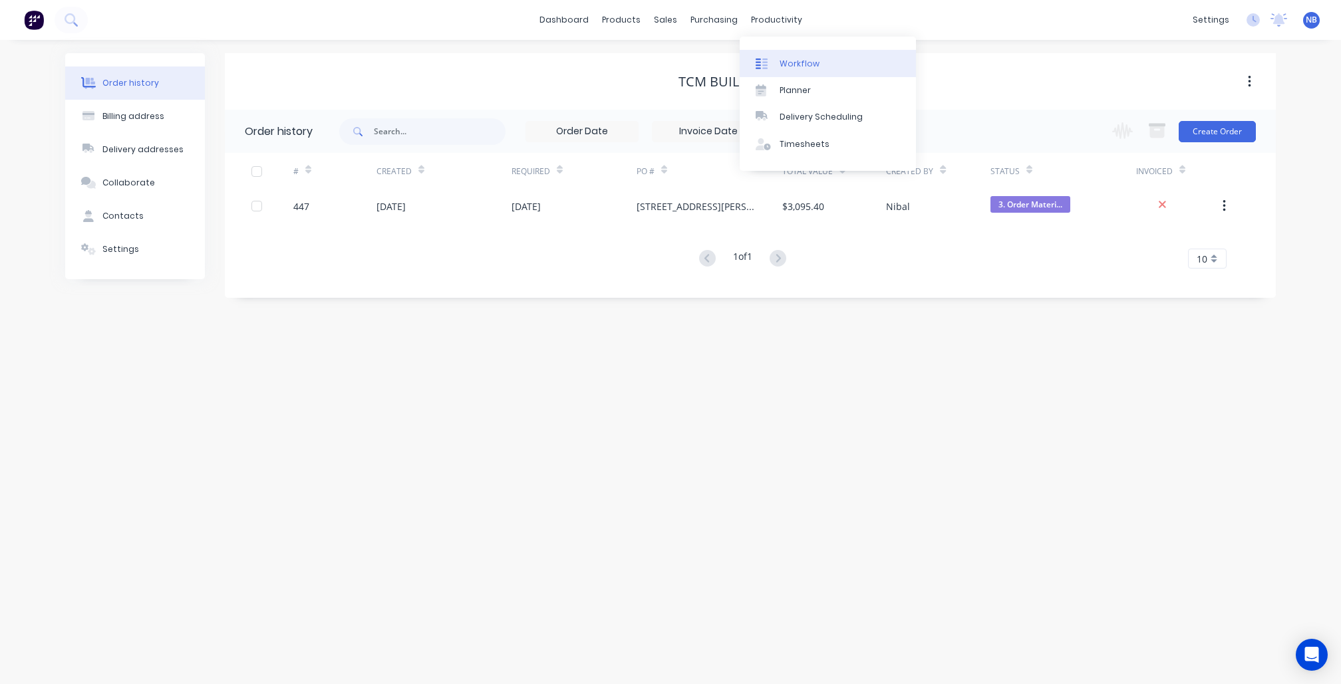
click at [804, 65] on div "Workflow" at bounding box center [800, 64] width 40 height 12
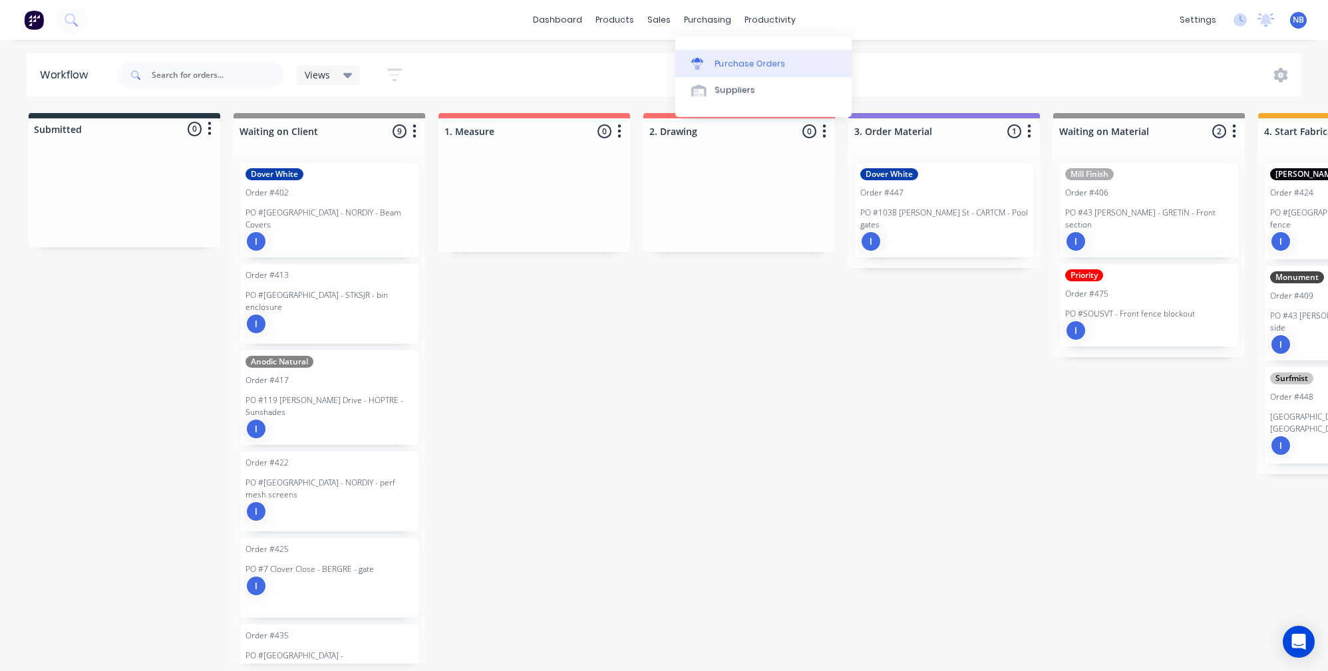
click at [722, 70] on div "Purchase Orders" at bounding box center [750, 64] width 71 height 12
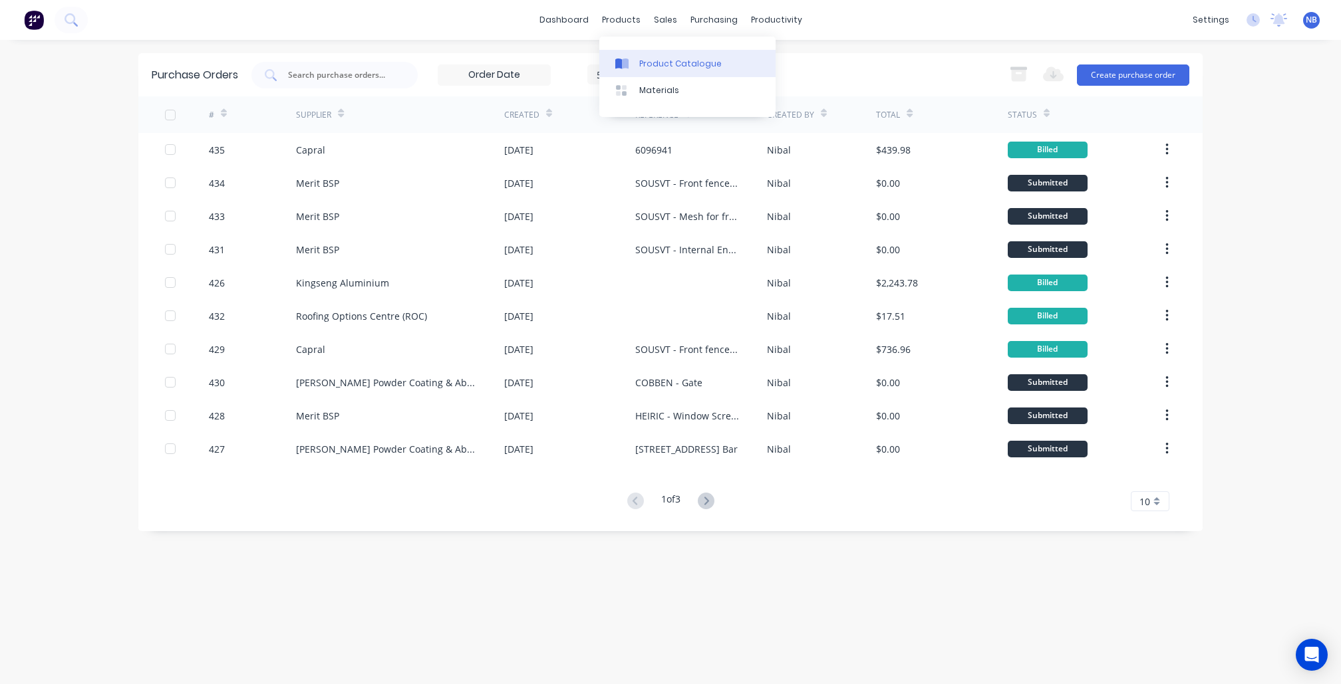
click at [639, 59] on div "Product Catalogue" at bounding box center [680, 64] width 82 height 12
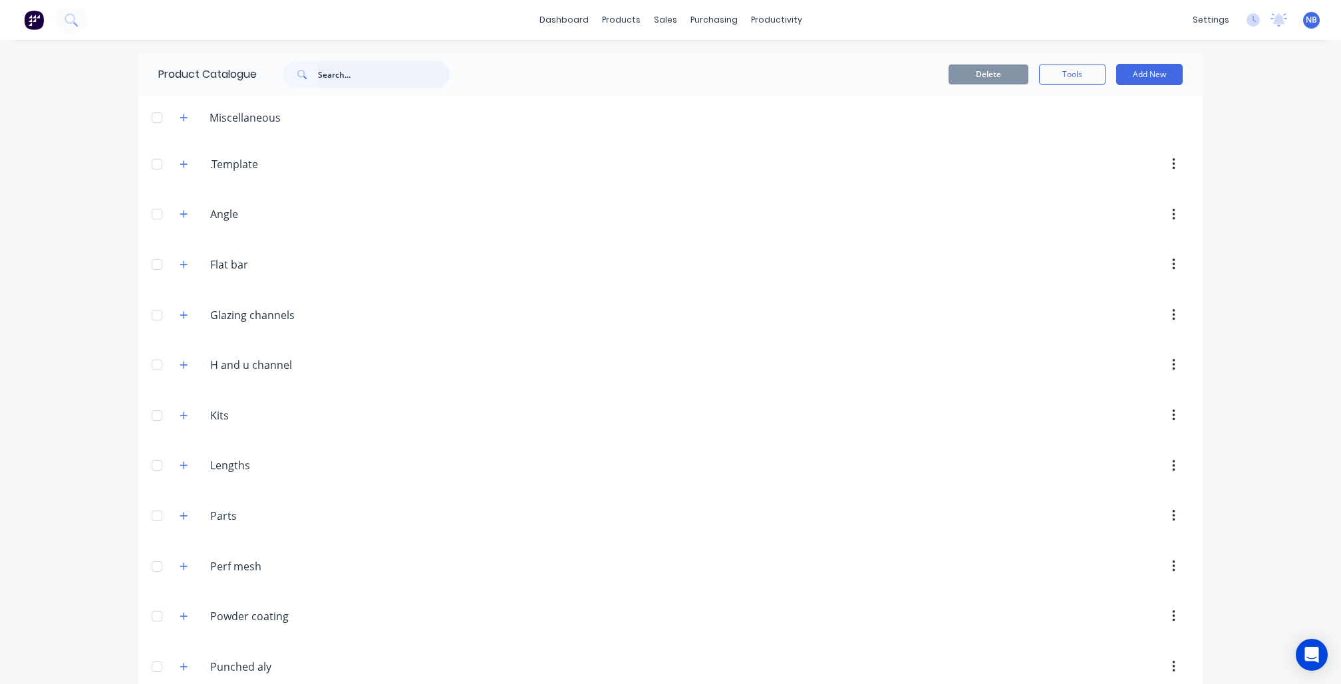
click at [330, 67] on input "text" at bounding box center [384, 74] width 132 height 27
type input "5"
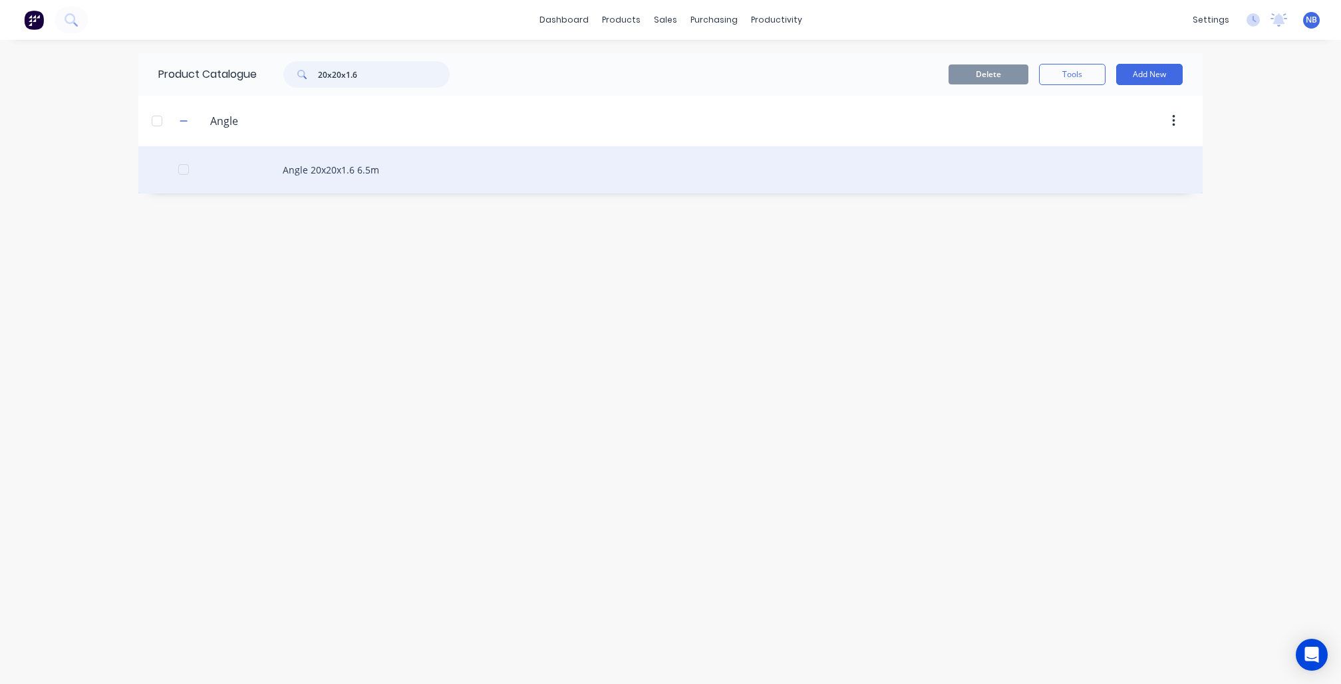
type input "20x20x1.6"
click at [298, 185] on div "Angle 20x20x1.6 6.5m" at bounding box center [670, 169] width 1064 height 47
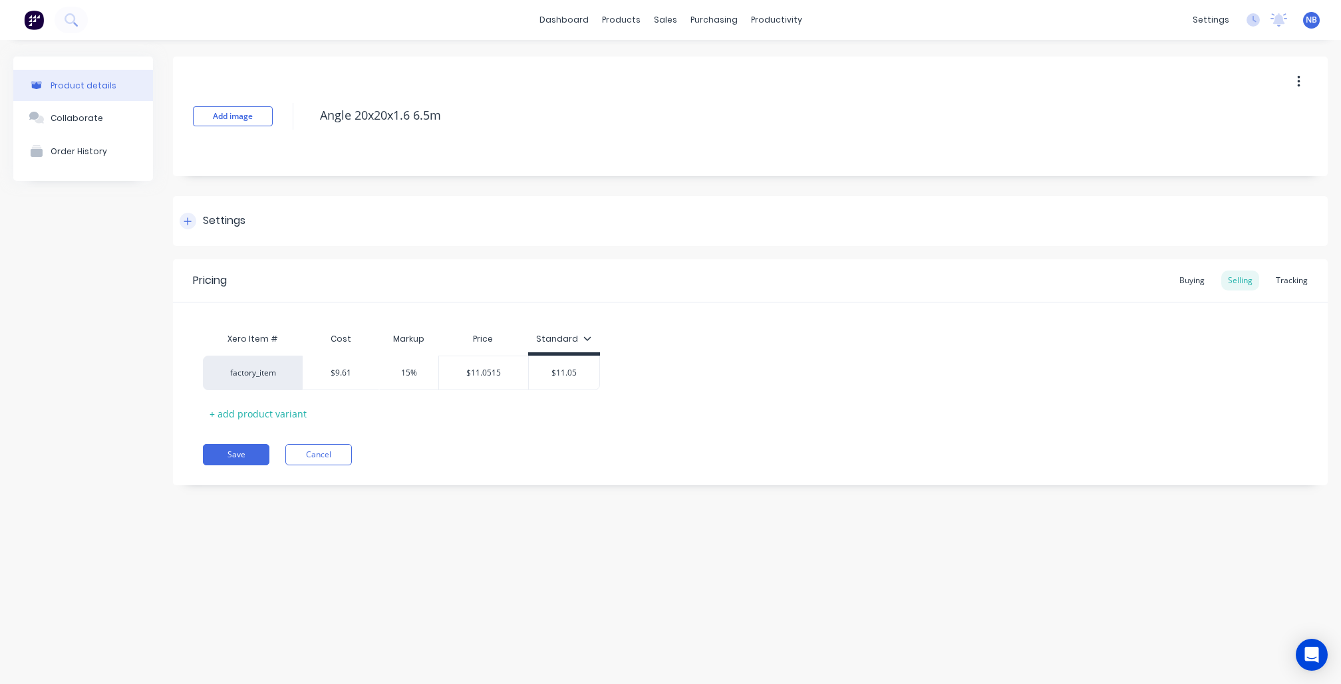
click at [201, 216] on div "Settings" at bounding box center [213, 221] width 66 height 17
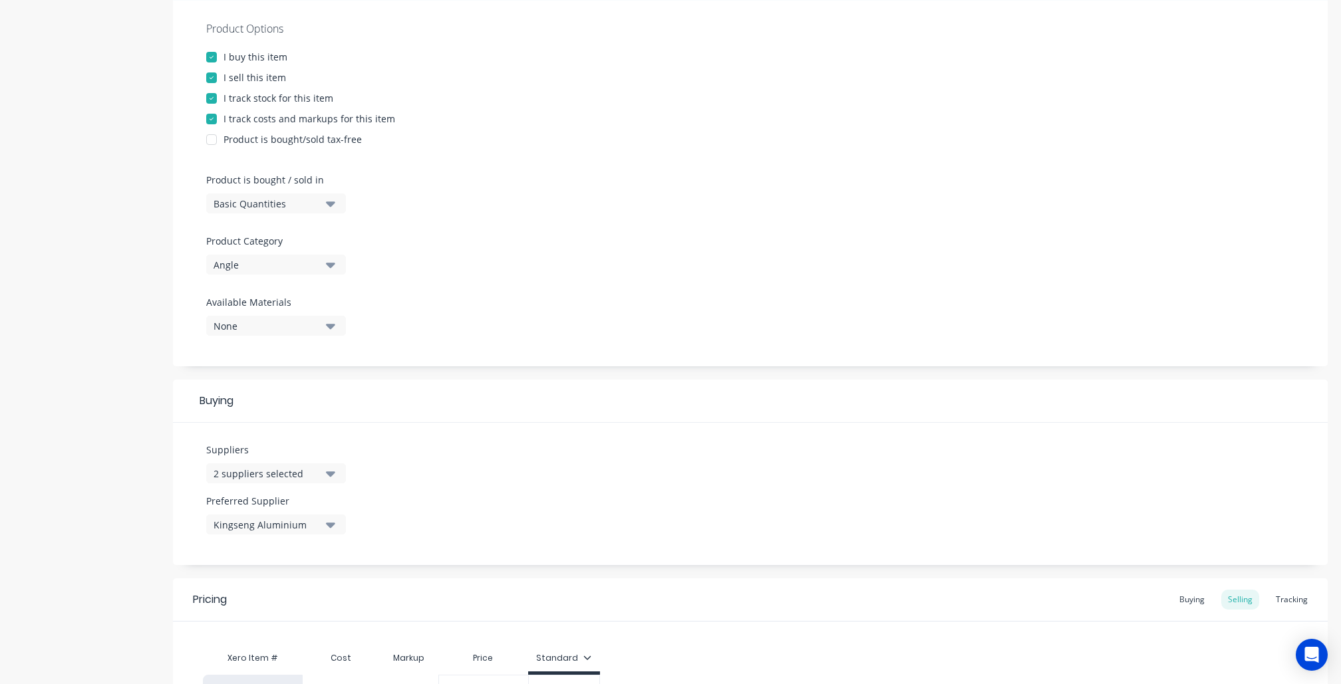
scroll to position [395, 0]
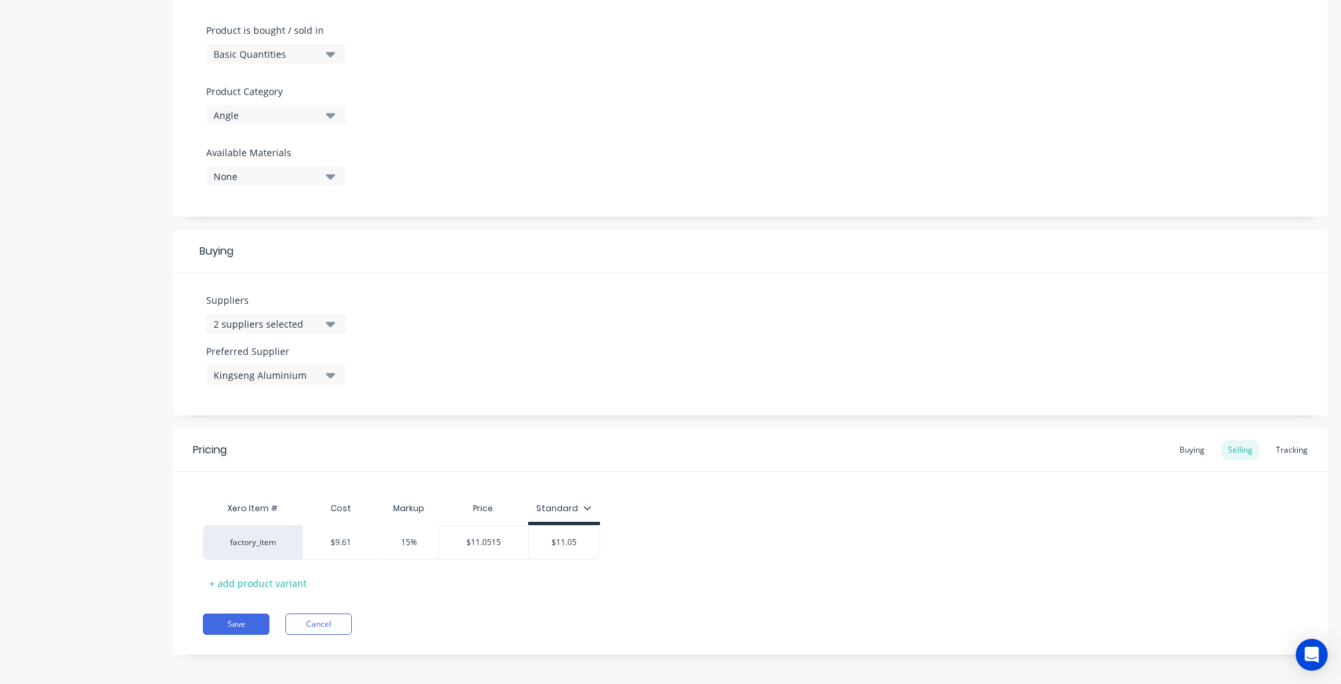
click at [1278, 450] on div "Tracking" at bounding box center [1291, 450] width 45 height 20
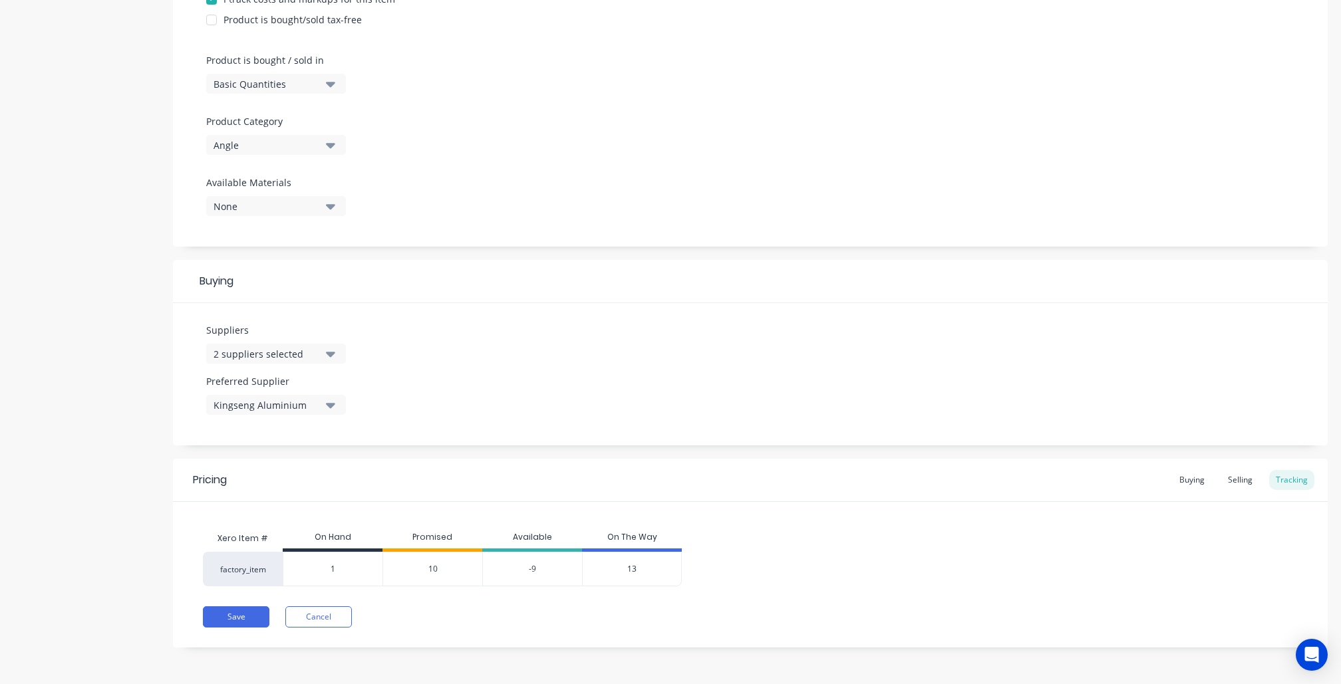
scroll to position [359, 0]
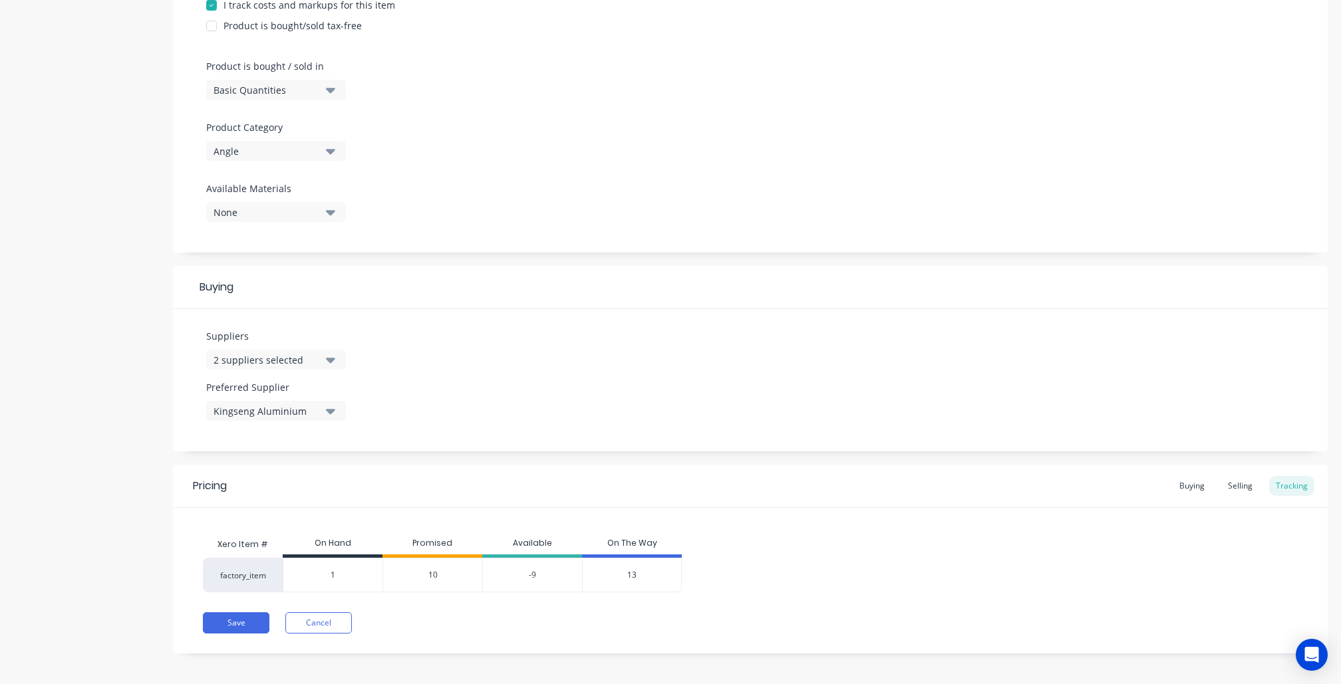
click at [432, 569] on span "10" at bounding box center [432, 575] width 9 height 12
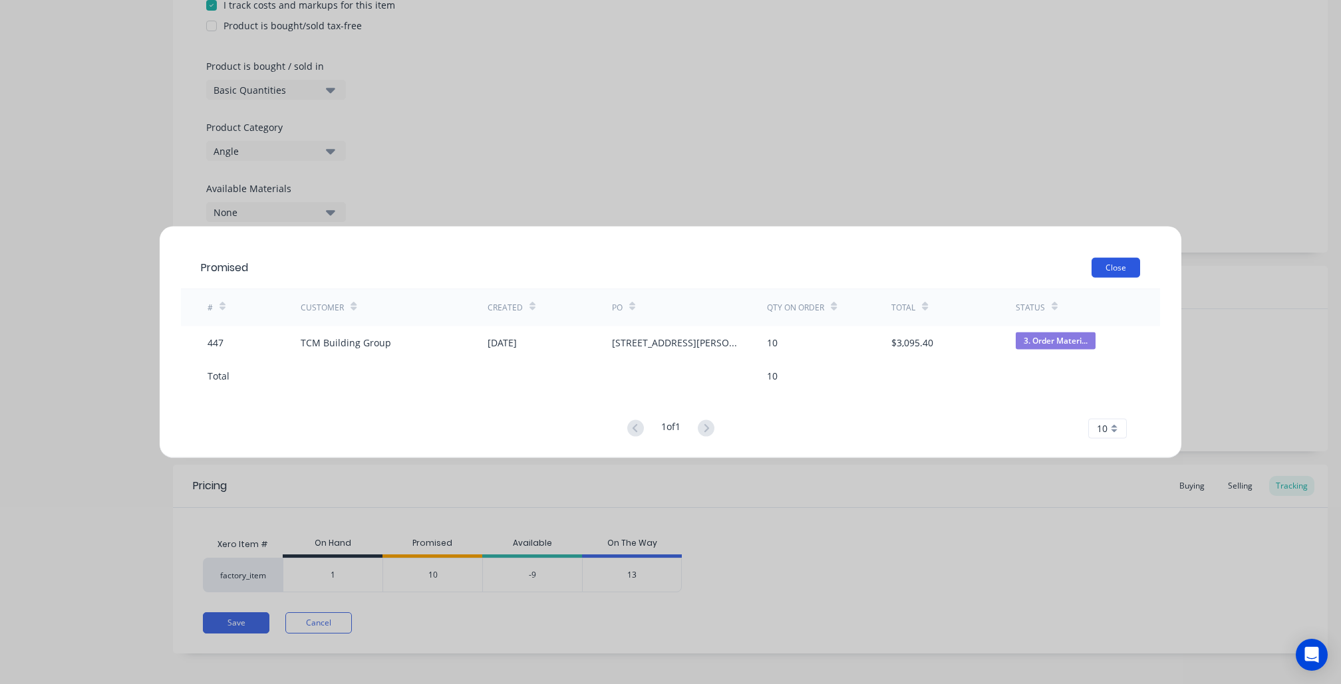
click at [1105, 267] on button "Close" at bounding box center [1115, 267] width 49 height 20
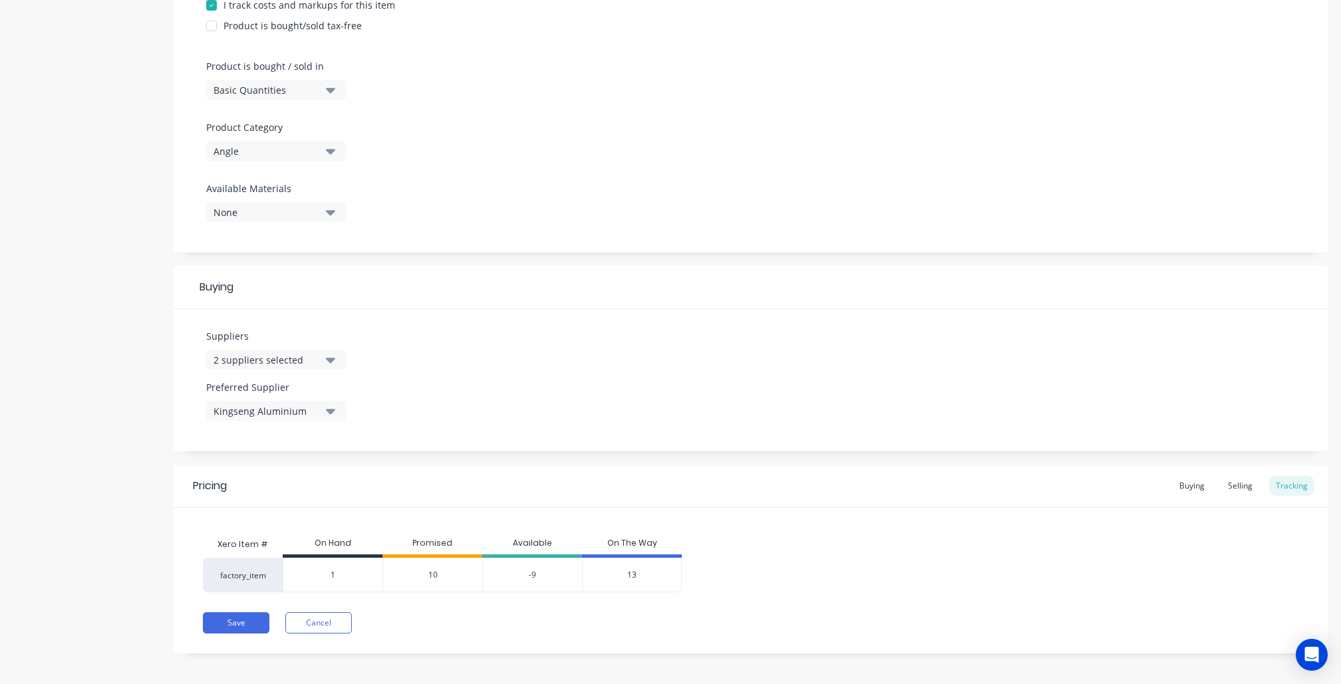
click at [631, 569] on span "13" at bounding box center [631, 575] width 9 height 12
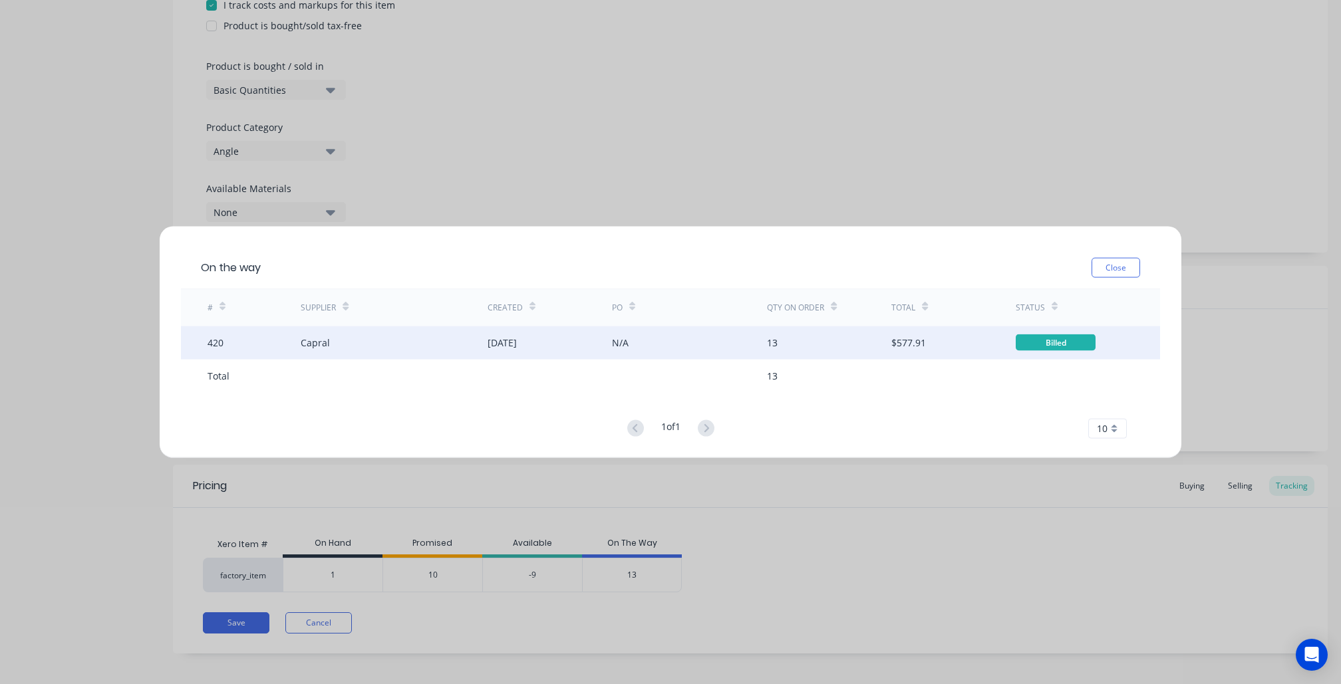
click at [396, 344] on div "Capral" at bounding box center [394, 342] width 186 height 33
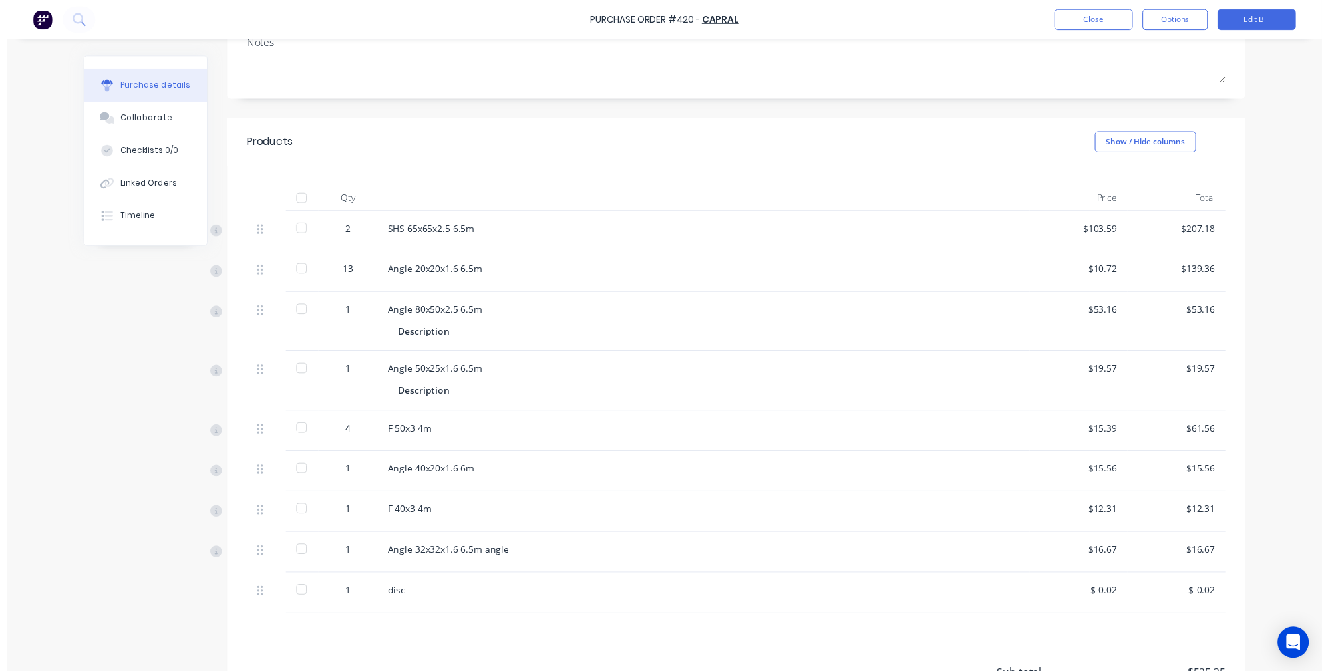
scroll to position [190, 0]
click at [1099, 17] on button "Close" at bounding box center [1108, 19] width 80 height 21
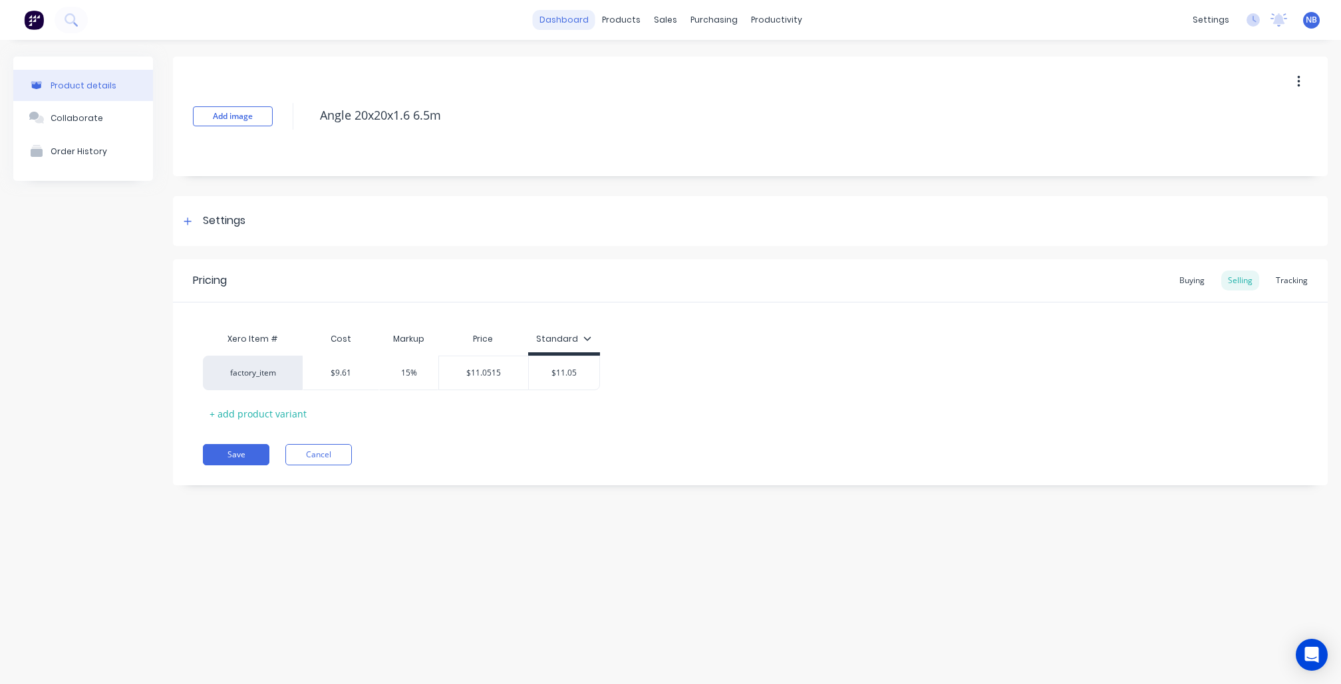
click at [586, 22] on link "dashboard" at bounding box center [564, 20] width 63 height 20
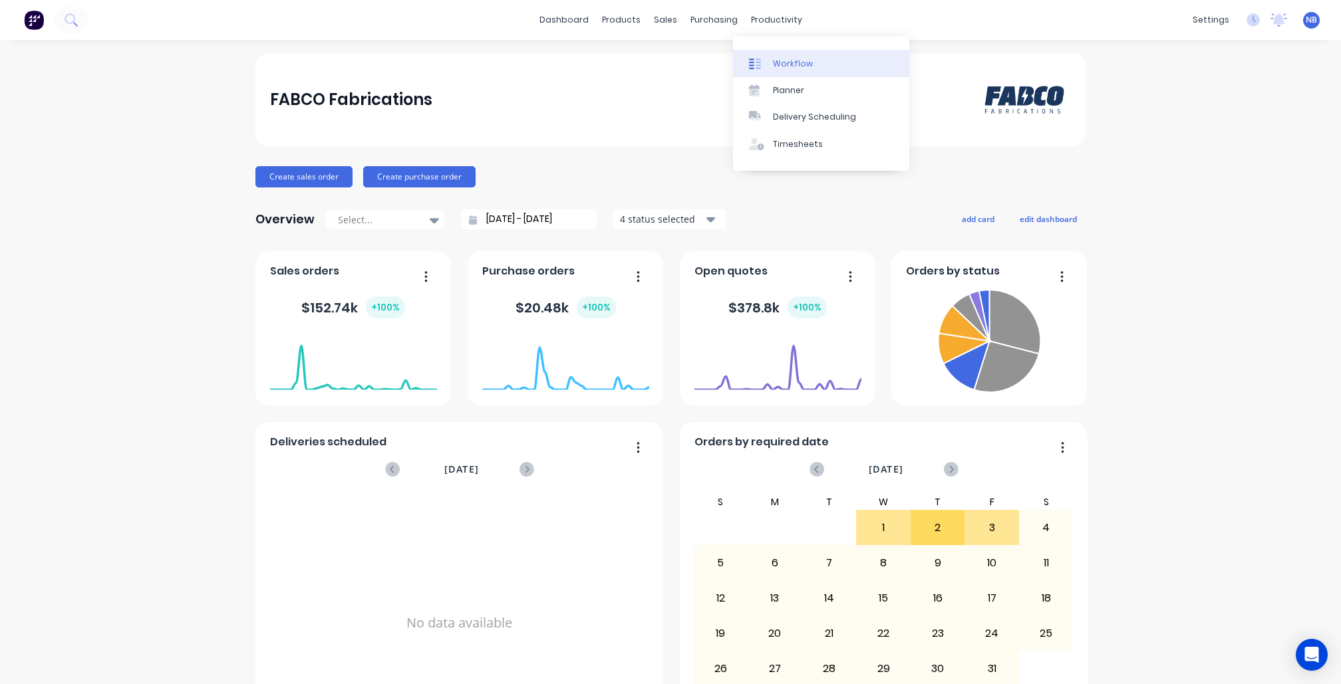
click at [797, 57] on link "Workflow" at bounding box center [821, 63] width 176 height 27
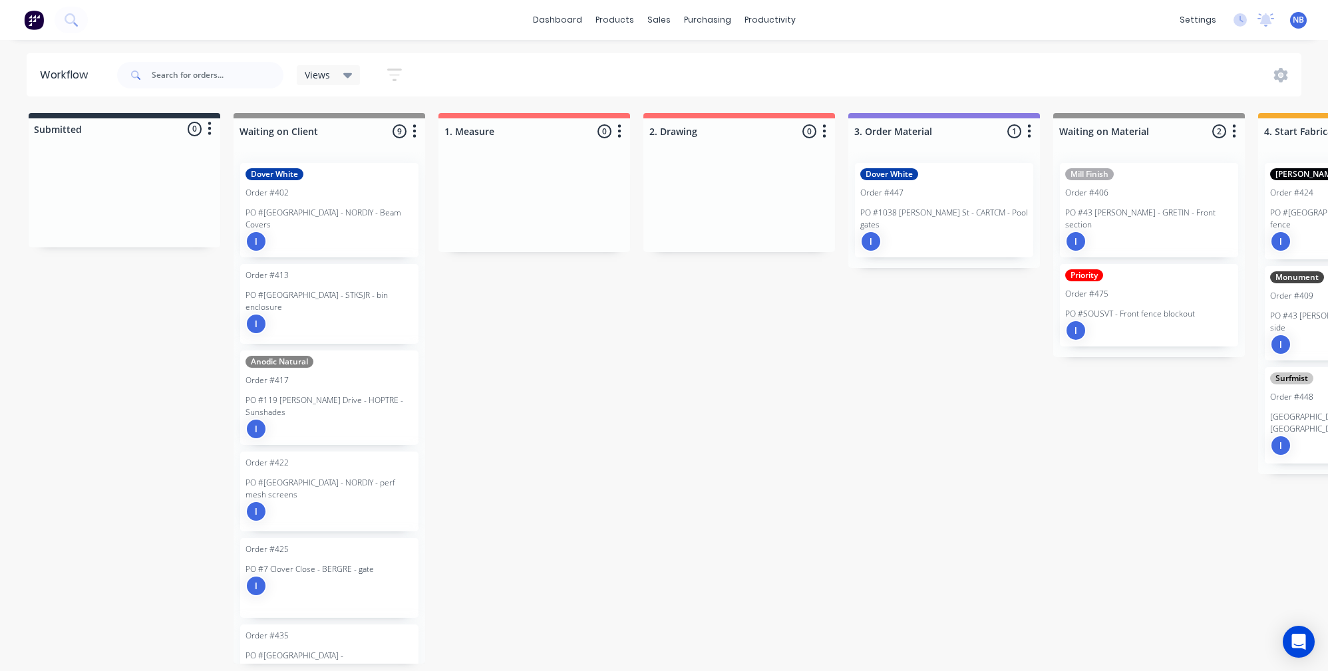
scroll to position [94, 0]
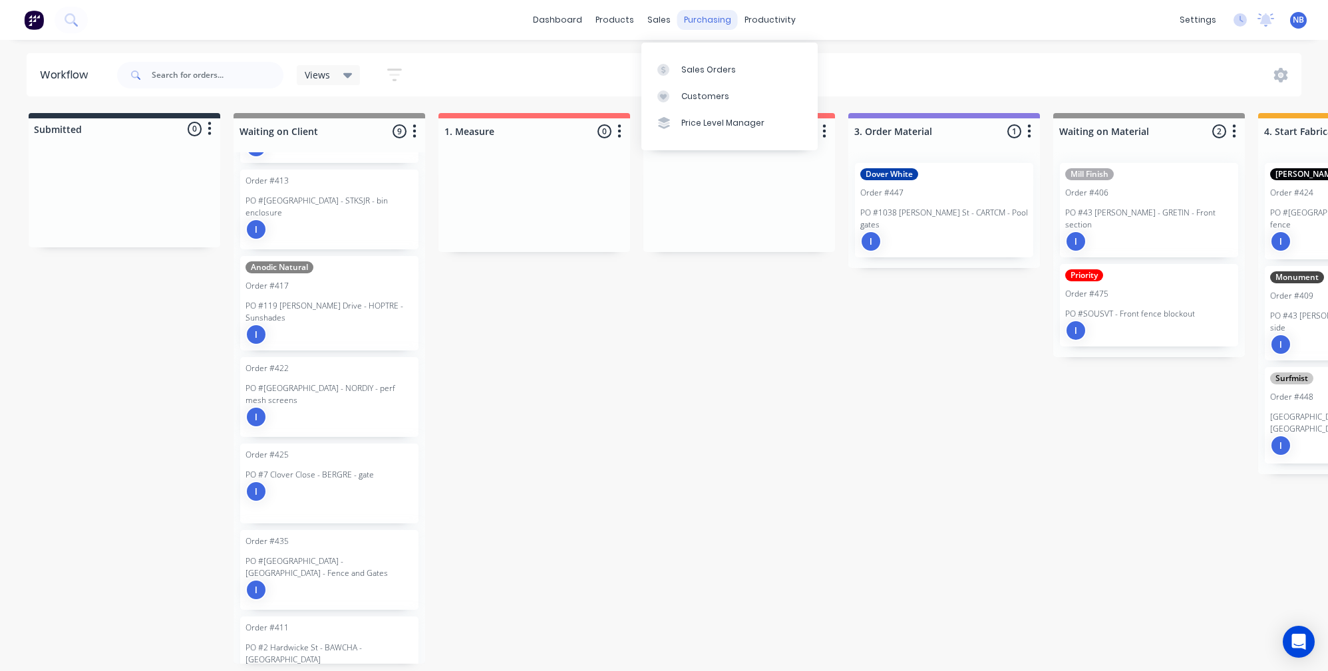
click at [711, 15] on div "purchasing" at bounding box center [707, 20] width 61 height 20
click at [726, 65] on div "Purchase Orders" at bounding box center [750, 70] width 71 height 12
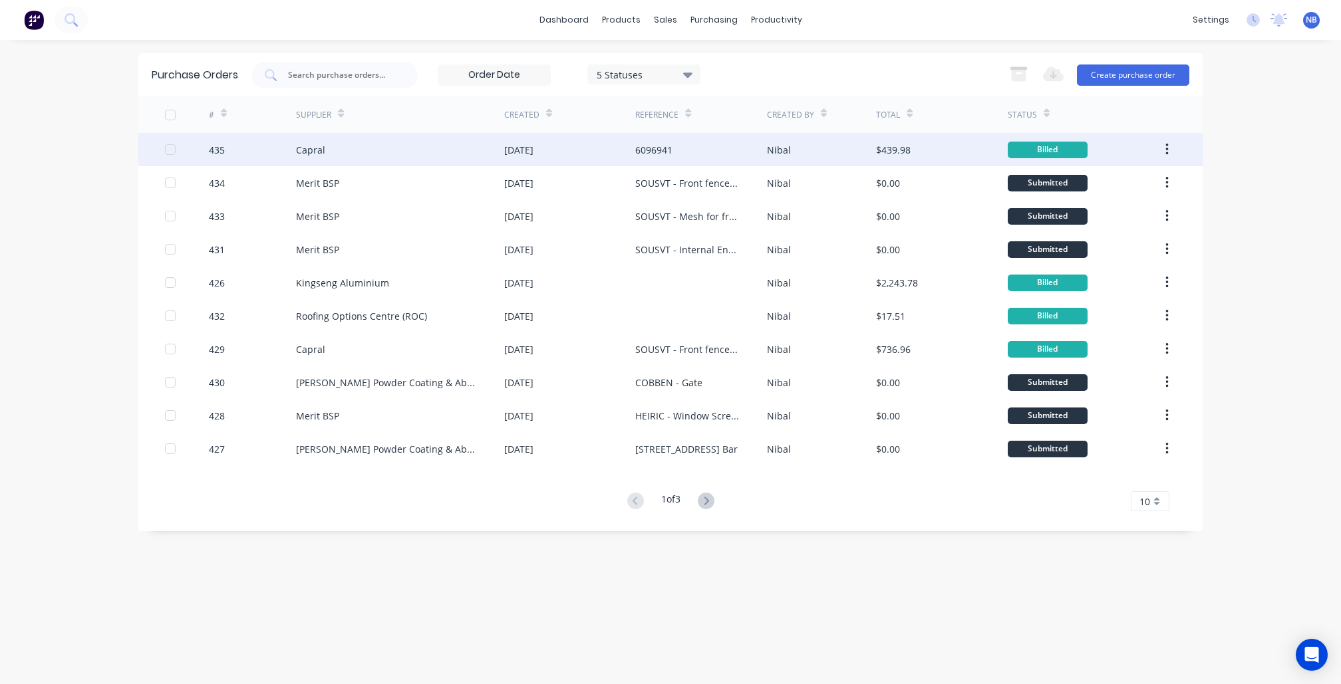
click at [400, 154] on div "Capral" at bounding box center [400, 149] width 208 height 33
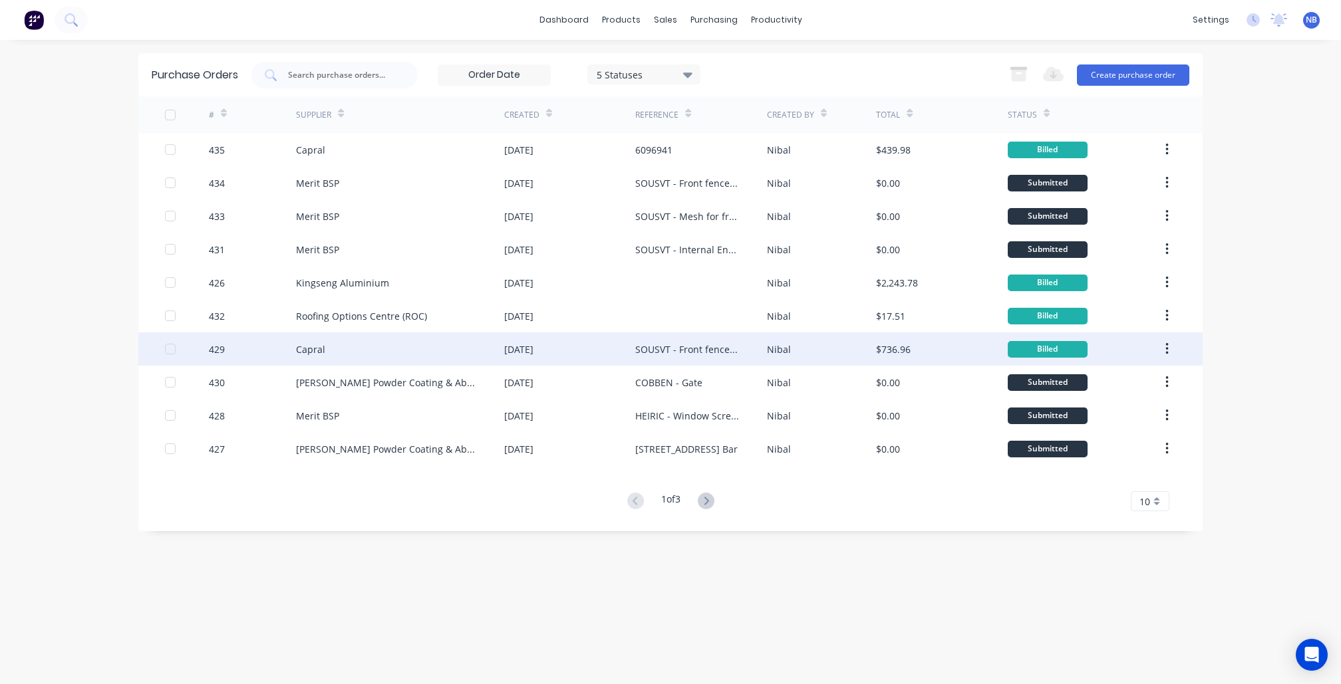
click at [376, 344] on div "Capral" at bounding box center [400, 349] width 208 height 33
click at [400, 352] on div "Capral" at bounding box center [400, 349] width 208 height 33
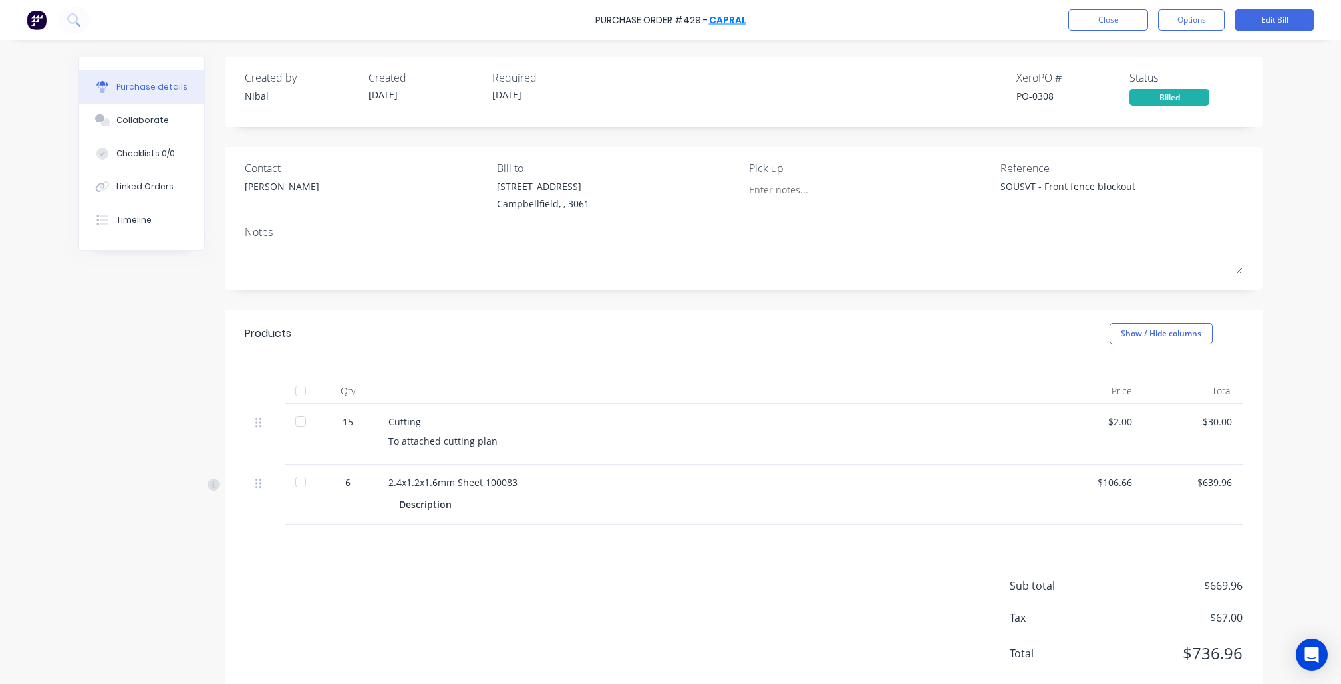
click at [722, 13] on link "Capral" at bounding box center [727, 19] width 37 height 13
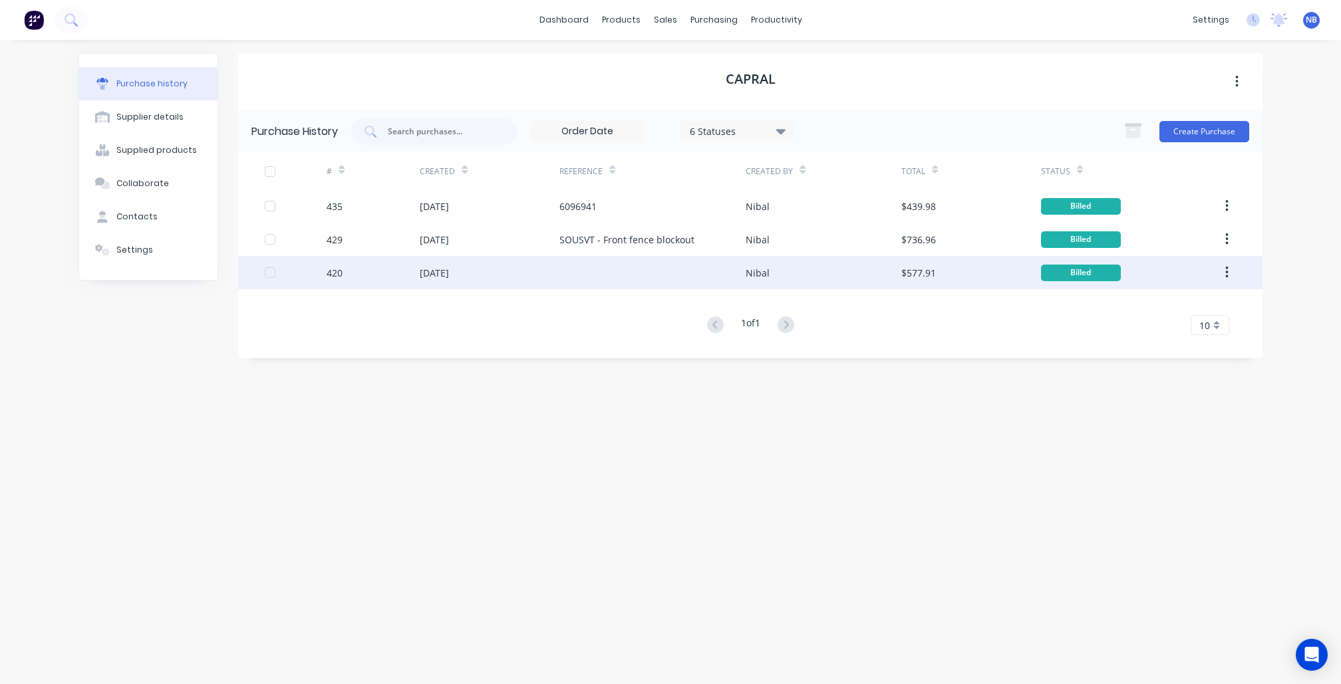
click at [413, 277] on div "420" at bounding box center [373, 272] width 93 height 33
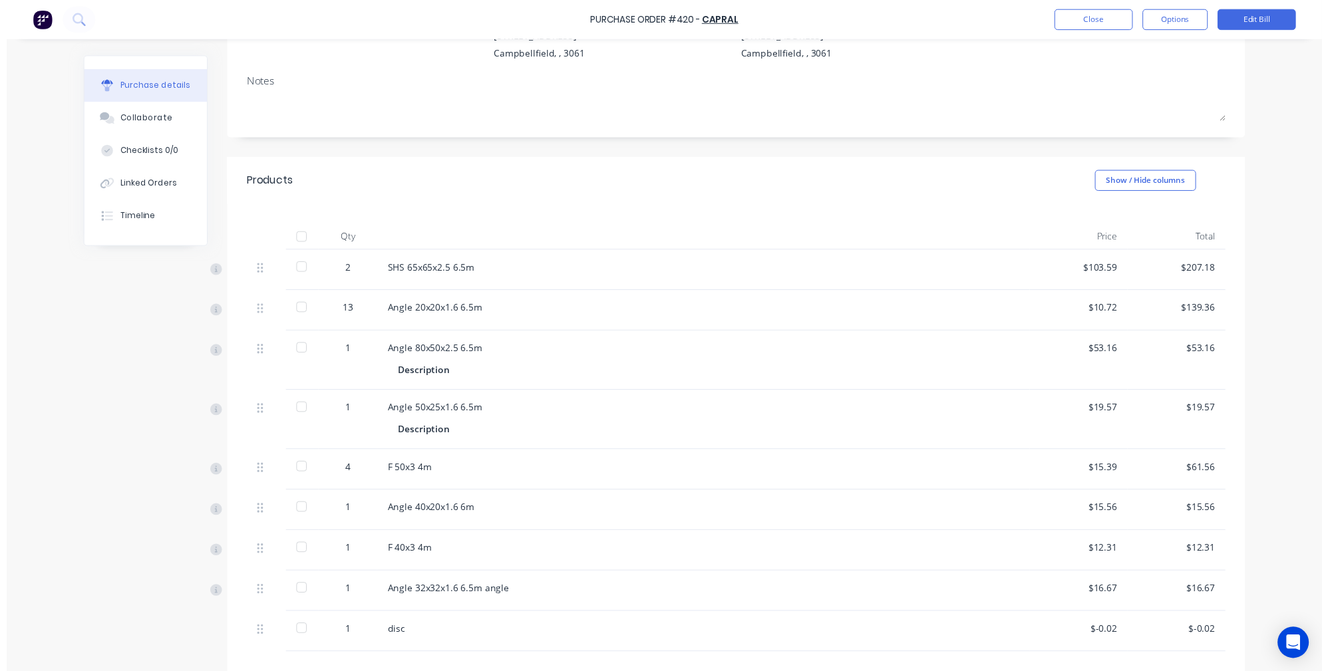
scroll to position [198, 0]
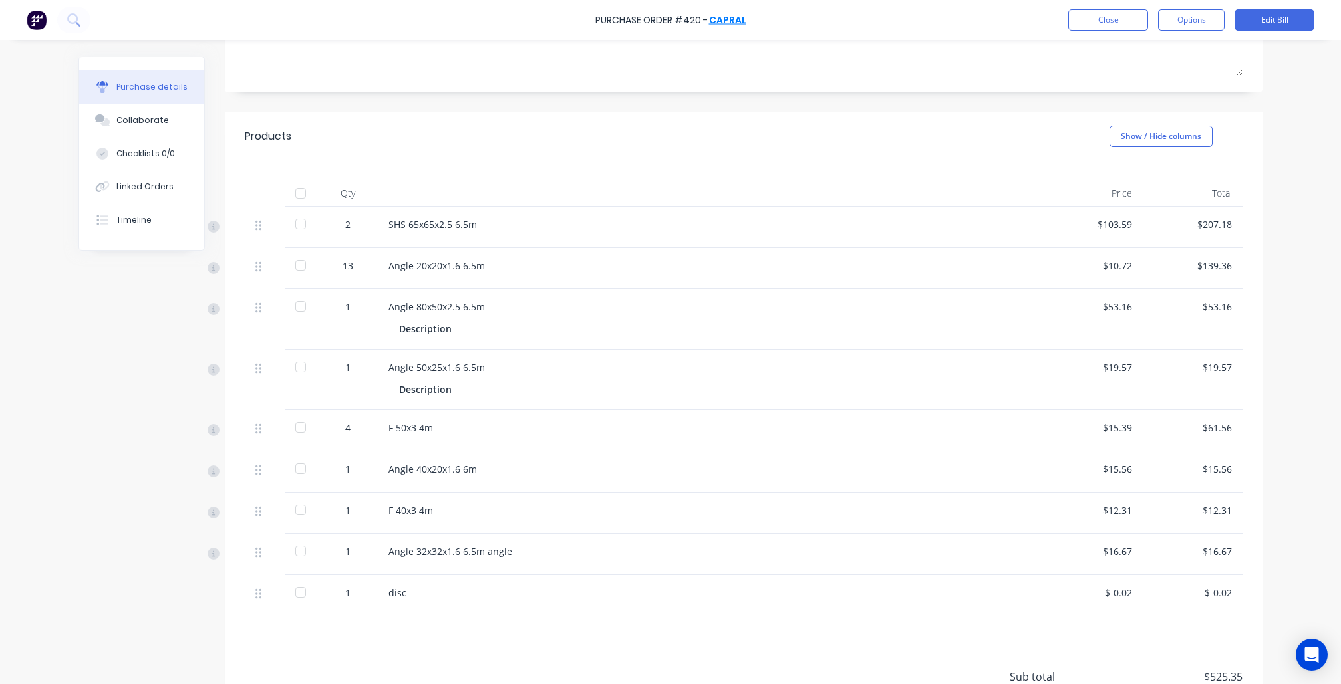
click at [719, 23] on link "Capral" at bounding box center [727, 19] width 37 height 13
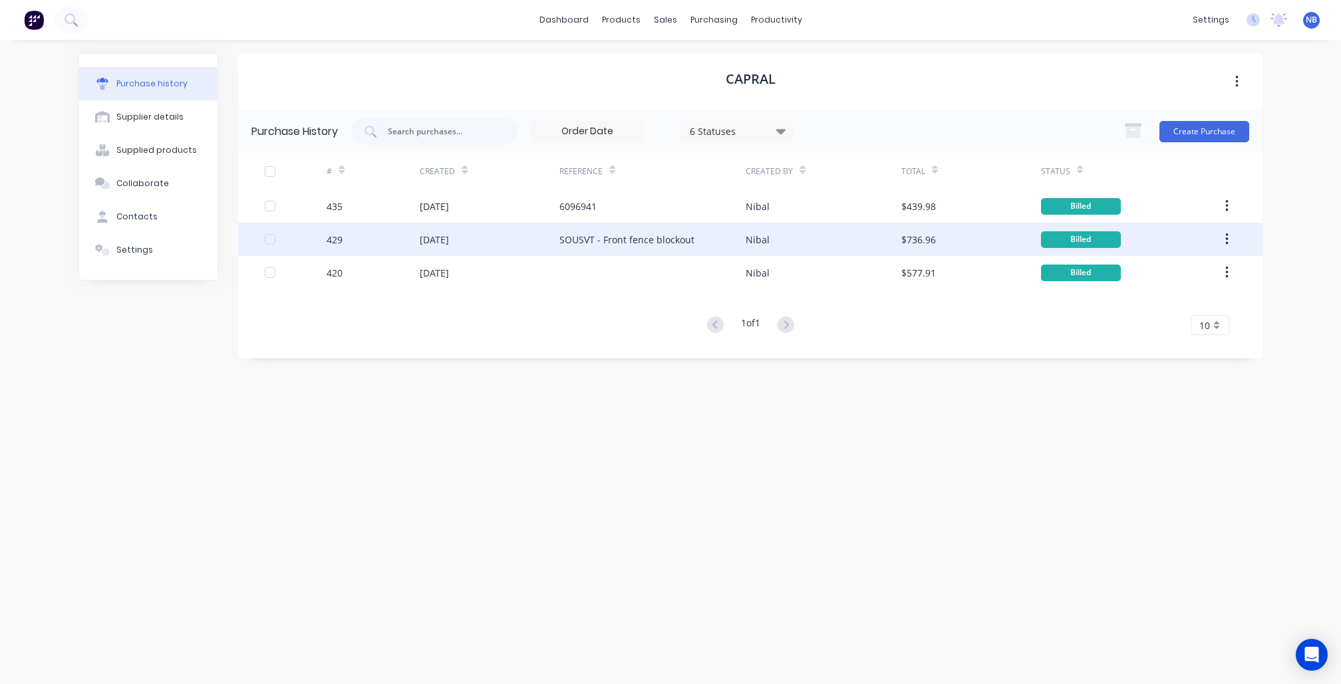
click at [495, 243] on div "03 Oct 2025" at bounding box center [490, 239] width 140 height 33
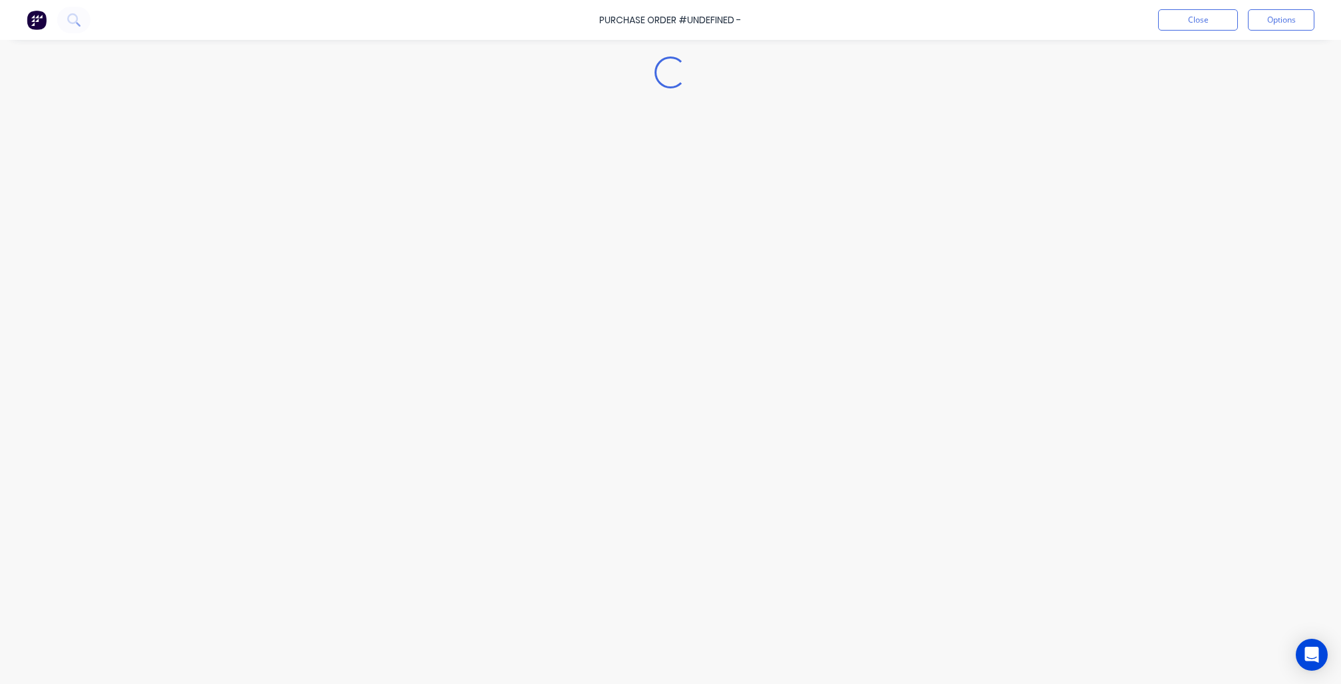
type textarea "x"
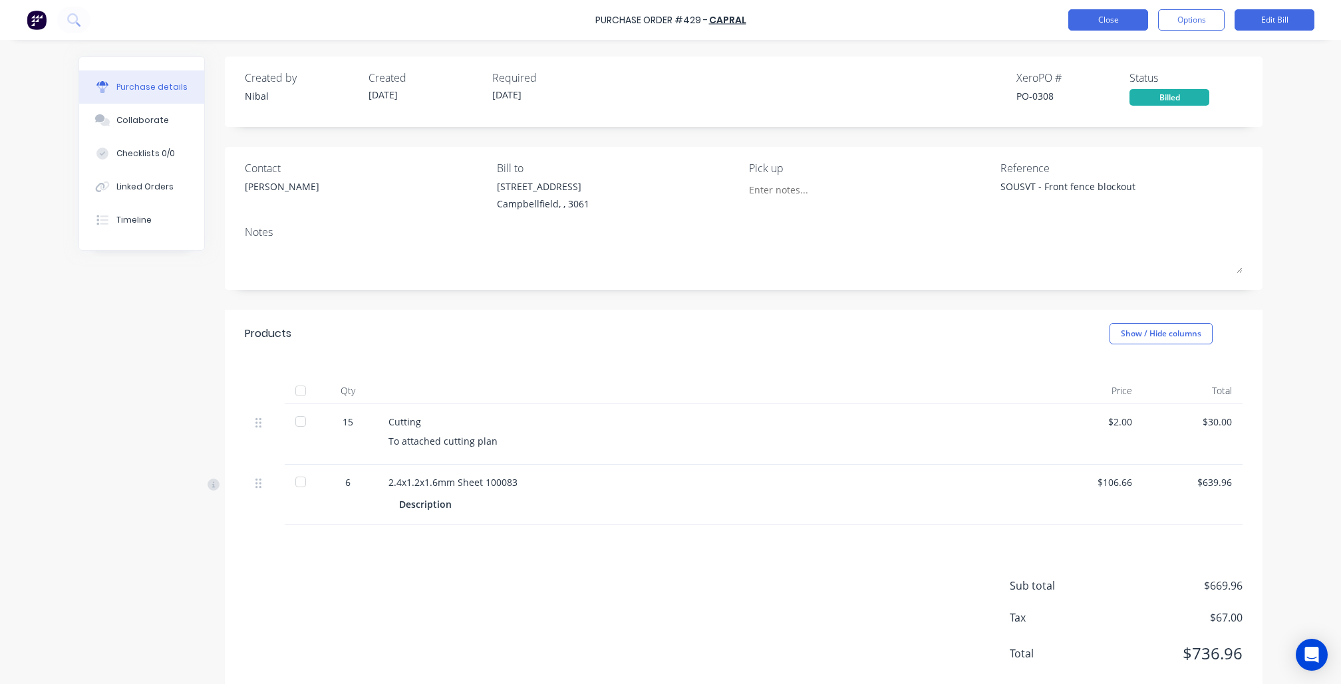
click at [1123, 11] on button "Close" at bounding box center [1108, 19] width 80 height 21
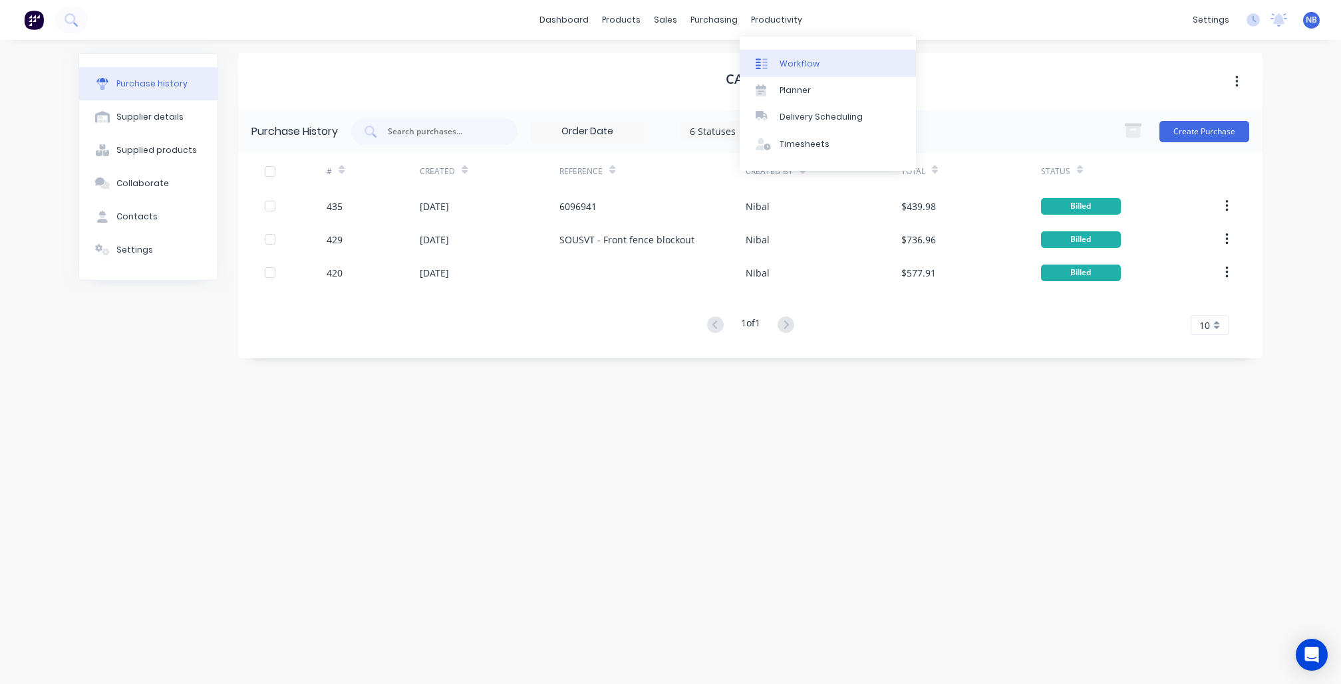
click at [791, 68] on div "Workflow" at bounding box center [800, 64] width 40 height 12
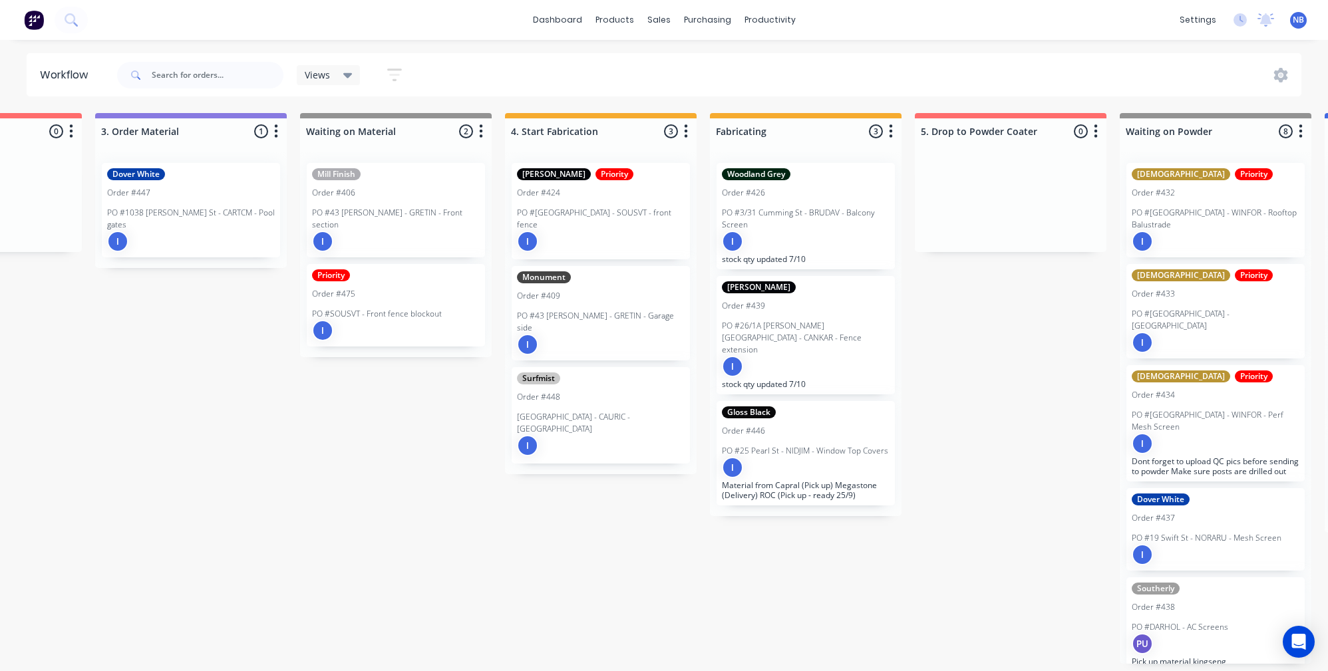
scroll to position [6, 901]
